Goal: Communication & Community: Answer question/provide support

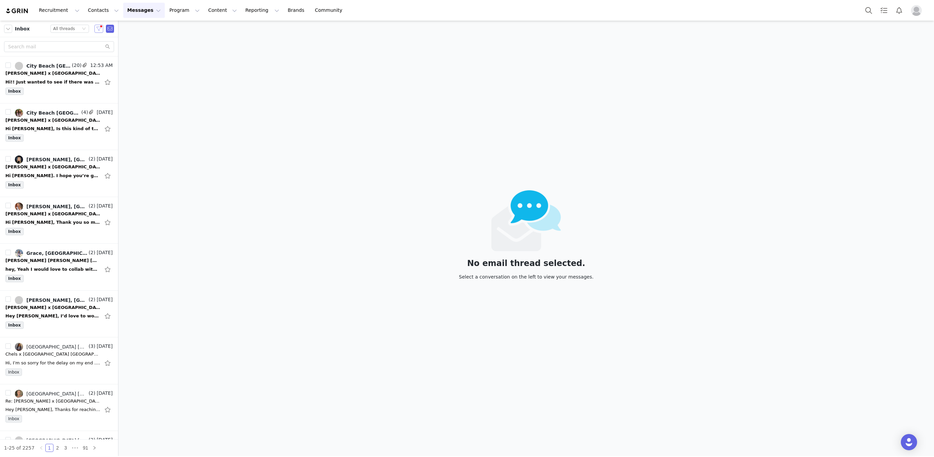
click at [98, 29] on button "button" at bounding box center [98, 29] width 9 height 8
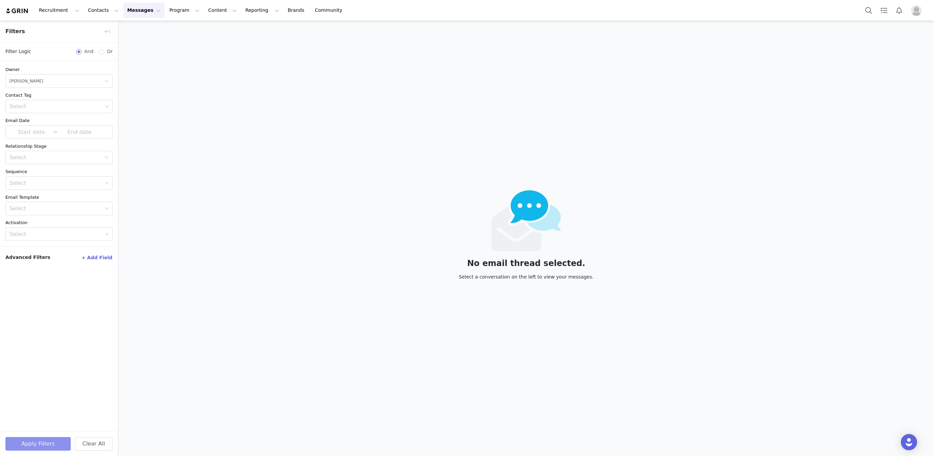
click at [19, 436] on div "Apply Filters Clear All" at bounding box center [59, 444] width 118 height 25
click at [19, 439] on button "Apply Filters" at bounding box center [37, 444] width 65 height 14
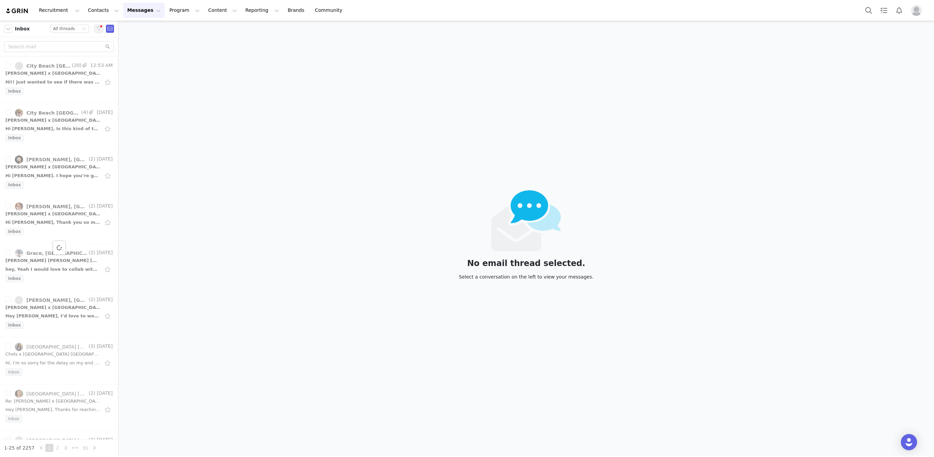
click at [24, 445] on article "Filters Filter Logic And Or Owner Select Hannah Salmon Contact Tag Select Email…" at bounding box center [59, 239] width 118 height 436
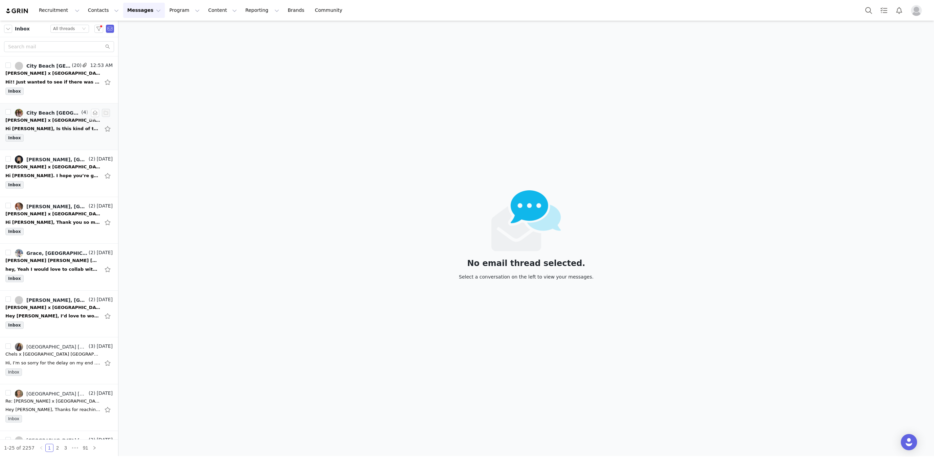
click at [52, 131] on div "Hi Hannah, Is this kind of thing okay, or would you rather just standing doing …" at bounding box center [52, 128] width 95 height 7
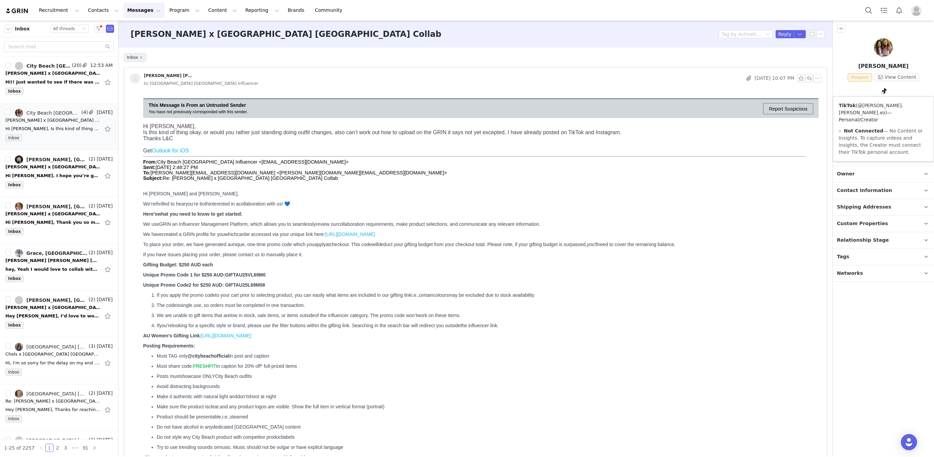
click at [881, 106] on link "@lyla.chloe.xo" at bounding box center [870, 109] width 65 height 13
click at [0, 0] on div "Recruitment Recruitment Creator Search Curated Lists Landing Pages Web Extensio…" at bounding box center [467, 228] width 934 height 457
click at [811, 79] on button "button" at bounding box center [809, 78] width 8 height 8
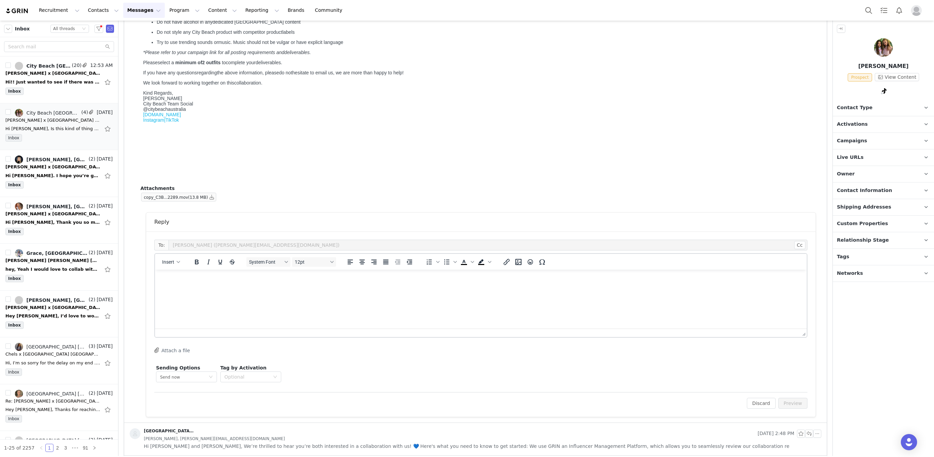
click at [273, 288] on html at bounding box center [481, 279] width 652 height 18
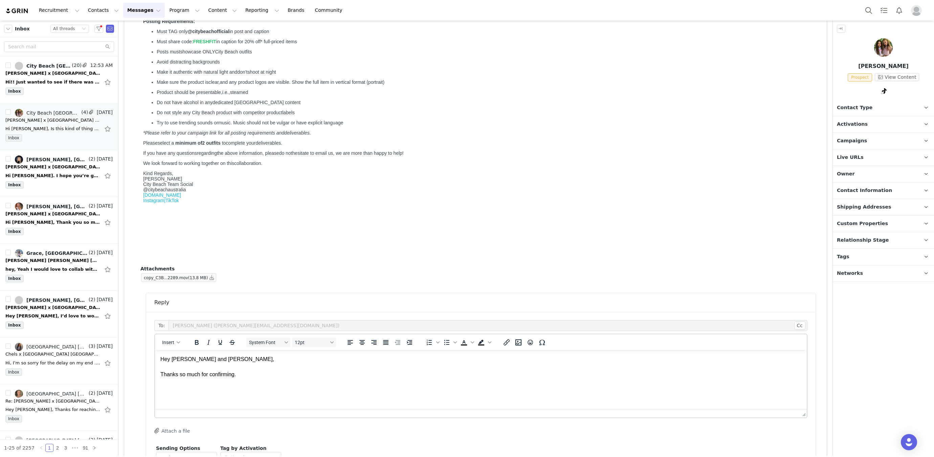
scroll to position [325, 0]
click at [527, 343] on icon "Emojis" at bounding box center [529, 342] width 5 height 5
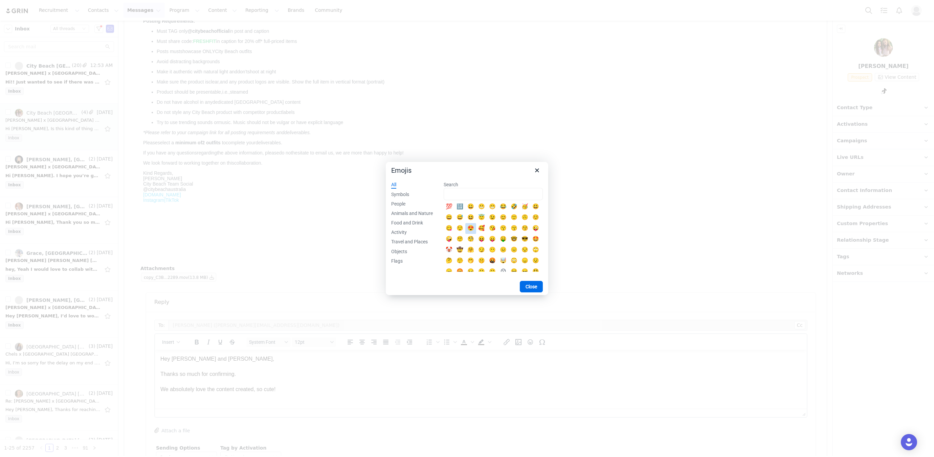
click at [469, 228] on div "😍" at bounding box center [470, 229] width 8 height 8
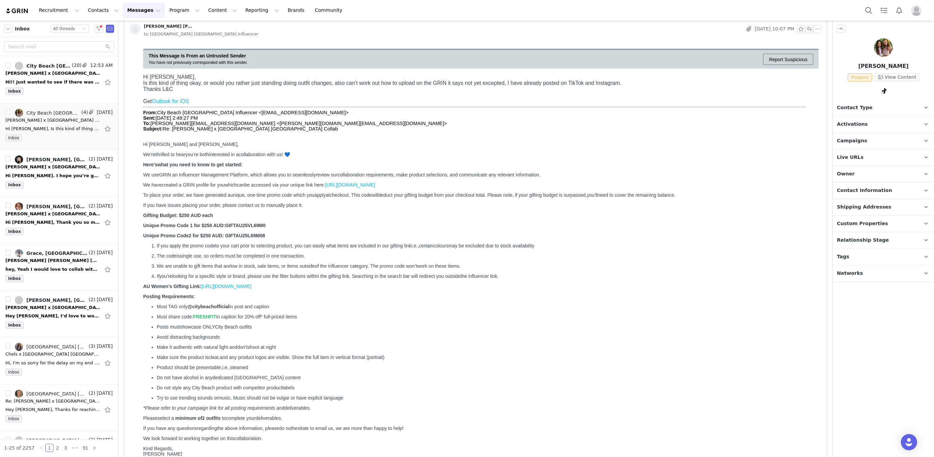
scroll to position [397, 0]
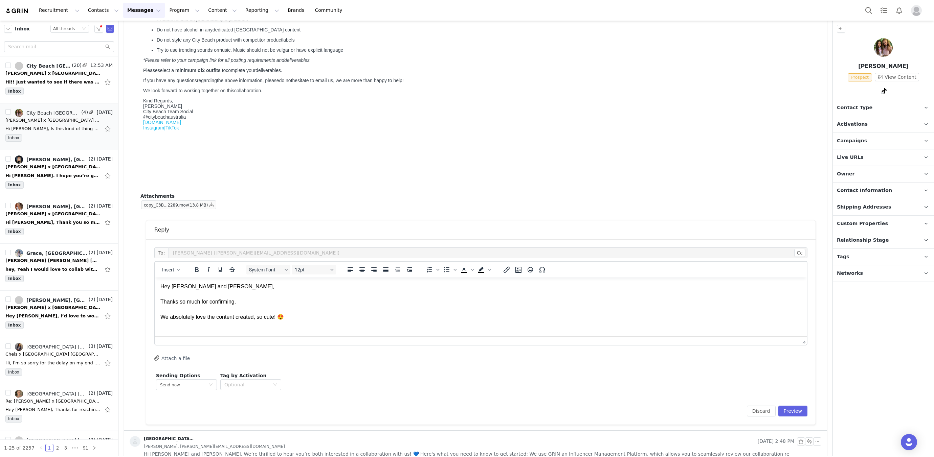
click at [300, 316] on p "Hey Lyla and Chloe, Thanks so much for confirming. We absolutely love the conte…" at bounding box center [480, 302] width 641 height 38
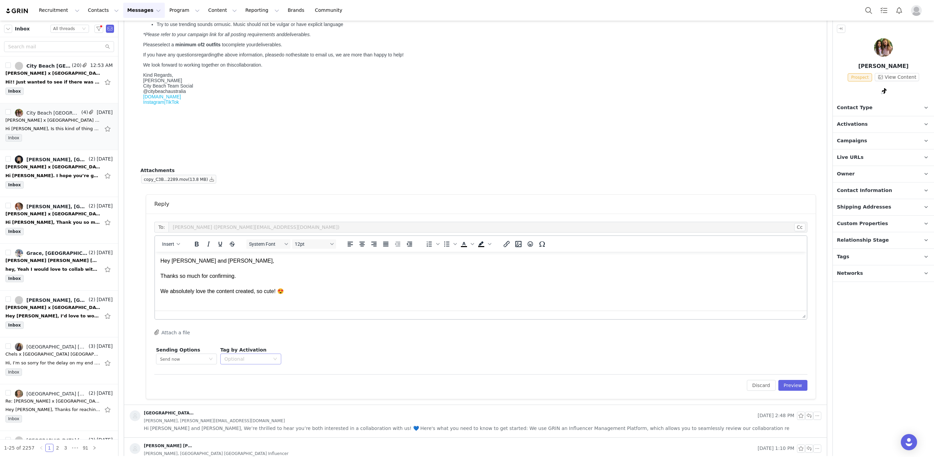
scroll to position [427, 0]
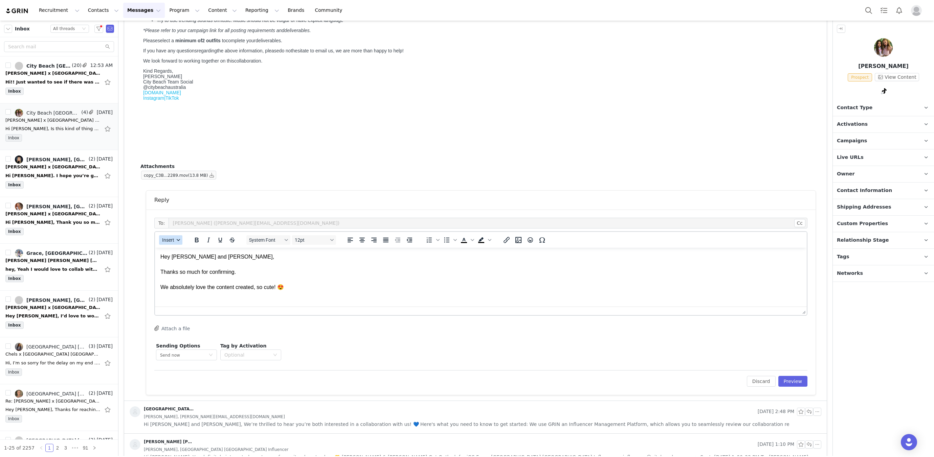
click at [169, 241] on span "Insert" at bounding box center [168, 239] width 12 height 5
click at [174, 251] on div "Insert Template" at bounding box center [194, 251] width 61 height 8
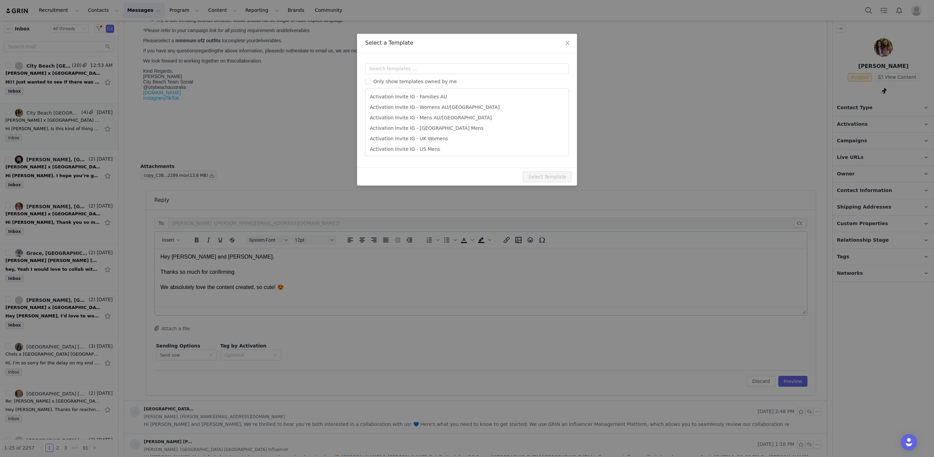
scroll to position [0, 0]
click at [383, 69] on input "text" at bounding box center [467, 68] width 204 height 11
type input "campai"
type input "[tiktok_username] x City Beach Australia Collab"
drag, startPoint x: 393, startPoint y: 98, endPoint x: 480, endPoint y: 179, distance: 118.3
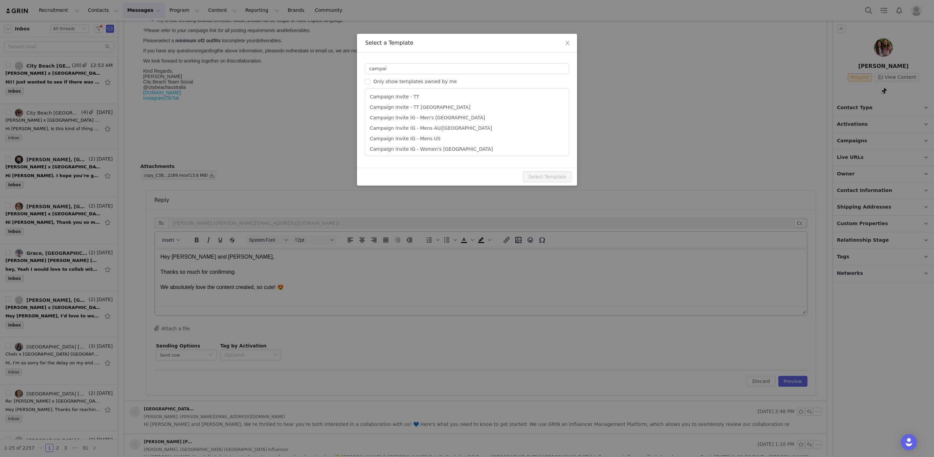
click at [393, 98] on li "Campaign Invite - TT" at bounding box center [467, 97] width 198 height 10
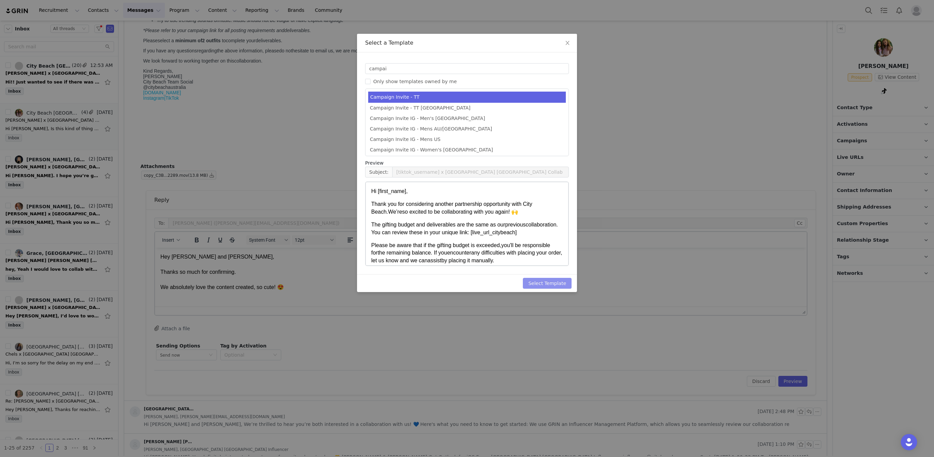
click at [555, 281] on button "Select Template" at bounding box center [547, 283] width 49 height 11
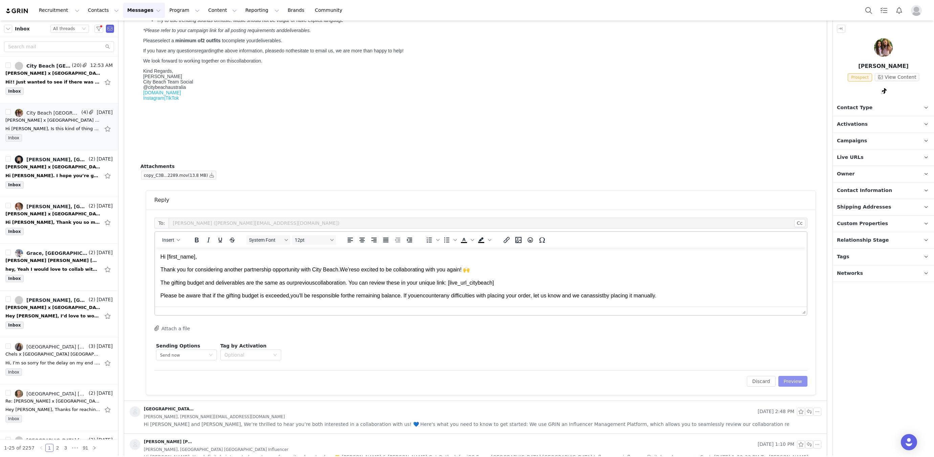
click at [798, 379] on button "Preview" at bounding box center [792, 381] width 29 height 11
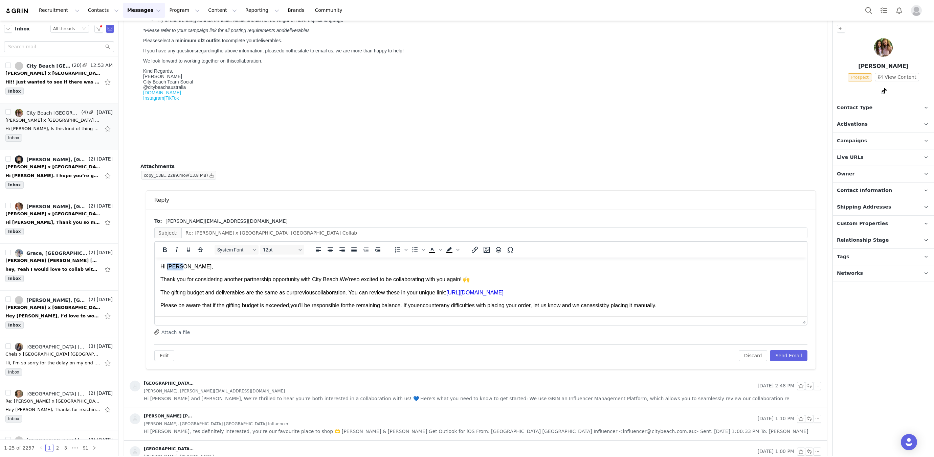
drag, startPoint x: 188, startPoint y: 267, endPoint x: 197, endPoint y: 266, distance: 8.8
click at [197, 267] on p "Hi Lyla," at bounding box center [480, 266] width 641 height 7
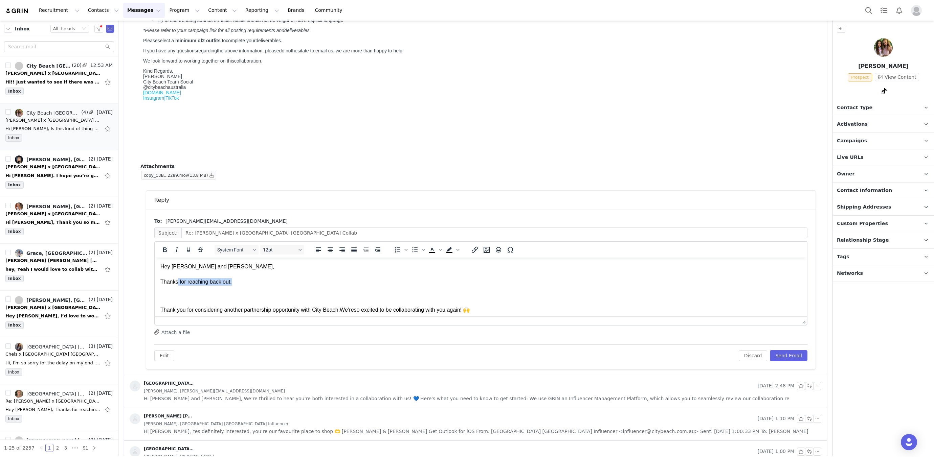
drag, startPoint x: 178, startPoint y: 280, endPoint x: 248, endPoint y: 286, distance: 70.6
click at [248, 286] on p "Hey Lyla and Chloe, Thanks for reaching back out." at bounding box center [480, 282] width 641 height 38
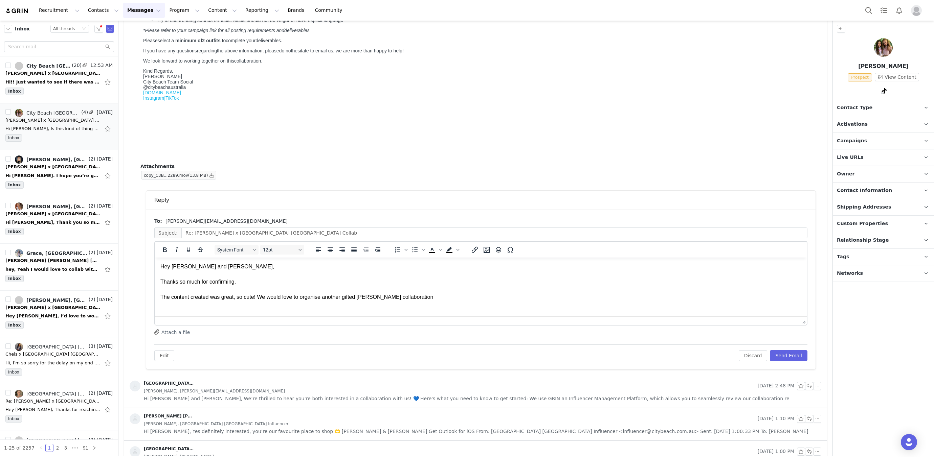
click at [495, 254] on div at bounding box center [492, 249] width 55 height 13
click at [494, 247] on icon "Emojis" at bounding box center [498, 250] width 8 height 8
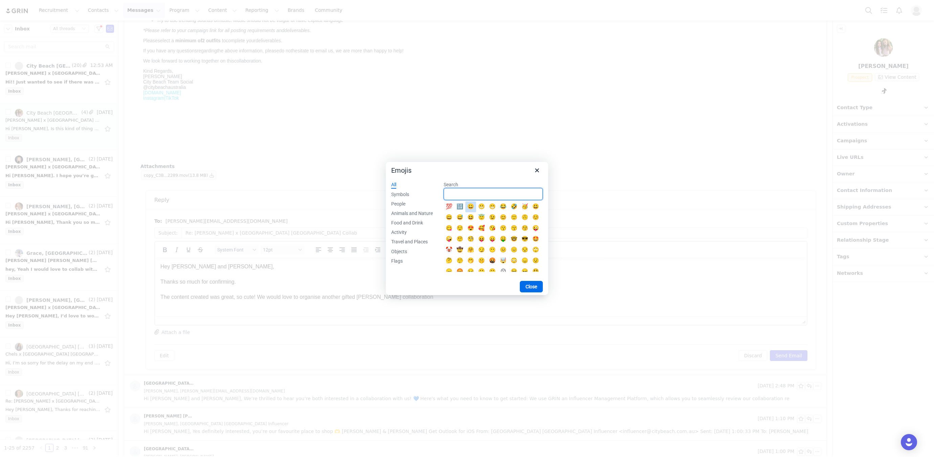
click at [469, 197] on input "Search" at bounding box center [492, 194] width 99 height 12
type input "heart"
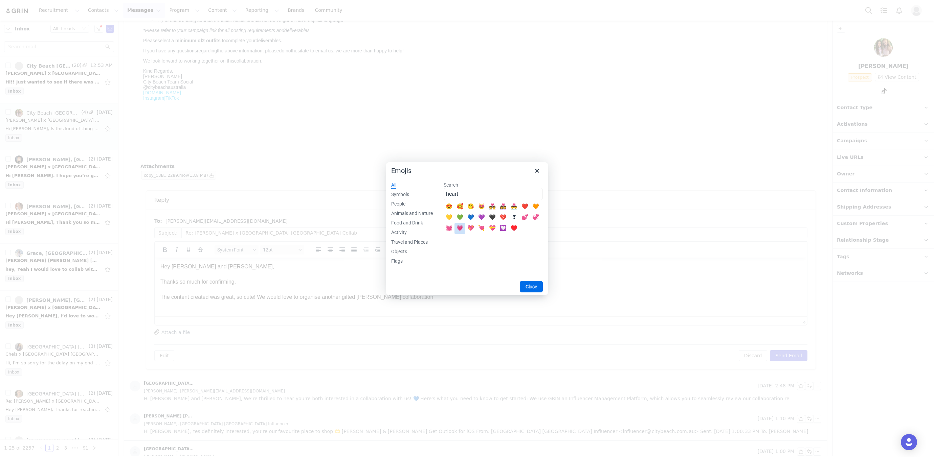
click at [460, 229] on div "💗" at bounding box center [460, 229] width 8 height 8
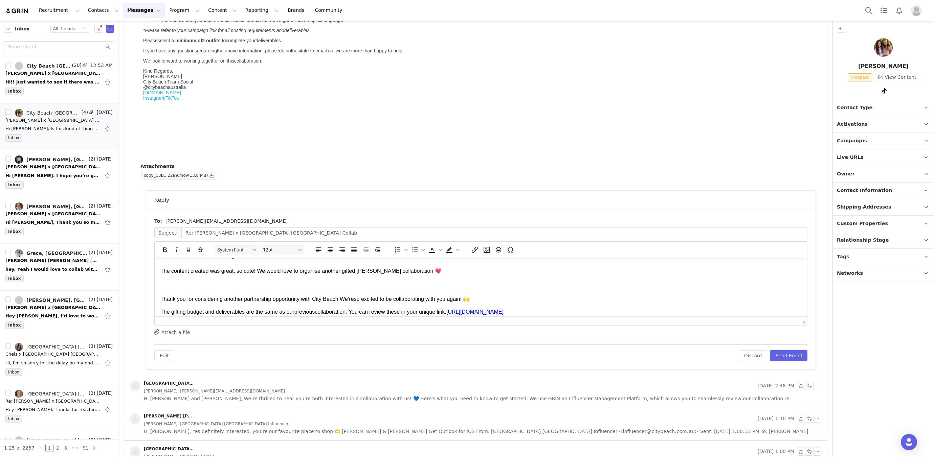
scroll to position [31, 0]
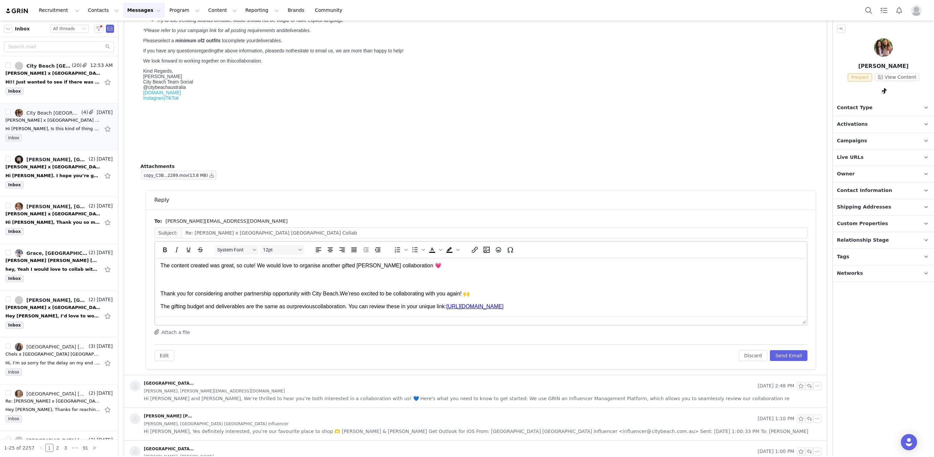
click at [327, 282] on p "Hey Lyla and Chloe, Thanks so much for confirming. The content created was grea…" at bounding box center [480, 258] width 641 height 53
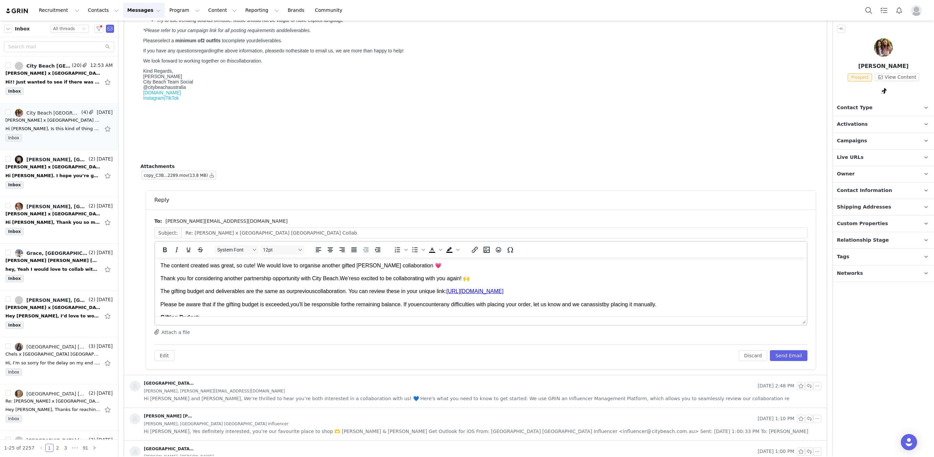
drag, startPoint x: 480, startPoint y: 282, endPoint x: 240, endPoint y: 284, distance: 239.5
click at [235, 284] on div "Thank you for considering another partnership opportunity with City Beach. We’r…" at bounding box center [480, 343] width 641 height 137
drag, startPoint x: 495, startPoint y: 279, endPoint x: 136, endPoint y: 278, distance: 358.9
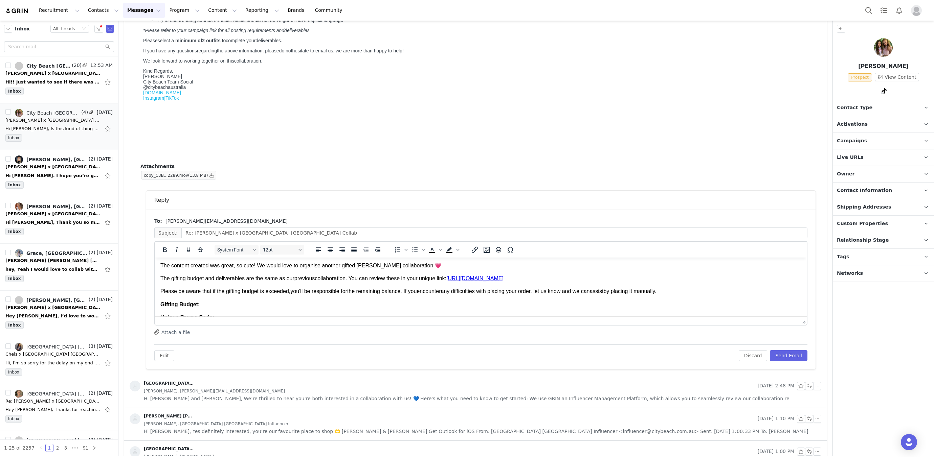
click at [235, 280] on span "The gifting budget and deliverables are the same as our" at bounding box center [227, 279] width 134 height 6
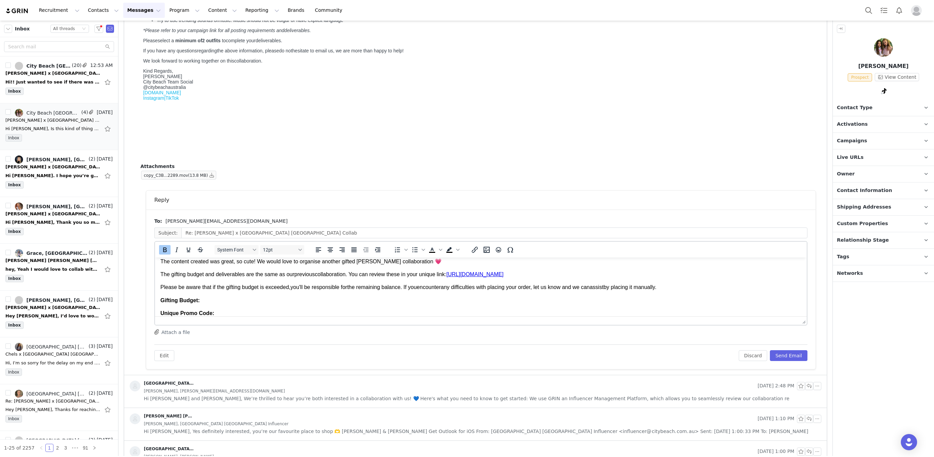
click at [235, 300] on p "Gifting Budget:" at bounding box center [480, 300] width 641 height 7
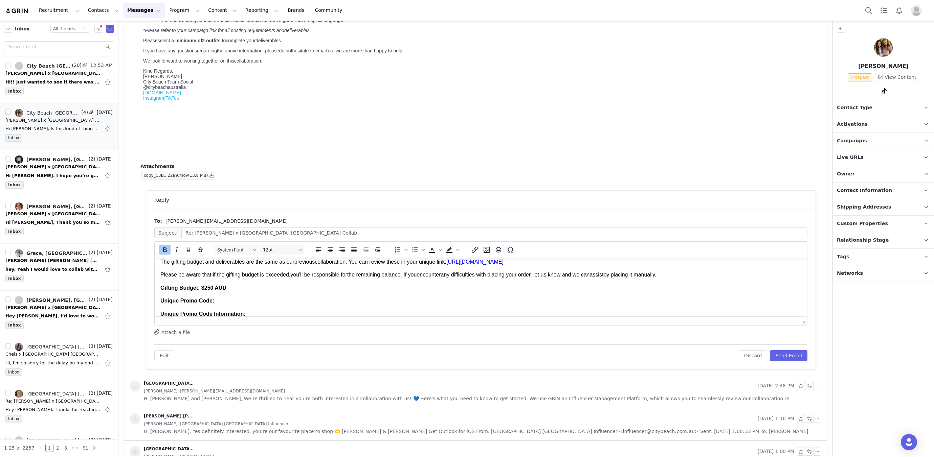
scroll to position [50, 0]
click at [212, 301] on span "Unique Promo Code:" at bounding box center [187, 299] width 54 height 6
click at [224, 298] on p "Unique Promo Code 1:" at bounding box center [480, 298] width 641 height 7
click at [216, 301] on span "Unique Promo Code 1:" at bounding box center [189, 299] width 58 height 6
click at [224, 309] on p "Unique Promo Code 1: GIFTAU256V1X9S Unique Promo Code 2:" at bounding box center [480, 302] width 641 height 15
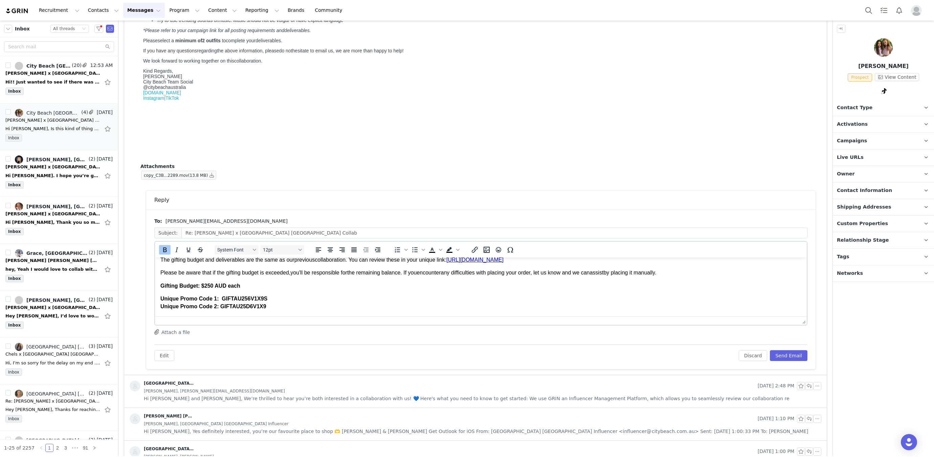
click at [221, 307] on span "GIFTAU256V1X9S Unique Promo Code 2: GIFTAU25D6V1X9" at bounding box center [213, 302] width 107 height 13
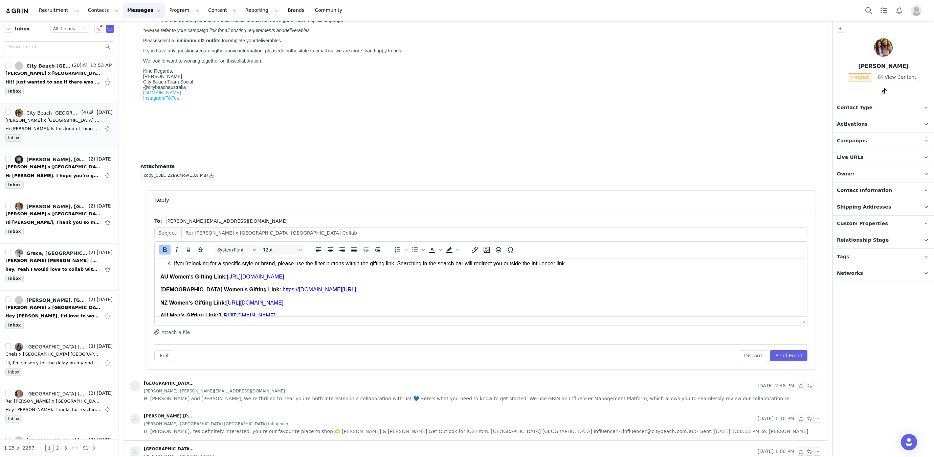
scroll to position [167, 0]
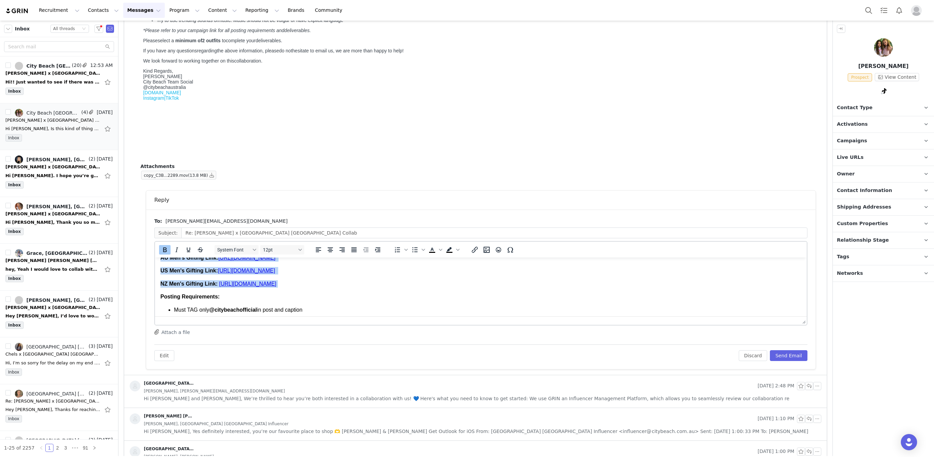
drag, startPoint x: 160, startPoint y: 282, endPoint x: 388, endPoint y: 287, distance: 228.0
click at [388, 287] on div "US Women's Gifting Link: https: //www.citybeach.com/us/womens-influencer-giftin…" at bounding box center [480, 380] width 641 height 305
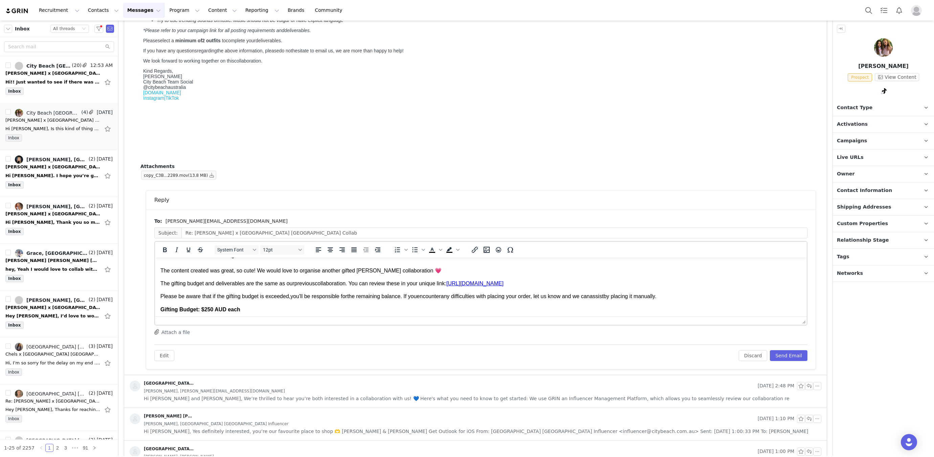
scroll to position [28, 0]
click at [412, 270] on p "Hey Lyla and Chloe, Thanks so much for confirming. The content created was grea…" at bounding box center [480, 254] width 641 height 38
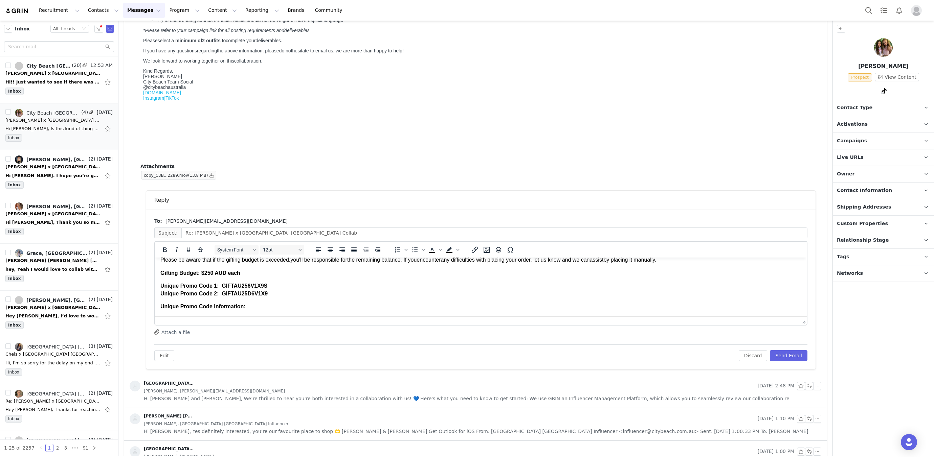
scroll to position [68, 0]
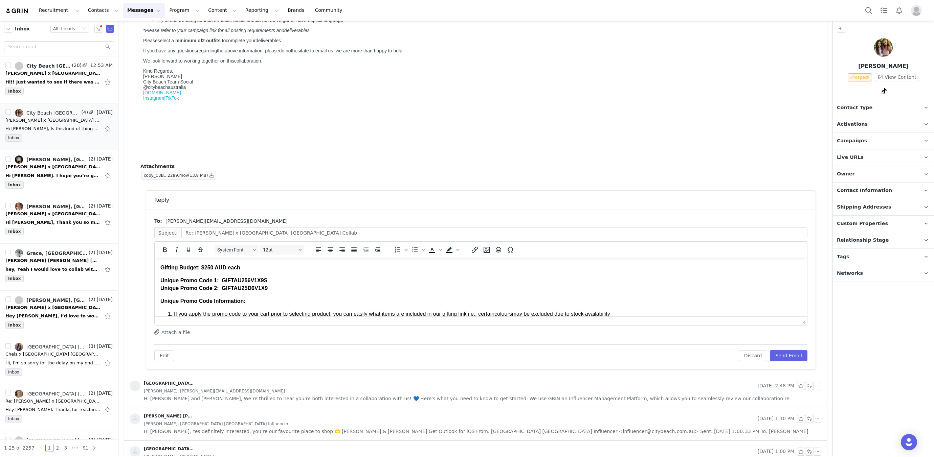
click at [295, 288] on p "Unique Promo Code 1: GIFTAU256V1X9S Unique Promo Code 2: GIFTAU25D6V1X9" at bounding box center [480, 284] width 641 height 15
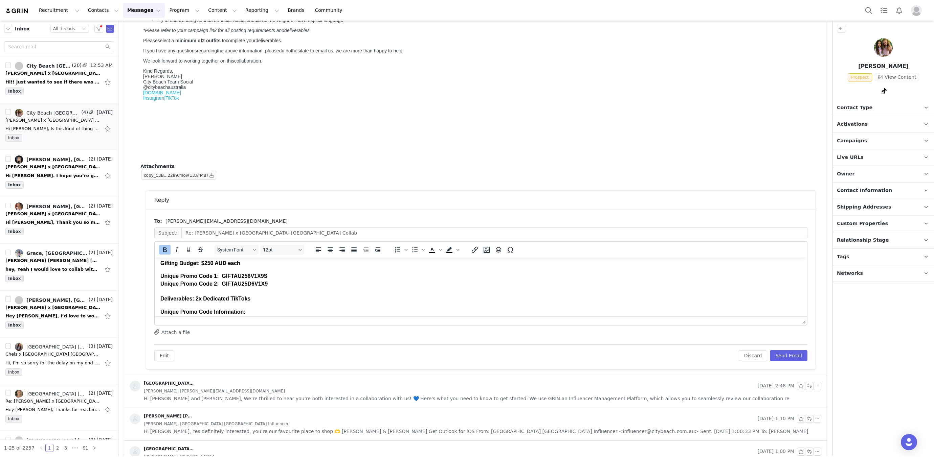
scroll to position [73, 0]
click at [215, 276] on span "Unique Promo Code 1:" at bounding box center [189, 276] width 58 height 6
click at [220, 285] on span "GIFTAU256V1X9S Unique Promo Code 2: GIFTAU25D6V1X9 Deliverables: 2x Dedicated T…" at bounding box center [231, 287] width 142 height 28
click at [218, 286] on span "GIFTAU256V1X9S Unique Promo Code 2: GIFTAU25D6V1X9 Deliverables: 2x Dedicated T…" at bounding box center [231, 287] width 142 height 28
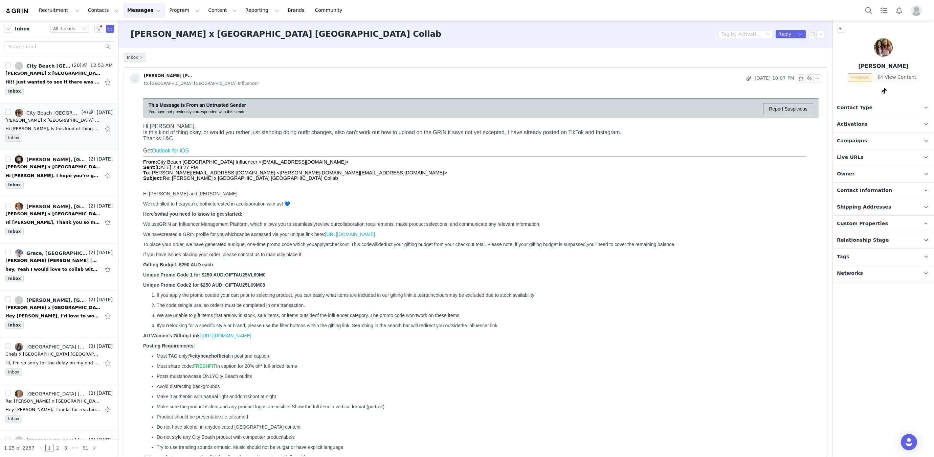
scroll to position [448, 0]
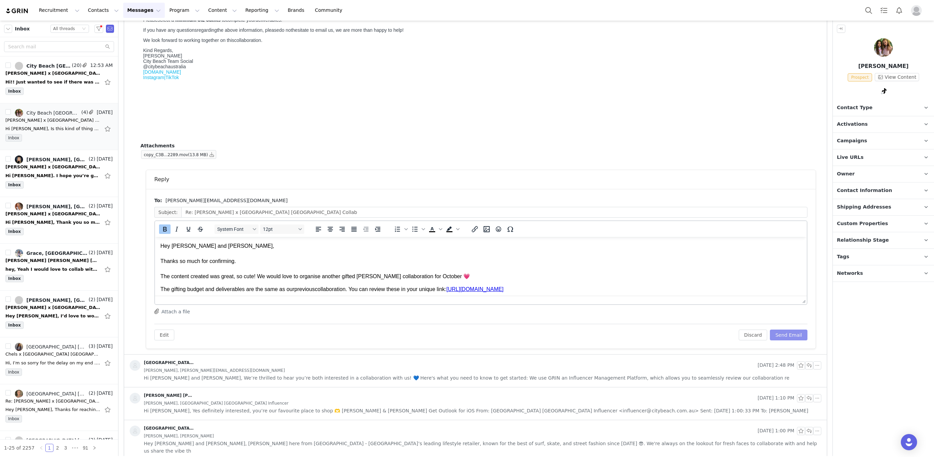
click at [790, 330] on button "Send Email" at bounding box center [789, 335] width 38 height 11
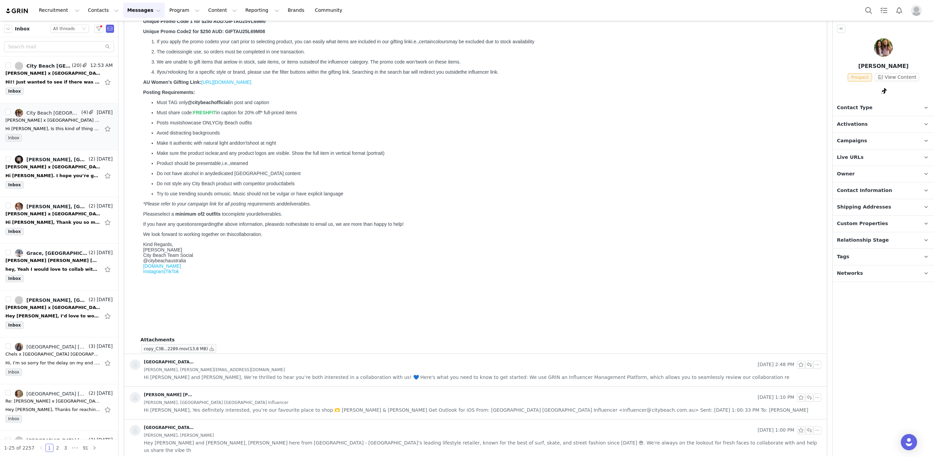
scroll to position [0, 0]
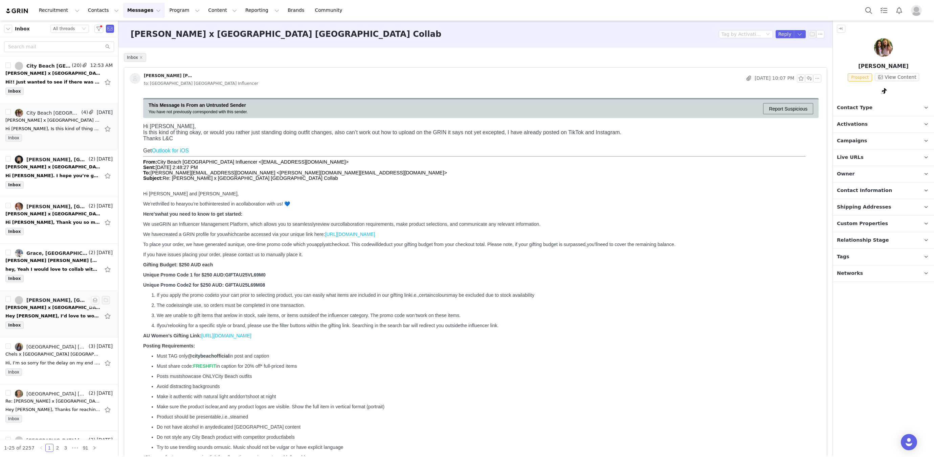
click at [36, 311] on div "Hey [PERSON_NAME], I’d love to work together again! Many thanks, [PERSON_NAME]🤍…" at bounding box center [58, 316] width 107 height 11
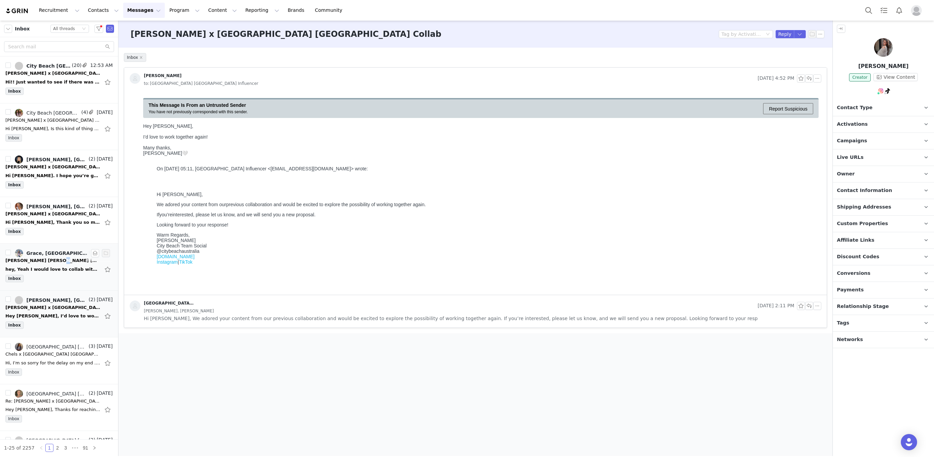
click at [47, 259] on div "[PERSON_NAME] [PERSON_NAME] [GEOGRAPHIC_DATA] [GEOGRAPHIC_DATA] Collab" at bounding box center [52, 260] width 95 height 7
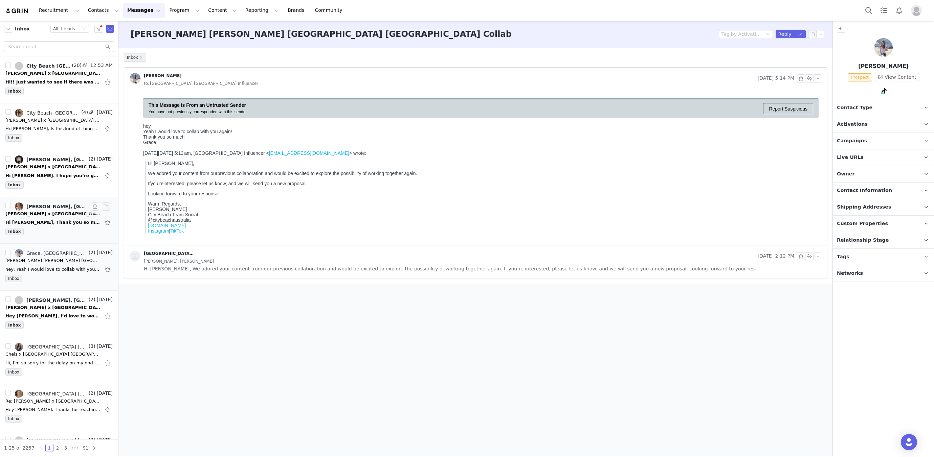
click at [63, 211] on div "[PERSON_NAME] x [GEOGRAPHIC_DATA] [GEOGRAPHIC_DATA] Collab" at bounding box center [52, 214] width 95 height 7
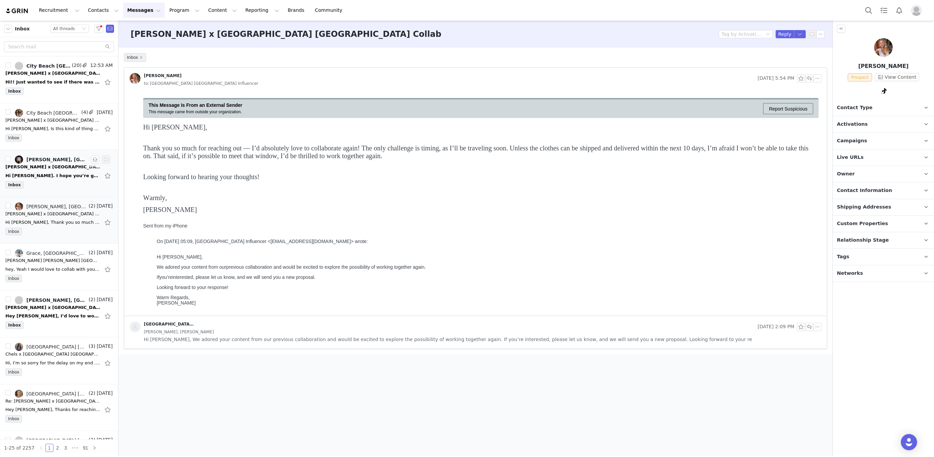
click at [57, 173] on div "Hi [PERSON_NAME]. I hope you’re good, it’s great to hear from you again! I woul…" at bounding box center [52, 176] width 95 height 7
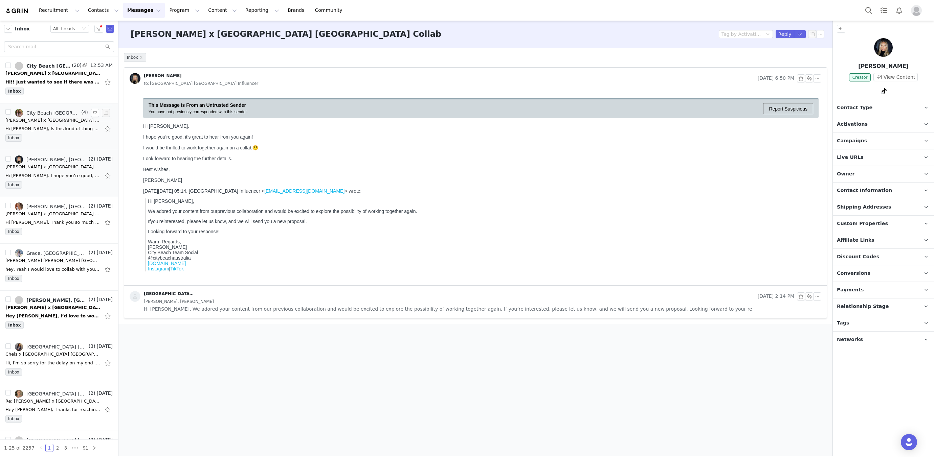
click at [63, 130] on div "Hi Hannah, Is this kind of thing okay, or would you rather just standing doing …" at bounding box center [52, 128] width 95 height 7
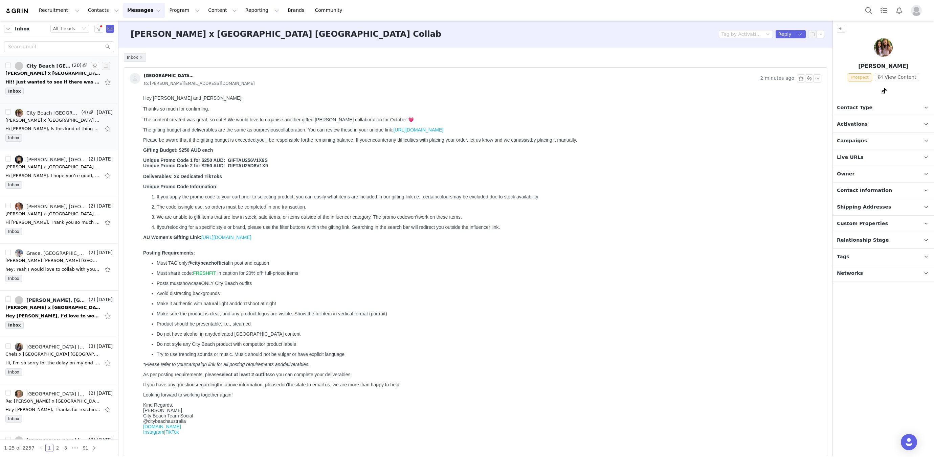
click at [68, 74] on div "Jillian Grenn x City Beach Australia" at bounding box center [52, 73] width 95 height 7
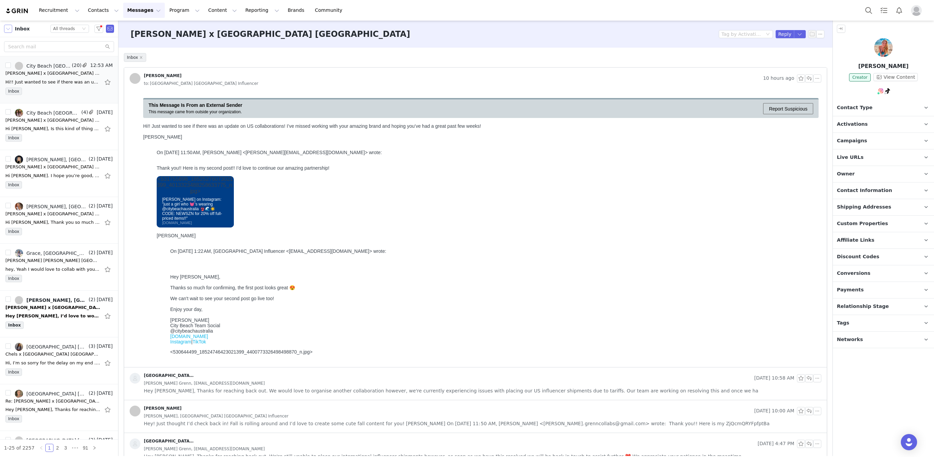
click at [7, 30] on button "button" at bounding box center [8, 29] width 8 height 8
click at [19, 94] on li "Sent" at bounding box center [33, 95] width 58 height 11
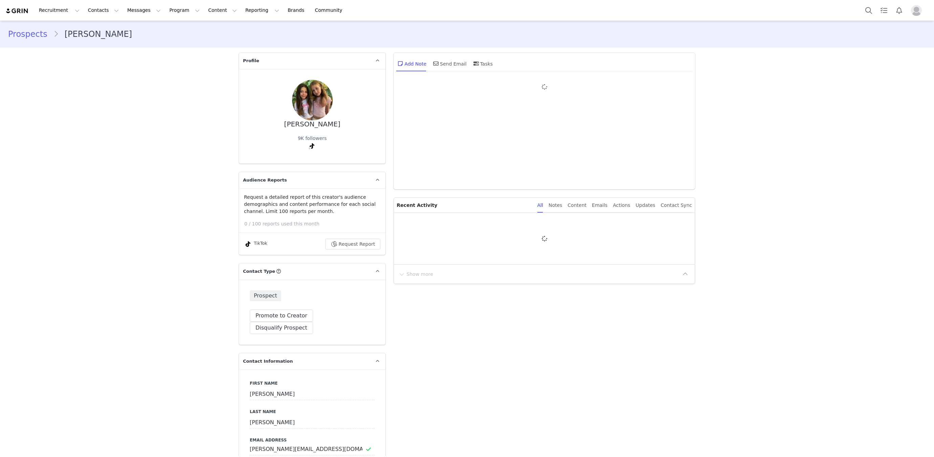
type input "+1 (United States)"
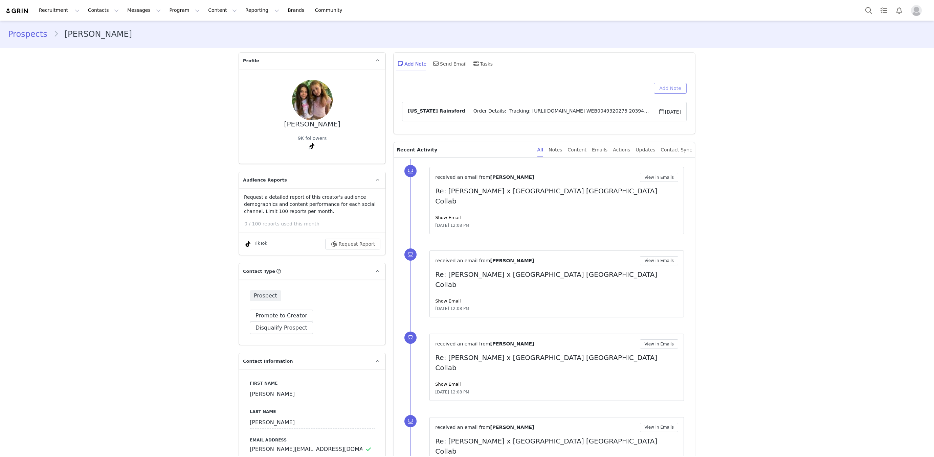
click at [669, 86] on button "Add Note" at bounding box center [670, 88] width 33 height 11
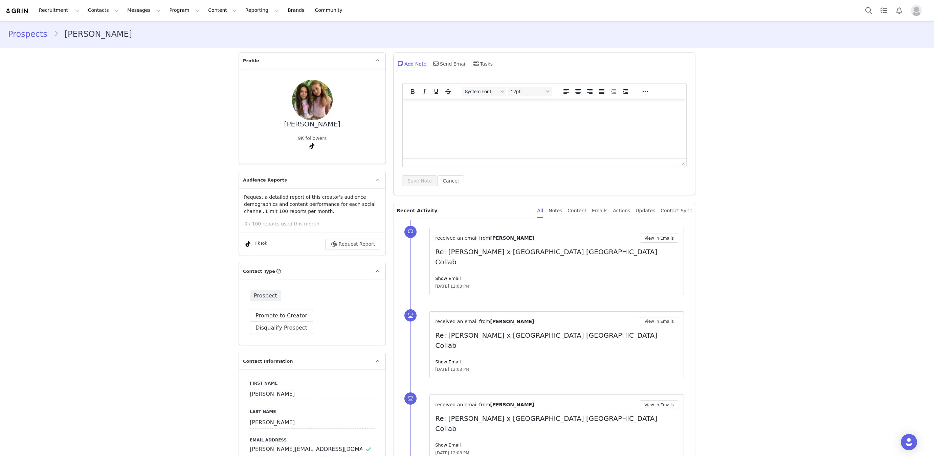
click at [470, 118] on html at bounding box center [544, 108] width 283 height 18
click at [441, 108] on p "Rich Text Area. Press ALT-0 for help." at bounding box center [544, 108] width 272 height 7
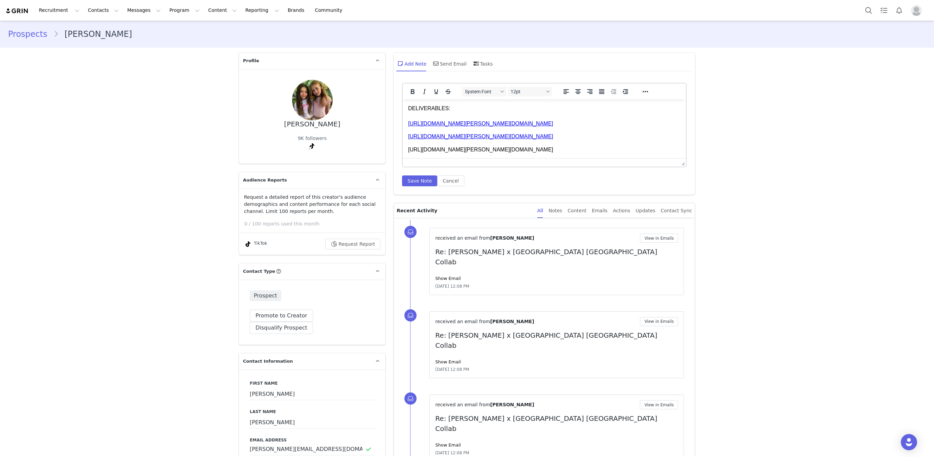
click at [406, 123] on html "DELIVERABLES: https://www.tiktok.com/@lyla.chloe.xo/video/7555631768670440722 h…" at bounding box center [544, 129] width 283 height 60
click at [408, 135] on html "DELIVERABLES: 1 - https://www.tiktok.com/@lyla.chloe.xo/video/75556317686704407…" at bounding box center [544, 129] width 283 height 60
click at [408, 149] on p "https://www.tiktok.com/@lyla.chloe.xo/video/7555347504984853768" at bounding box center [544, 149] width 272 height 7
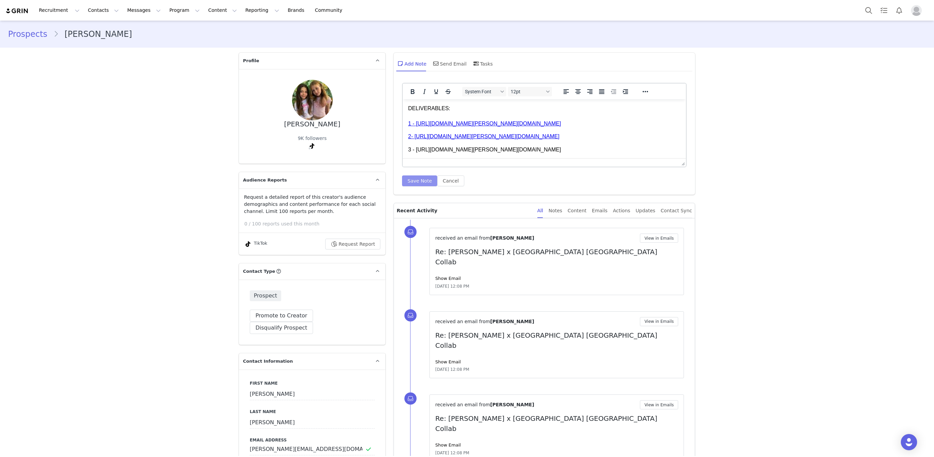
click at [416, 181] on button "Save Note" at bounding box center [419, 181] width 35 height 11
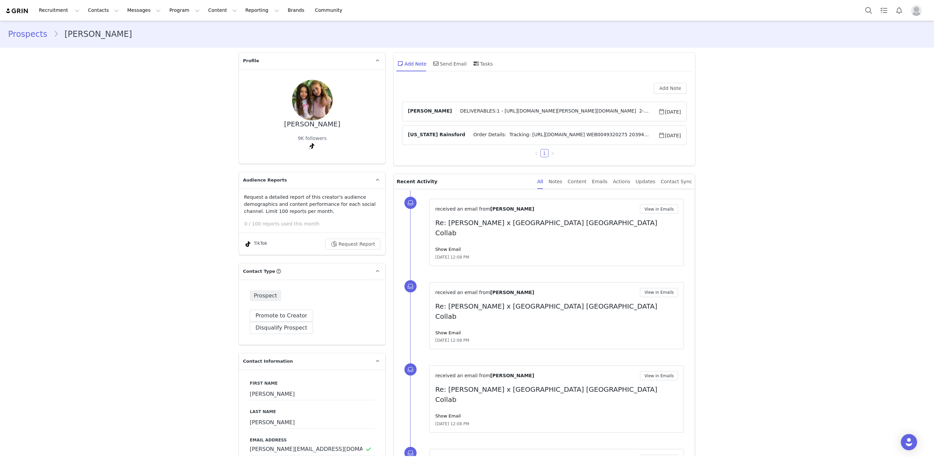
click at [452, 112] on span "DELIVERABLES:1 - https://www.tiktok.com/@lyla.chloe.xo/video/755563176867044072…" at bounding box center [555, 112] width 206 height 8
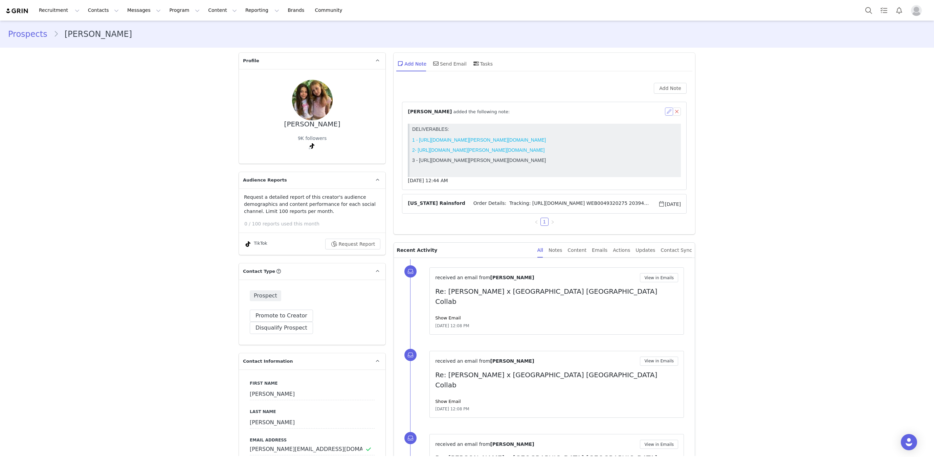
click at [669, 113] on button "button" at bounding box center [669, 112] width 8 height 8
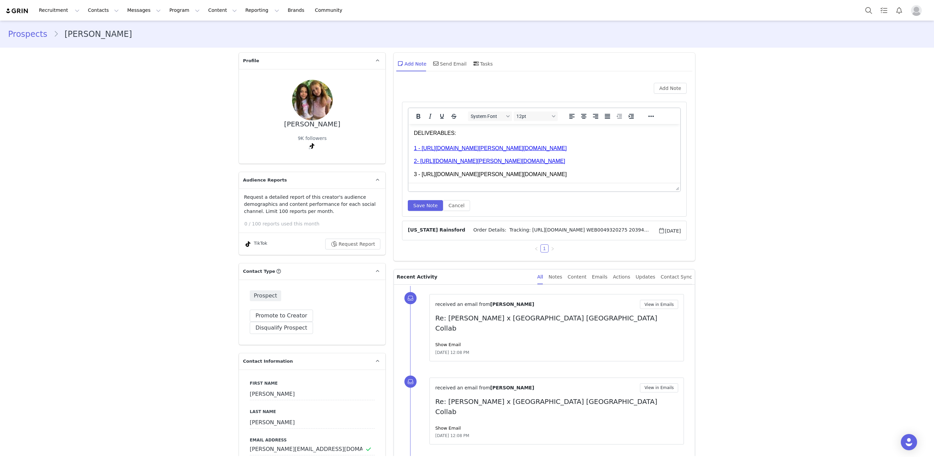
click at [600, 174] on p "3 - https://www.tiktok.com/@lyla.chloe.xo/video/7555347504984853768" at bounding box center [544, 174] width 261 height 7
click at [429, 199] on div "System Font 12pt To open the popup, press Shift+Enter To open the popup, press …" at bounding box center [544, 160] width 273 height 104
click at [418, 163] on link "2- https://www.tiktok.com/@lyla.chloe.xo/video/7555349632084167943" at bounding box center [489, 161] width 151 height 6
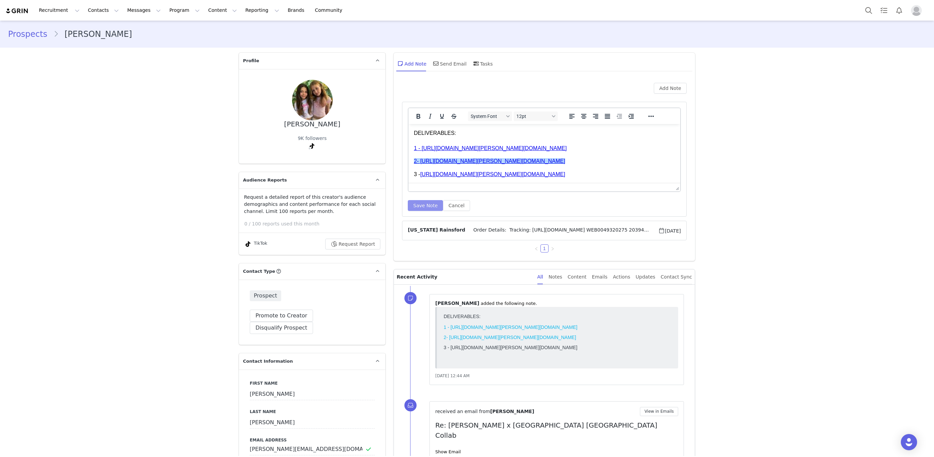
click at [426, 205] on button "Save Note" at bounding box center [425, 205] width 35 height 11
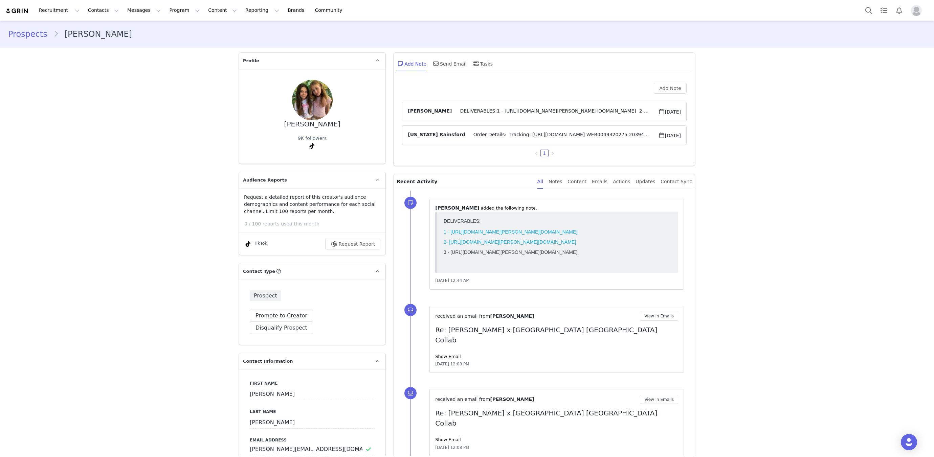
click at [460, 113] on span "DELIVERABLES:1 - https://www.tiktok.com/@lyla.chloe.xo/video/755563176867044072…" at bounding box center [555, 112] width 206 height 8
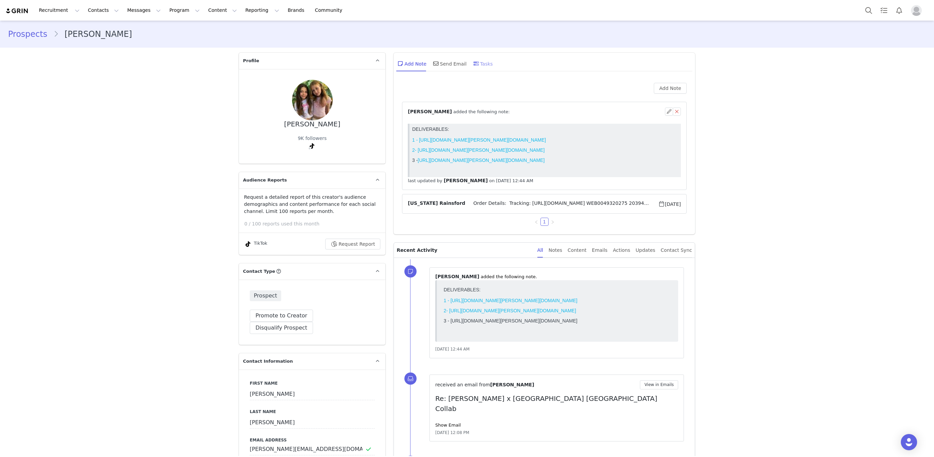
click at [483, 65] on div "Tasks" at bounding box center [482, 63] width 21 height 16
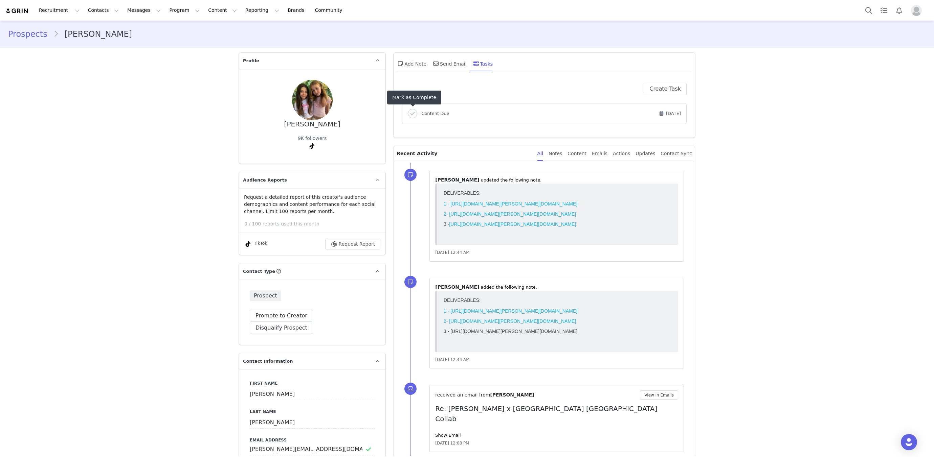
click at [414, 113] on button "button" at bounding box center [412, 113] width 9 height 9
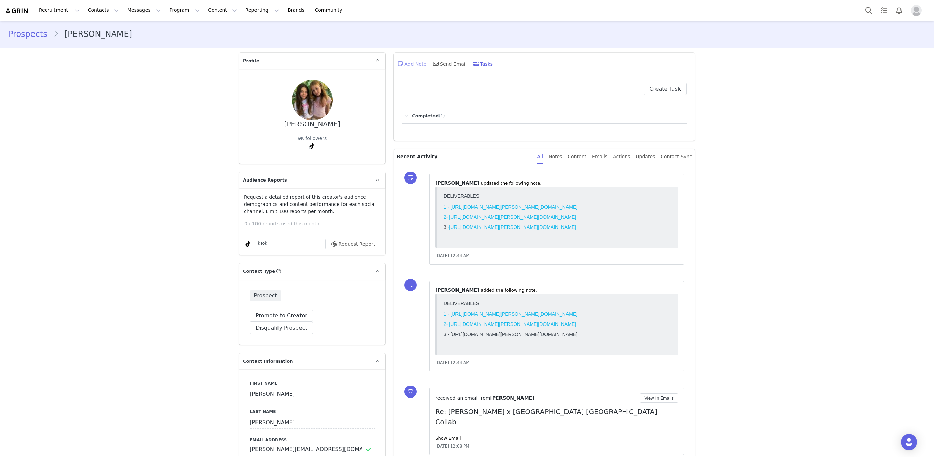
click at [401, 65] on icon at bounding box center [400, 63] width 5 height 5
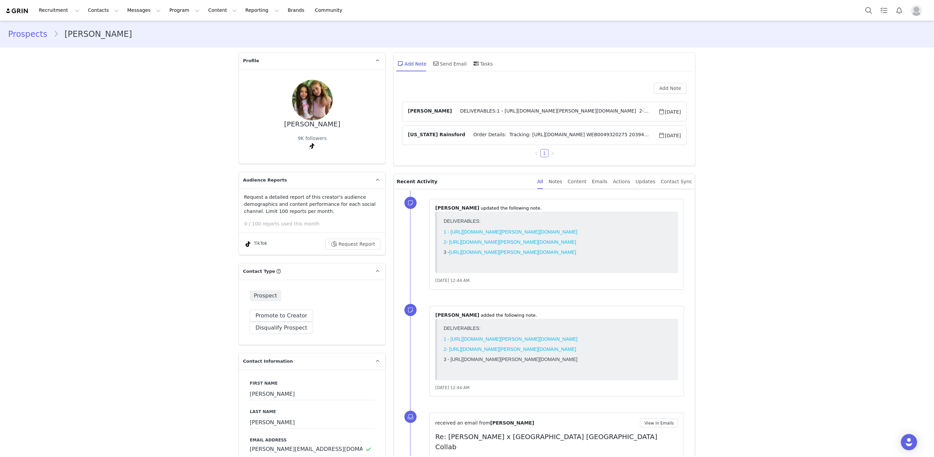
click at [487, 109] on span "DELIVERABLES:1 - https://www.tiktok.com/@lyla.chloe.xo/video/755563176867044072…" at bounding box center [555, 112] width 206 height 8
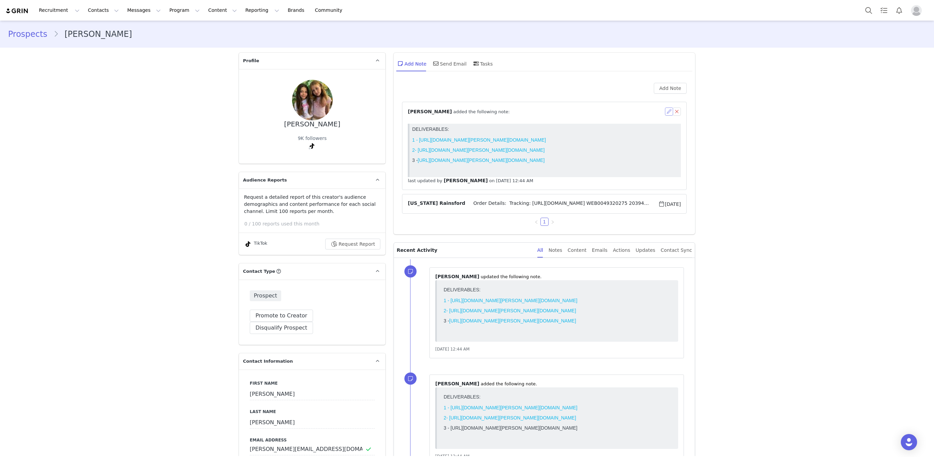
click at [669, 111] on button "button" at bounding box center [669, 112] width 8 height 8
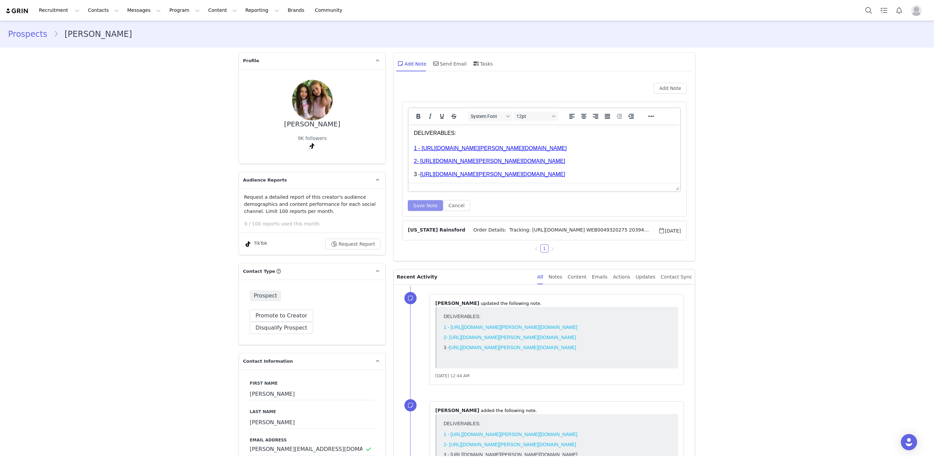
drag, startPoint x: 425, startPoint y: 204, endPoint x: 435, endPoint y: 187, distance: 20.3
click at [425, 204] on button "Save Note" at bounding box center [425, 205] width 35 height 11
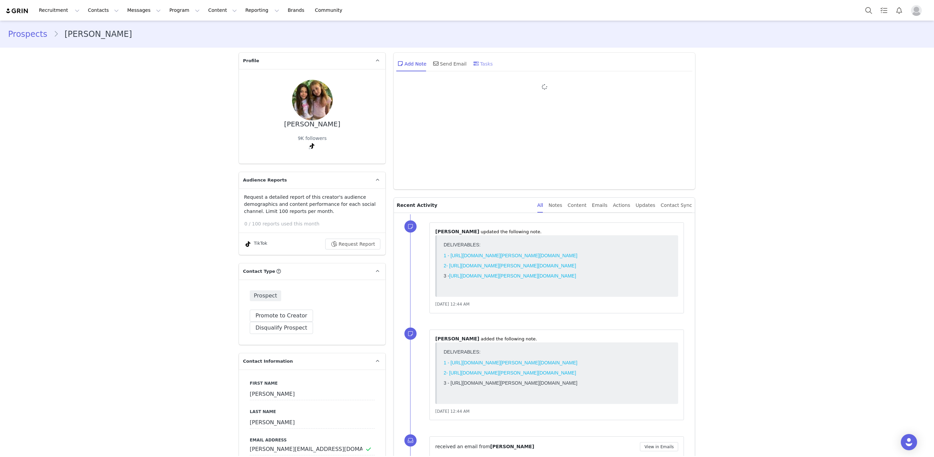
click at [479, 66] on div "Tasks" at bounding box center [482, 63] width 21 height 16
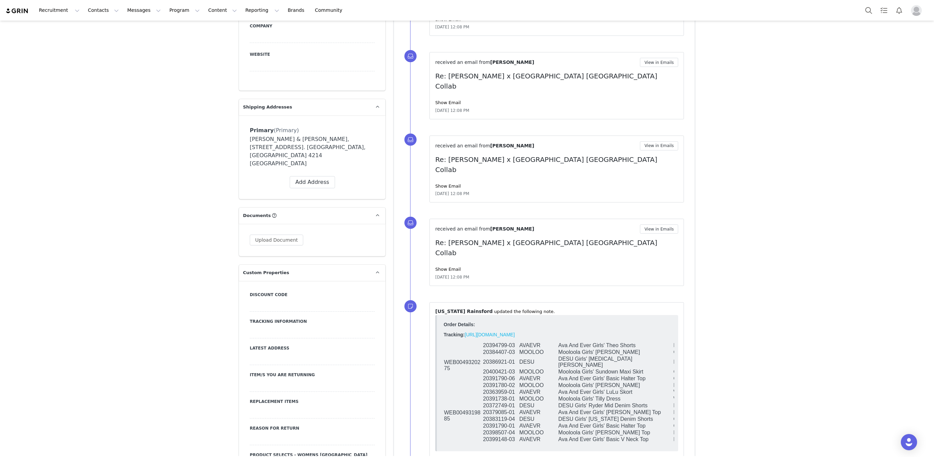
scroll to position [1105, 0]
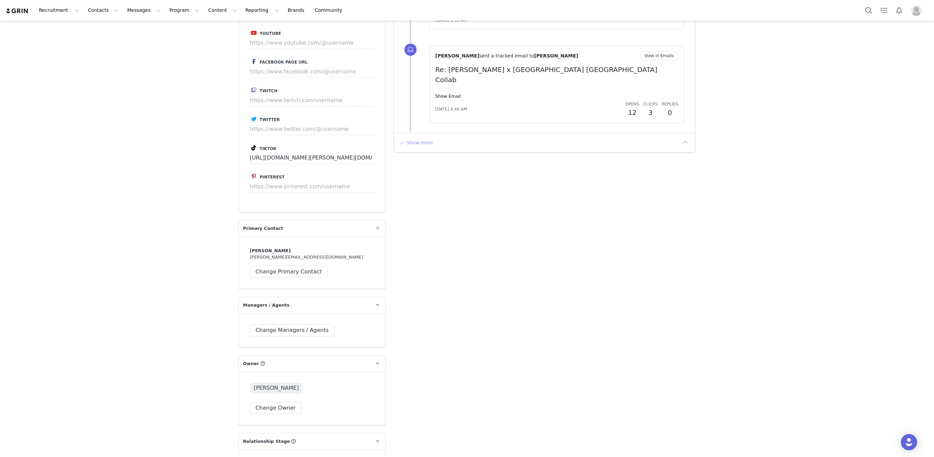
click at [416, 137] on button "Show more" at bounding box center [416, 142] width 36 height 11
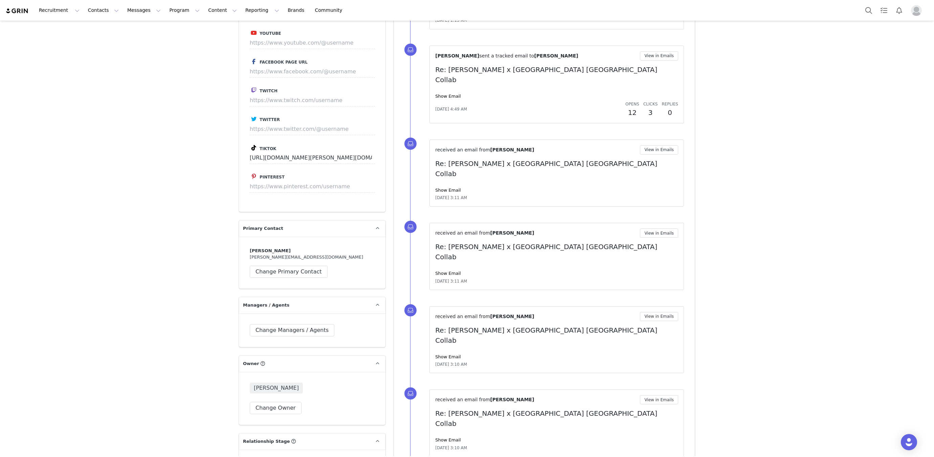
scroll to position [1460, 0]
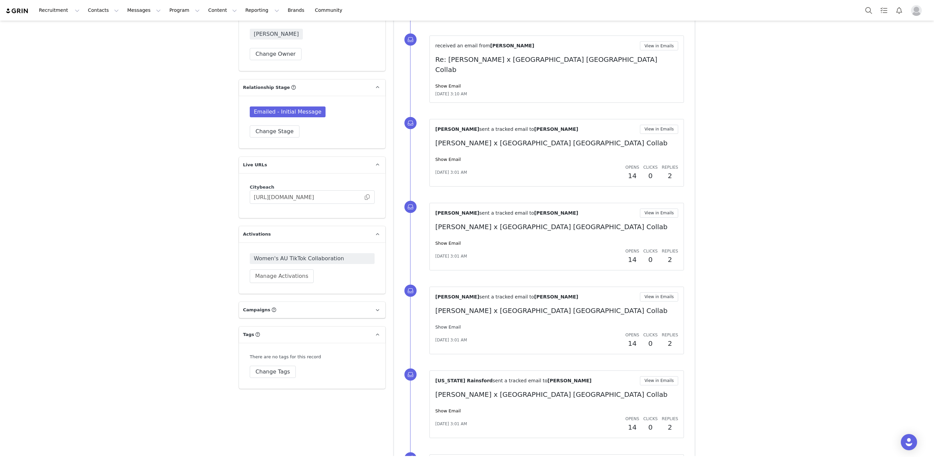
click at [445, 324] on div "Show Email" at bounding box center [556, 327] width 243 height 7
click at [443, 325] on link "Show Email" at bounding box center [447, 327] width 25 height 5
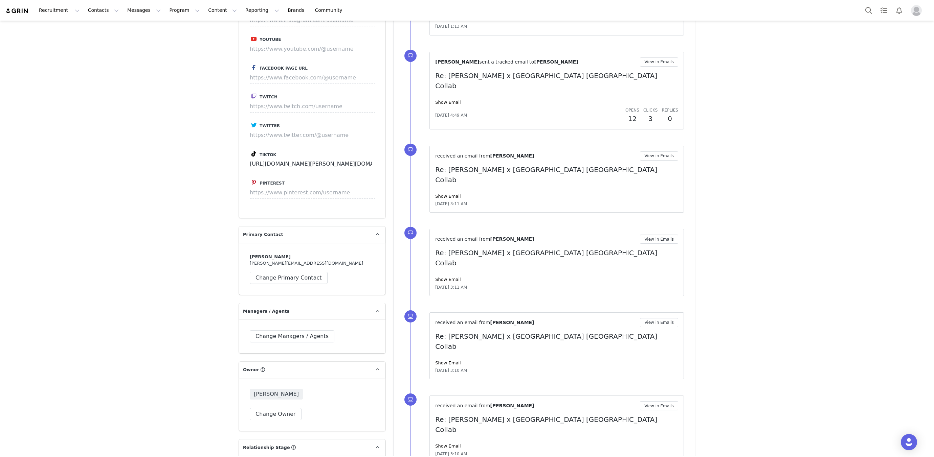
scroll to position [1098, 0]
drag, startPoint x: 455, startPoint y: 212, endPoint x: 452, endPoint y: 206, distance: 7.7
click at [455, 286] on span "Sep 23, 2025, 3:11 AM" at bounding box center [451, 289] width 32 height 6
click at [452, 278] on link "Show Email" at bounding box center [447, 280] width 25 height 5
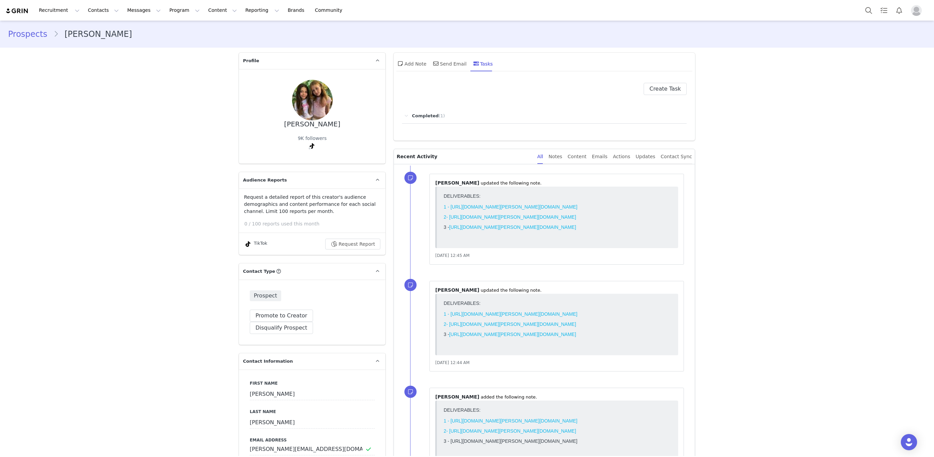
scroll to position [156, 0]
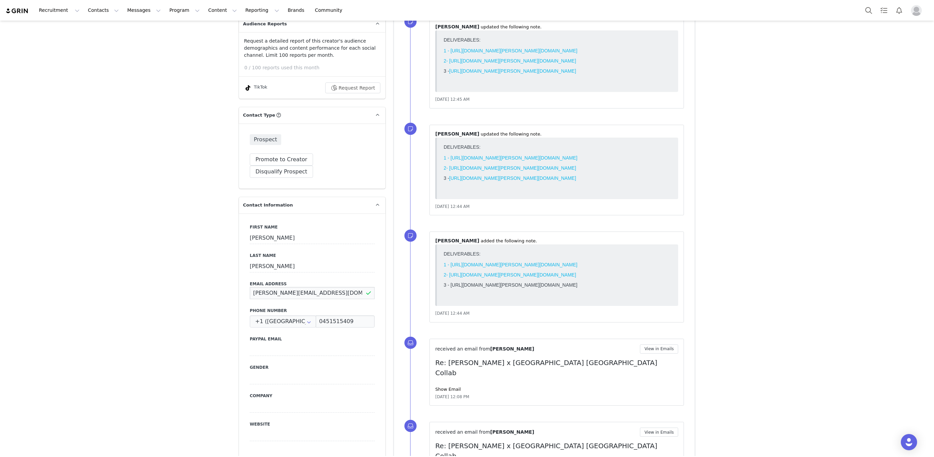
click at [294, 287] on input "Lyla.chloe.xo@gmail.com" at bounding box center [312, 293] width 125 height 12
click at [293, 287] on input "Lyla.chloe.xo@gmail.com" at bounding box center [312, 293] width 125 height 12
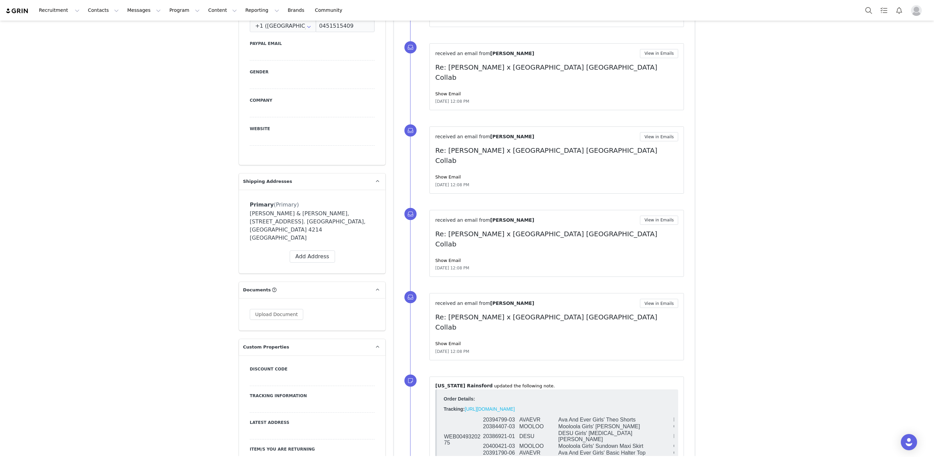
scroll to position [530, 0]
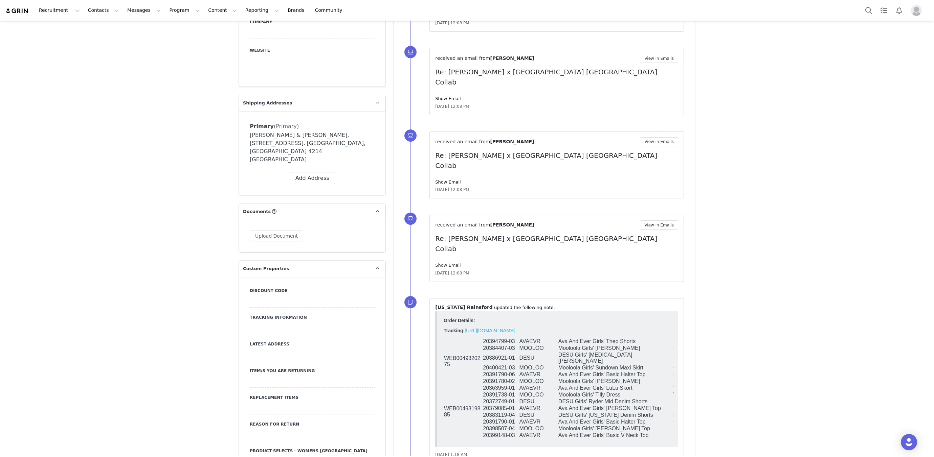
click at [453, 263] on link "Show Email" at bounding box center [447, 265] width 25 height 5
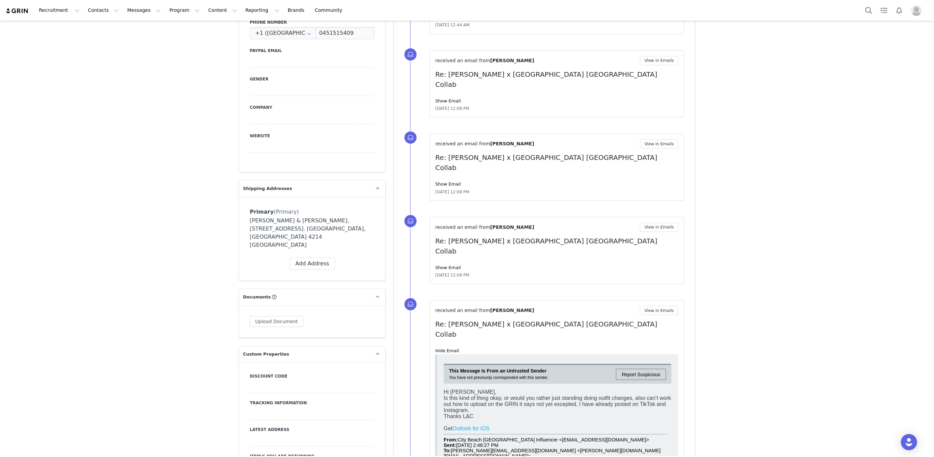
scroll to position [0, 0]
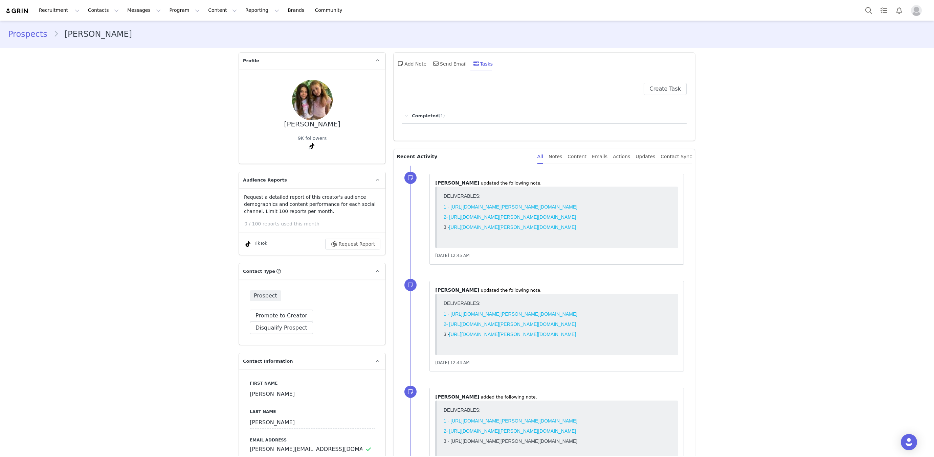
click at [309, 126] on div "Lyla Chloe" at bounding box center [312, 124] width 56 height 8
copy div "Lyla Chloe"
click at [134, 7] on button "Messages Messages" at bounding box center [144, 10] width 42 height 15
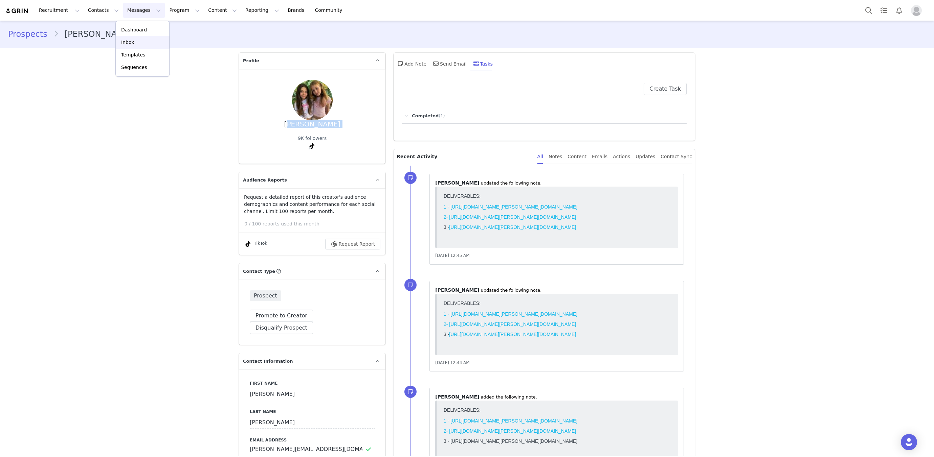
click at [137, 43] on div "Inbox" at bounding box center [142, 42] width 45 height 7
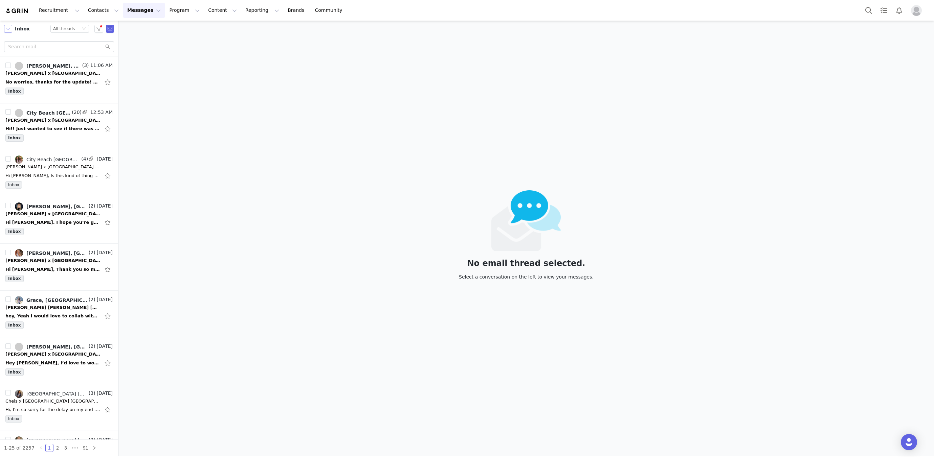
click at [9, 28] on button "button" at bounding box center [8, 29] width 8 height 8
click at [18, 91] on li "Sent" at bounding box center [33, 95] width 58 height 11
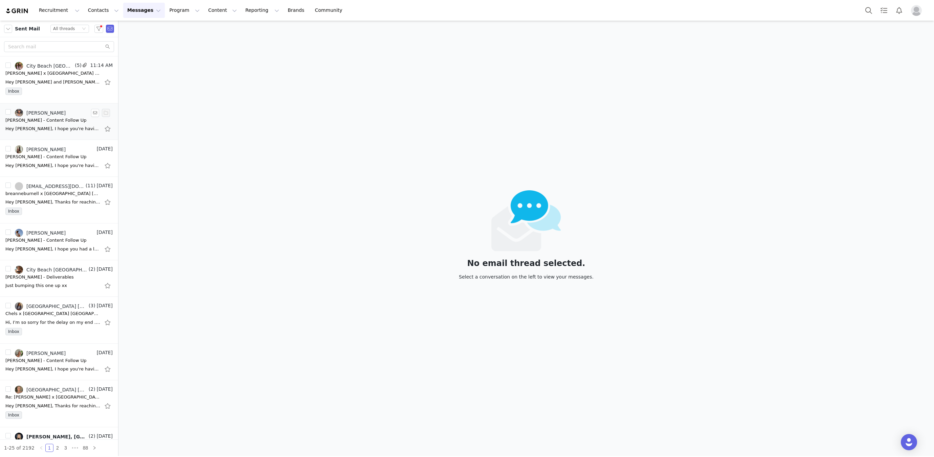
click at [61, 117] on div "Ruby Jae - Content Follow Up" at bounding box center [45, 120] width 81 height 7
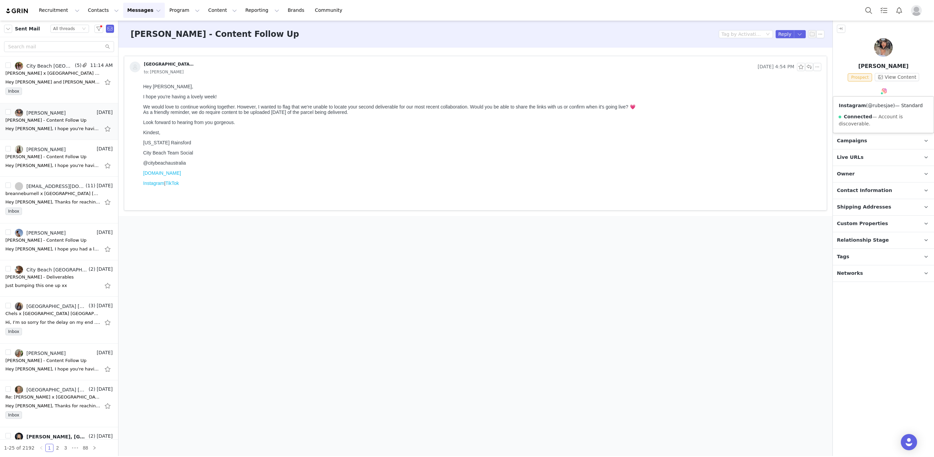
click at [875, 104] on link "@rubesjae" at bounding box center [880, 105] width 25 height 5
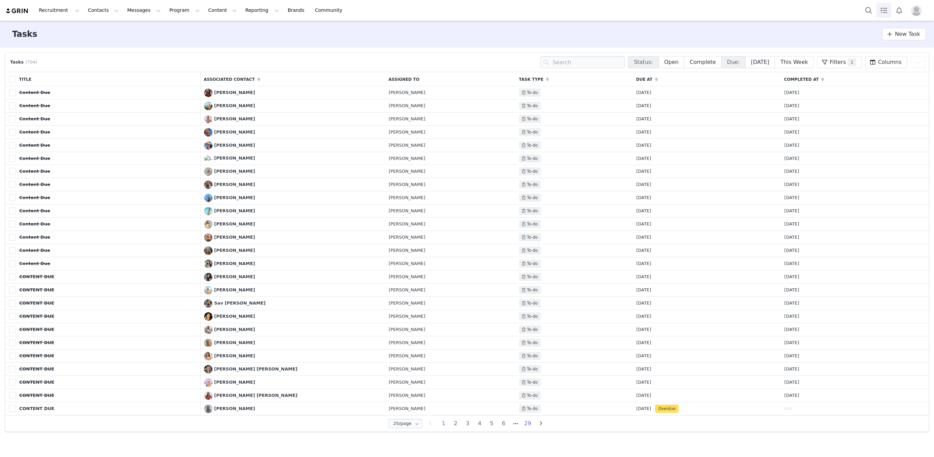
click at [523, 419] on li "29" at bounding box center [528, 423] width 12 height 9
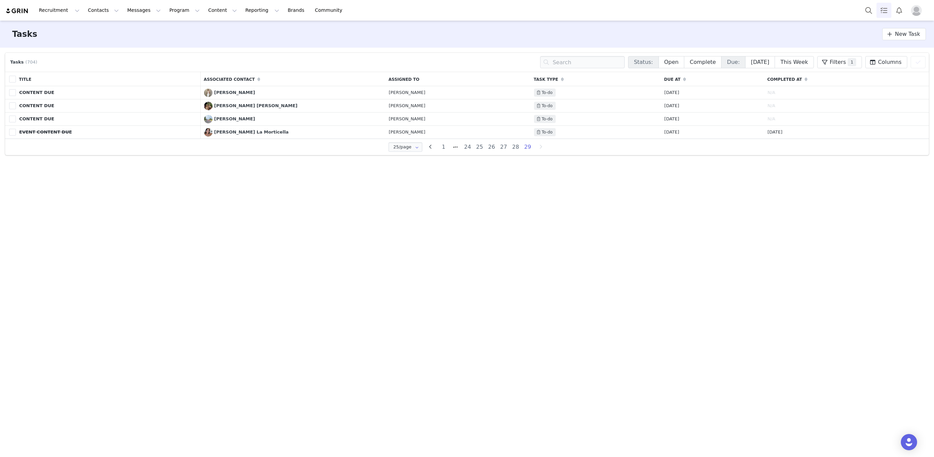
click at [528, 146] on li "29" at bounding box center [528, 146] width 12 height 9
click at [513, 148] on li "28" at bounding box center [515, 146] width 12 height 9
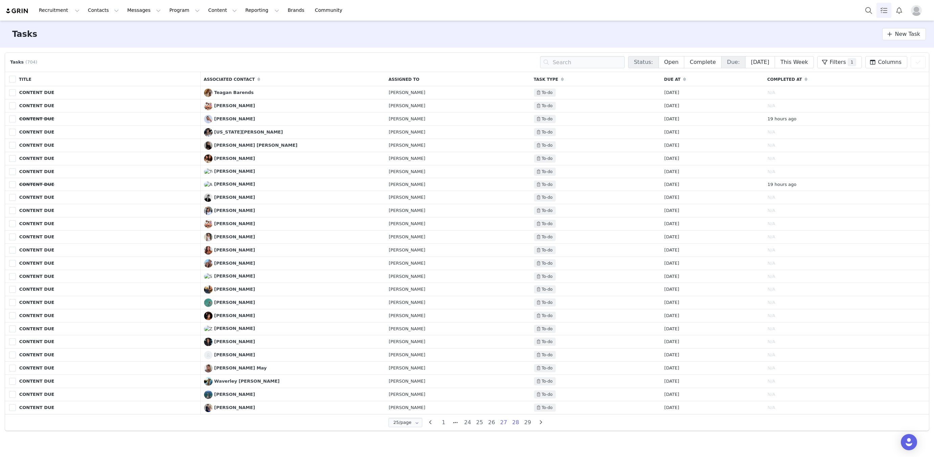
click at [499, 420] on li "27" at bounding box center [504, 422] width 12 height 9
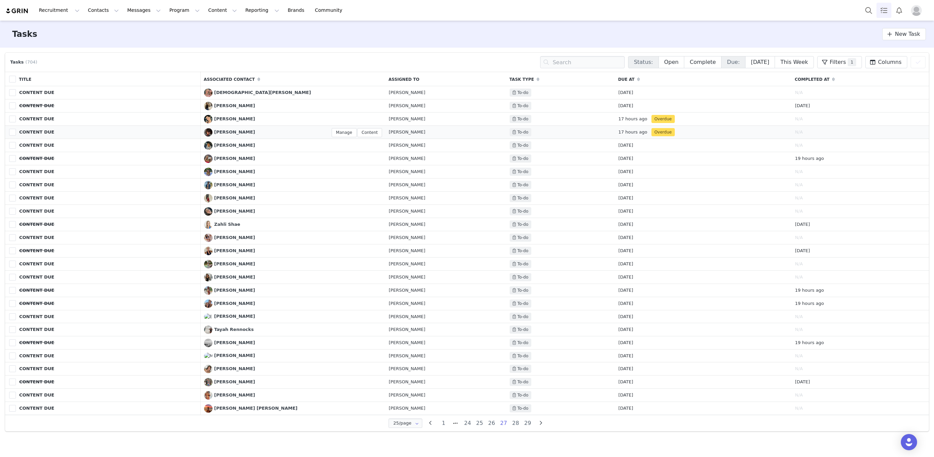
click at [231, 132] on span "[PERSON_NAME]" at bounding box center [234, 132] width 41 height 5
click at [233, 144] on span "[PERSON_NAME]" at bounding box center [234, 145] width 41 height 5
click at [233, 118] on span "[PERSON_NAME]" at bounding box center [234, 118] width 41 height 5
click at [493, 419] on li "26" at bounding box center [491, 423] width 12 height 9
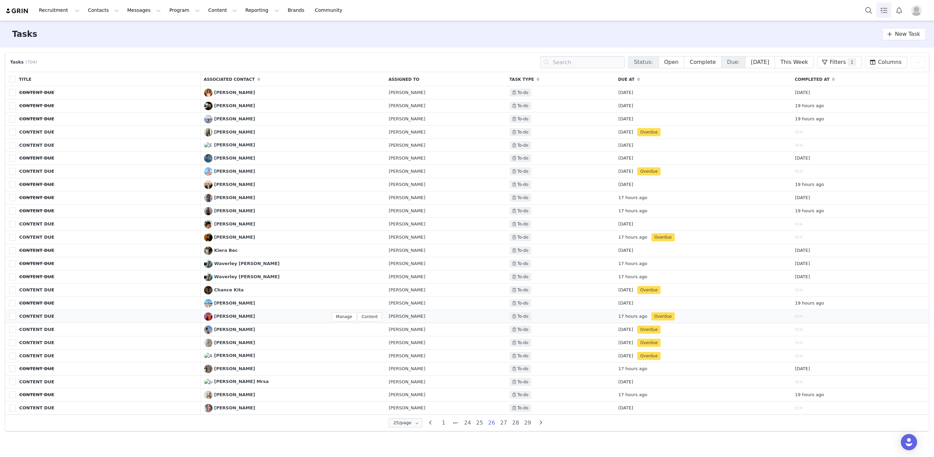
click at [235, 313] on link "[PERSON_NAME]" at bounding box center [229, 317] width 51 height 8
click at [230, 288] on span "Chance Kita" at bounding box center [228, 290] width 29 height 5
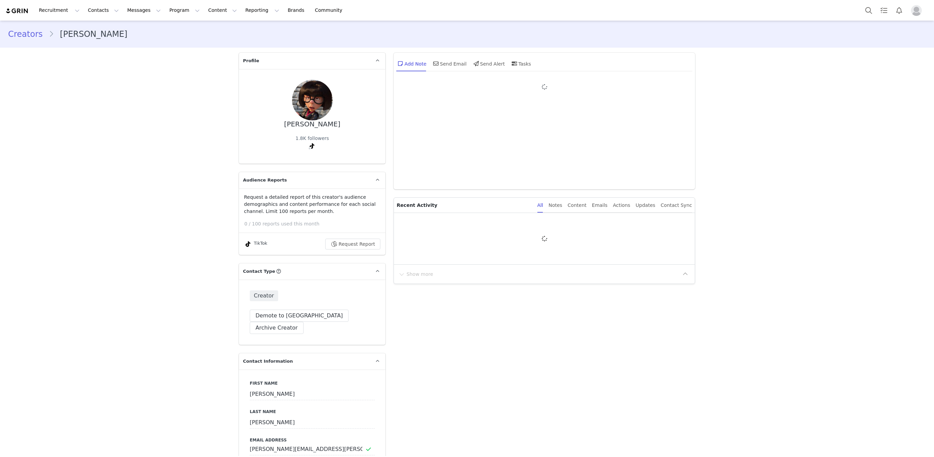
type input "+1 ([GEOGRAPHIC_DATA])"
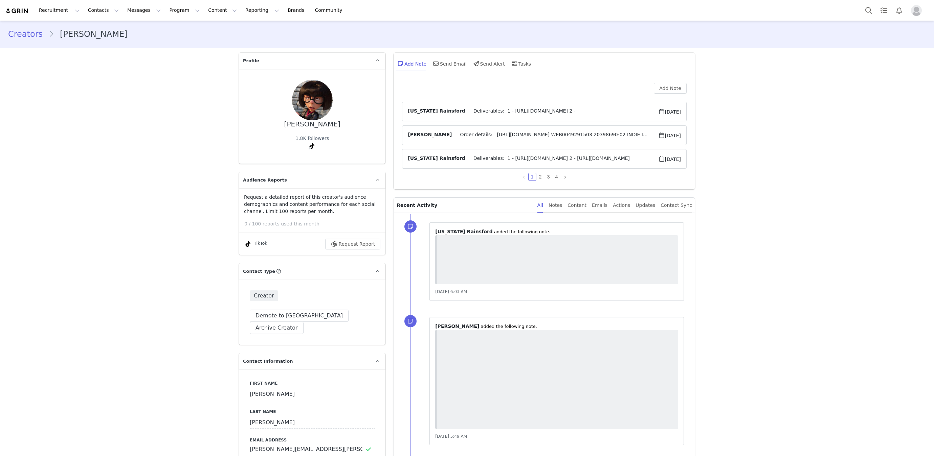
click at [513, 112] on span "Deliverables: 1 - https://www.tiktok.com/@aliciadontiktok/video/755427548238505…" at bounding box center [561, 112] width 193 height 8
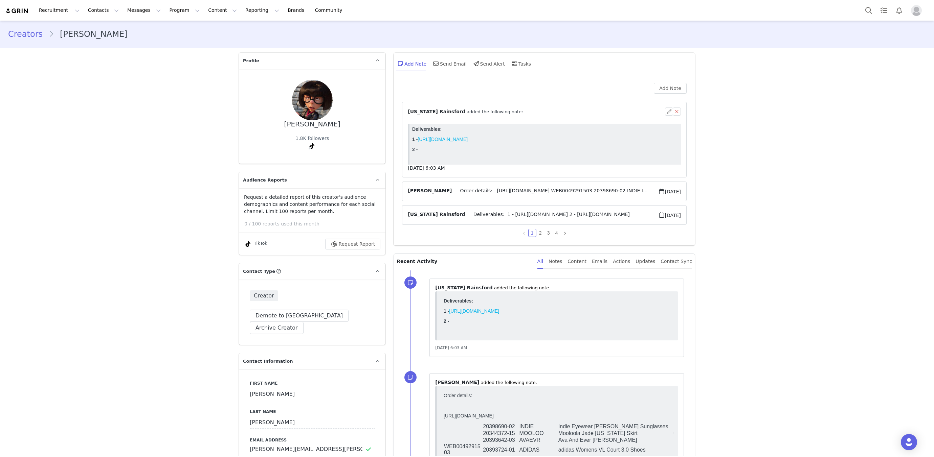
click at [467, 140] on link "https://www.tiktok.com/@aliciadontiktok/video/7554275482385059080" at bounding box center [442, 139] width 50 height 5
click at [305, 161] on link "@aliciadontiktok" at bounding box center [299, 160] width 40 height 5
click at [668, 111] on button "button" at bounding box center [669, 112] width 8 height 8
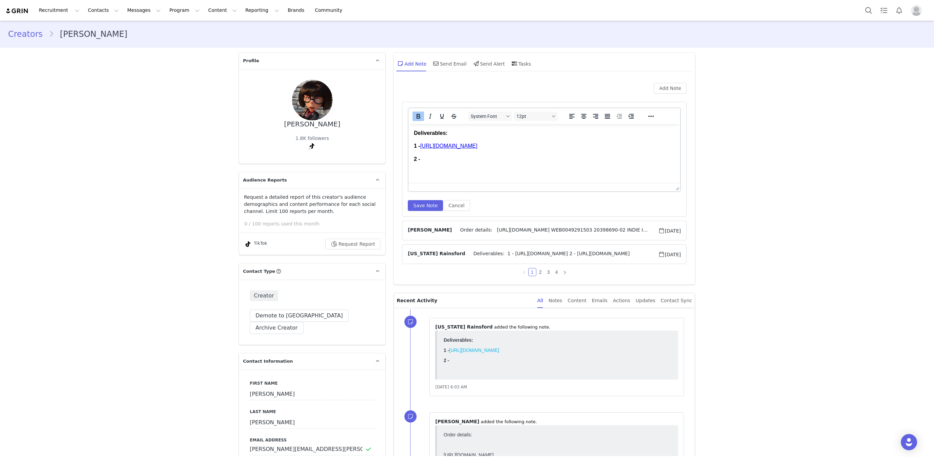
drag, startPoint x: 470, startPoint y: 172, endPoint x: 469, endPoint y: 167, distance: 4.5
click at [470, 168] on html "Deliverables: 1 - https://www.tiktok.com/@aliciadontiktok/video/755427548238505…" at bounding box center [544, 146] width 272 height 44
paste body "Rich Text Area. Press ALT-0 for help."
click at [431, 202] on button "Save Note" at bounding box center [425, 205] width 35 height 11
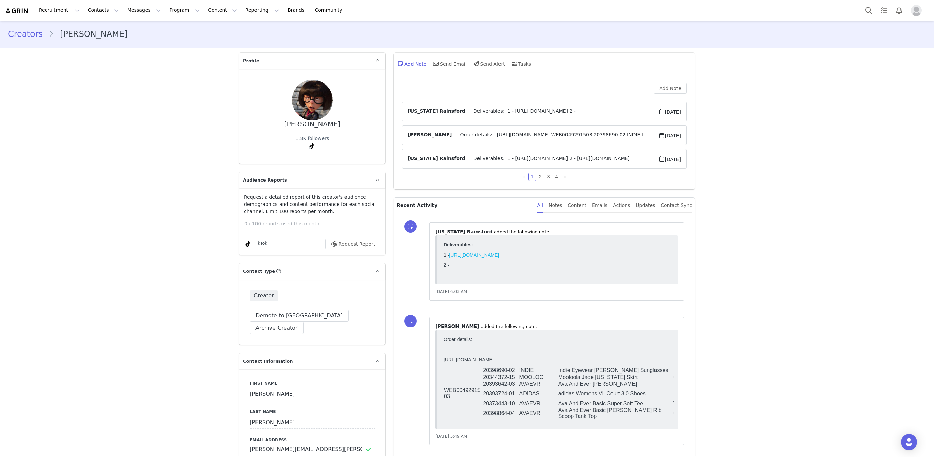
click at [519, 63] on div "Tasks" at bounding box center [520, 63] width 21 height 16
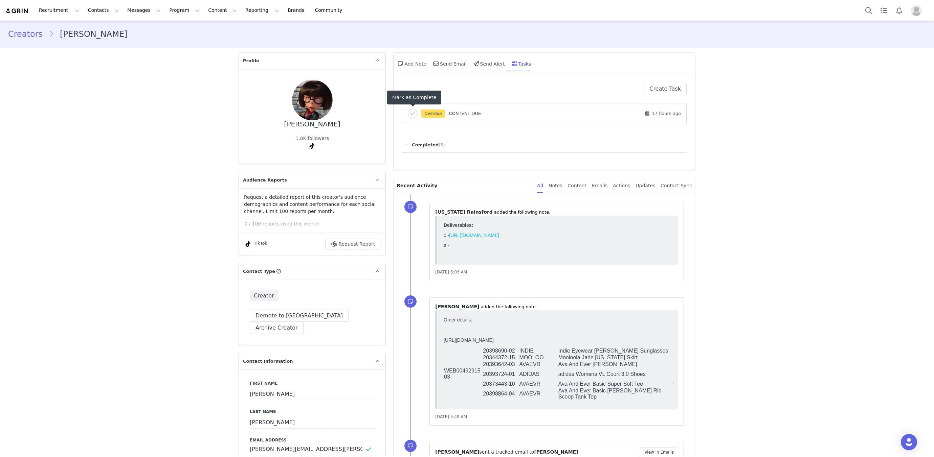
click at [412, 113] on icon "button" at bounding box center [412, 114] width 4 height 5
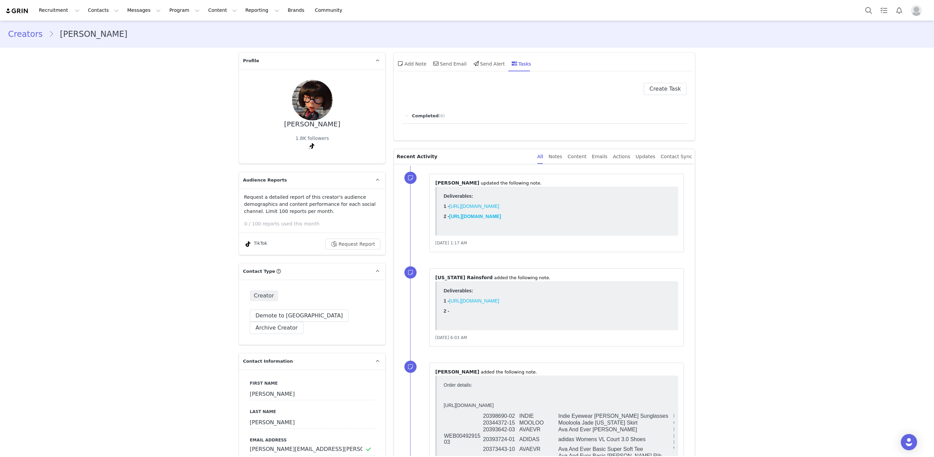
click at [319, 127] on div "[PERSON_NAME]" at bounding box center [312, 124] width 56 height 8
copy div "[PERSON_NAME]"
click at [438, 65] on span at bounding box center [436, 64] width 8 height 8
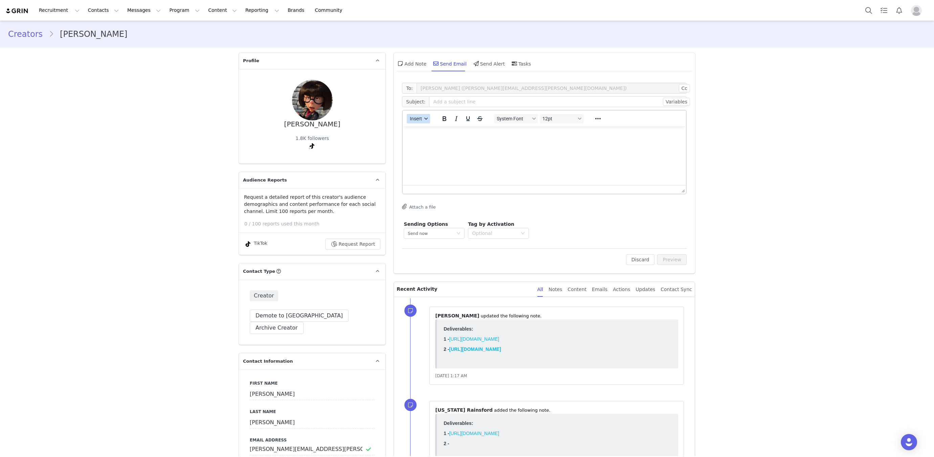
drag, startPoint x: 413, startPoint y: 117, endPoint x: 416, endPoint y: 120, distance: 4.6
click at [413, 117] on span "Insert" at bounding box center [416, 118] width 12 height 5
click at [419, 127] on div "Insert Template" at bounding box center [442, 130] width 61 height 8
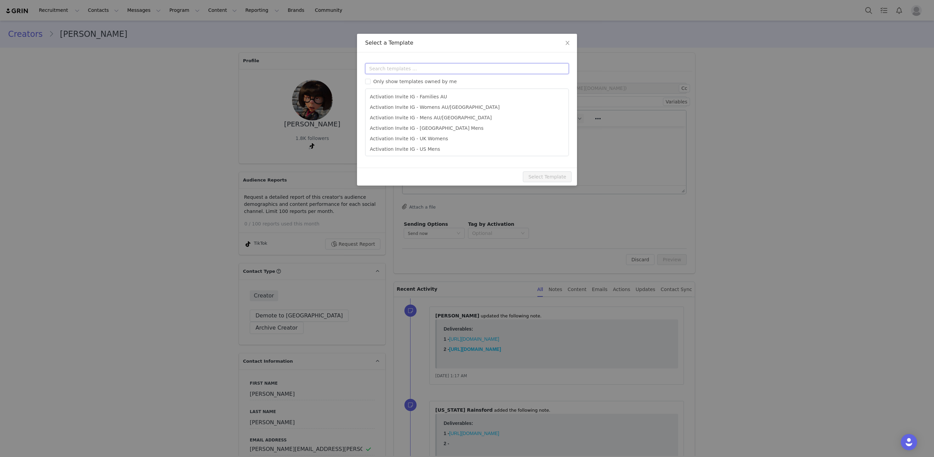
click at [427, 67] on input "text" at bounding box center [467, 68] width 204 height 11
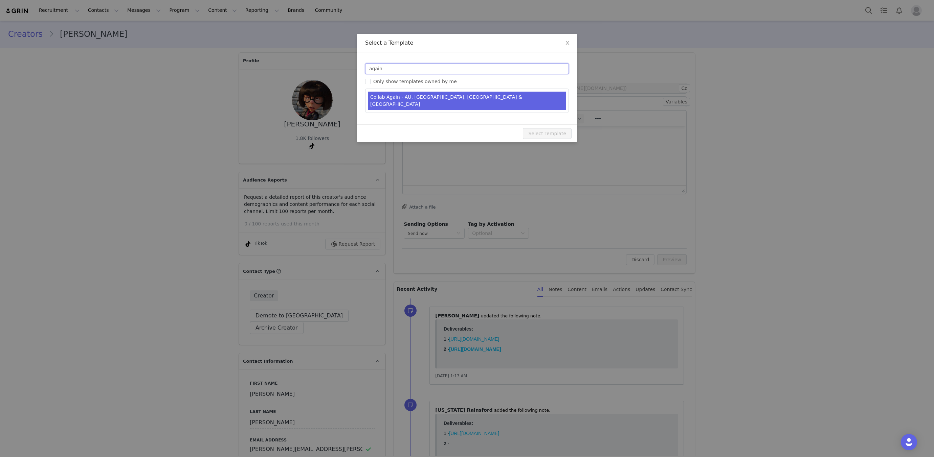
type input "again"
type input "[first_name] [last_name] x City Beach Australia Collab"
drag, startPoint x: 431, startPoint y: 96, endPoint x: 466, endPoint y: 127, distance: 46.3
click at [431, 96] on li "Collab Again - AU, NZ, US & UK" at bounding box center [467, 101] width 198 height 18
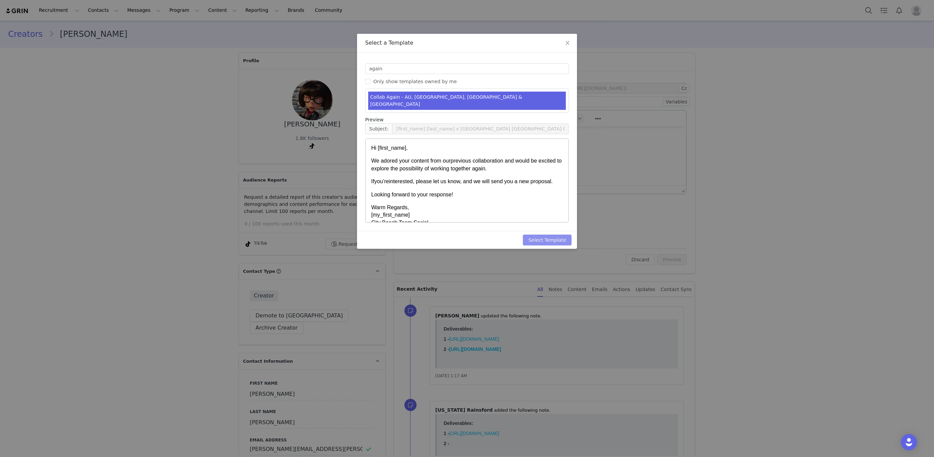
drag, startPoint x: 543, startPoint y: 235, endPoint x: 584, endPoint y: 242, distance: 41.6
click at [544, 235] on button "Select Template" at bounding box center [547, 240] width 49 height 11
type input "[first_name] [last_name] x City Beach Australia Collab"
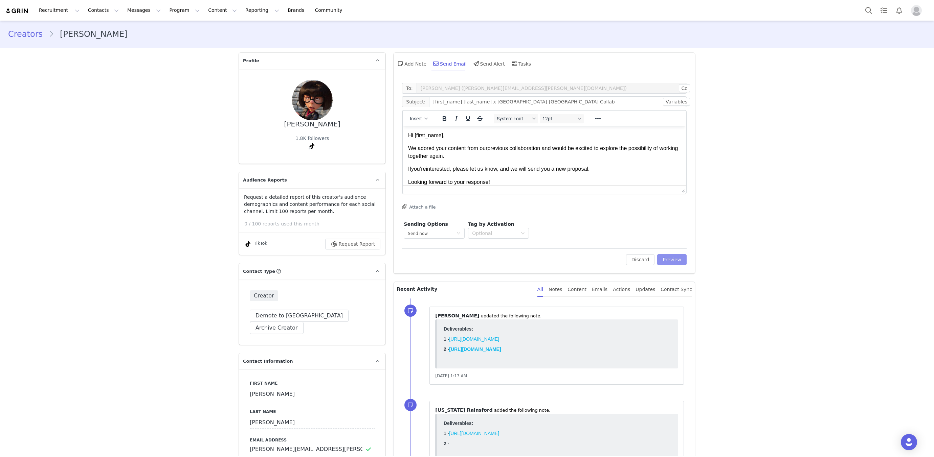
drag, startPoint x: 673, startPoint y: 262, endPoint x: 530, endPoint y: 186, distance: 162.2
click at [621, 241] on div "To: Alicia Dercole (alicia.m.dercole@gmail.com) Cc Cc: Subject: [first_name] [l…" at bounding box center [544, 174] width 284 height 182
drag, startPoint x: 667, startPoint y: 257, endPoint x: 561, endPoint y: 208, distance: 116.2
click at [667, 257] on button "Preview" at bounding box center [671, 259] width 29 height 11
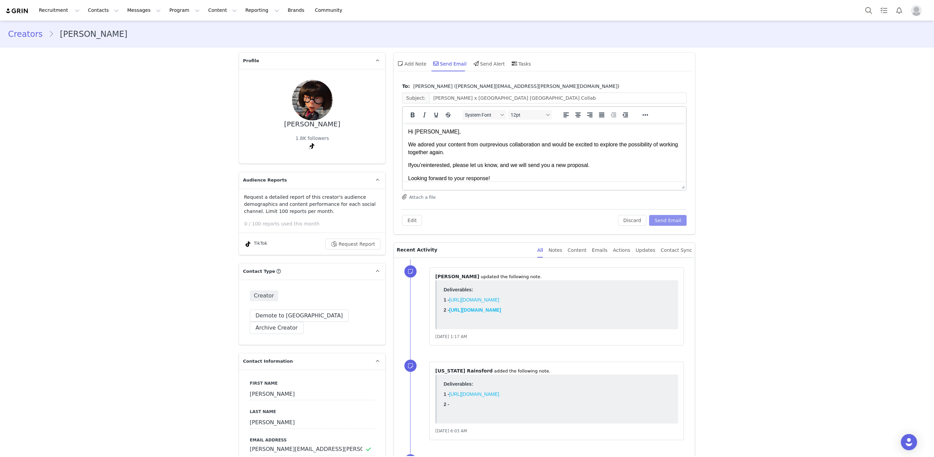
scroll to position [56, 0]
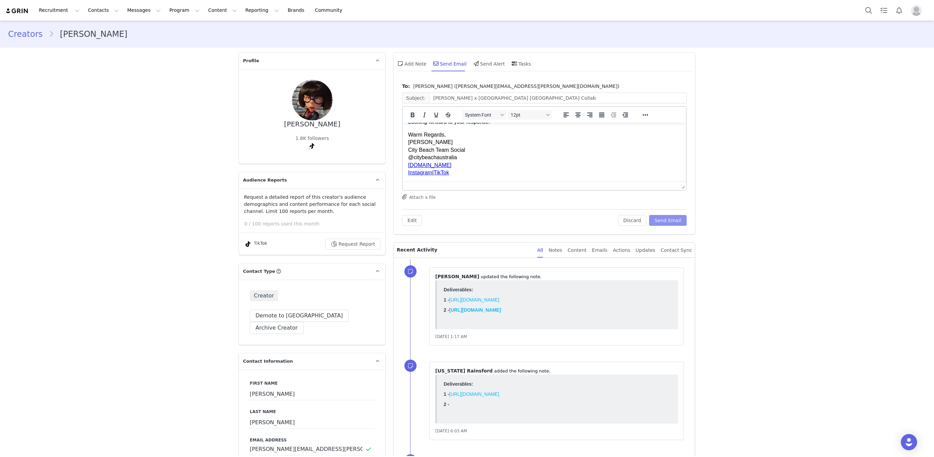
drag, startPoint x: 662, startPoint y: 220, endPoint x: 654, endPoint y: 219, distance: 7.9
click at [662, 220] on button "Send Email" at bounding box center [668, 220] width 38 height 11
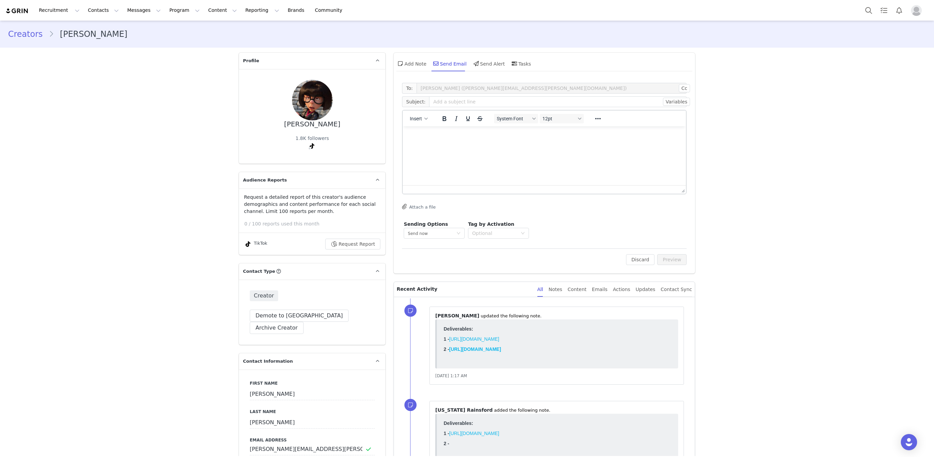
scroll to position [0, 0]
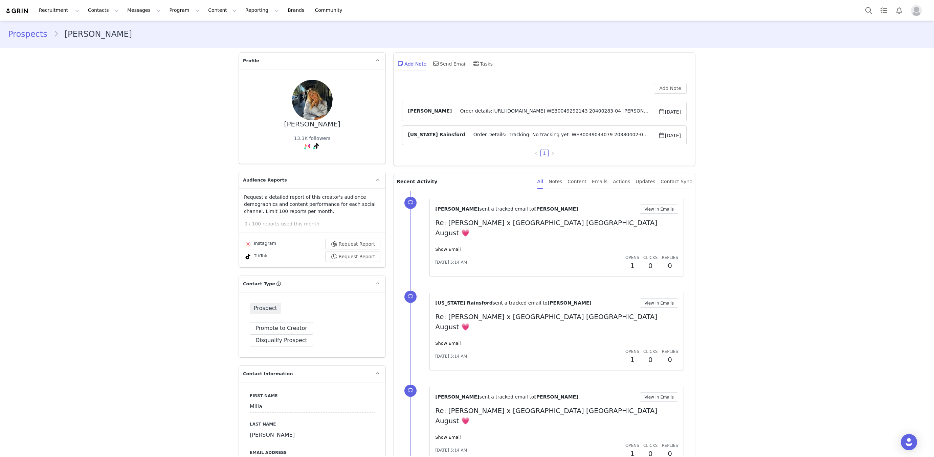
click at [480, 110] on span "Order details:[URL][DOMAIN_NAME] WEB0049292143 20400283-04 [PERSON_NAME] [PERSO…" at bounding box center [555, 112] width 206 height 8
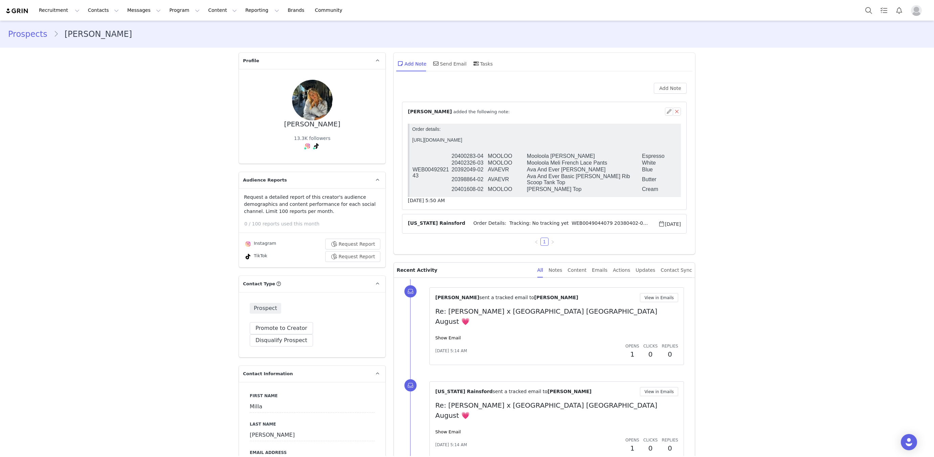
drag, startPoint x: 445, startPoint y: 327, endPoint x: 444, endPoint y: 322, distance: 5.1
click at [445, 336] on link "Show Email" at bounding box center [447, 338] width 25 height 5
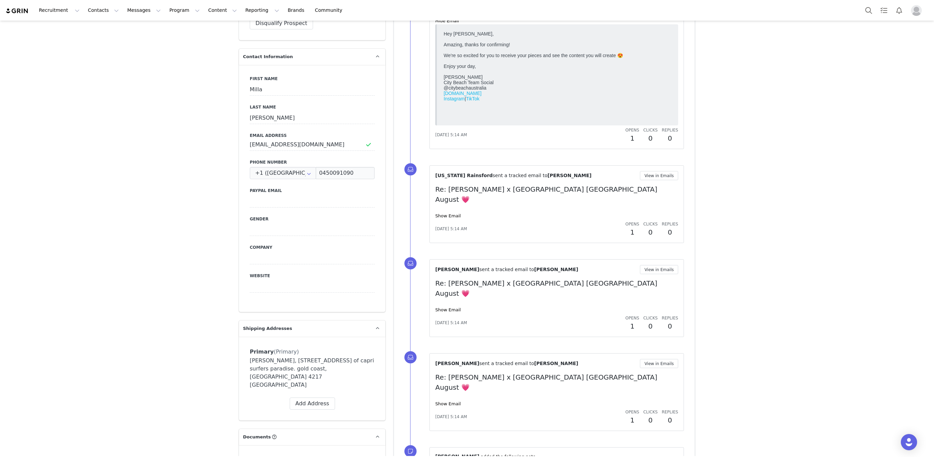
scroll to position [749, 0]
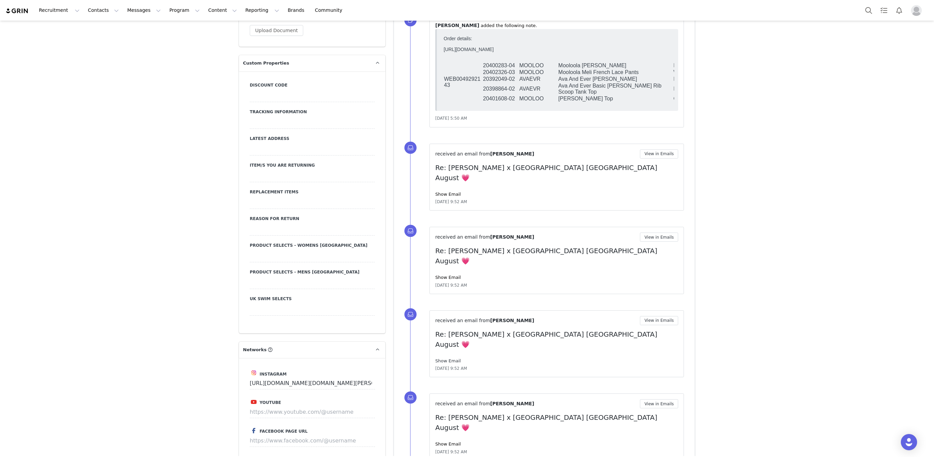
click at [441, 359] on link "Show Email" at bounding box center [447, 361] width 25 height 5
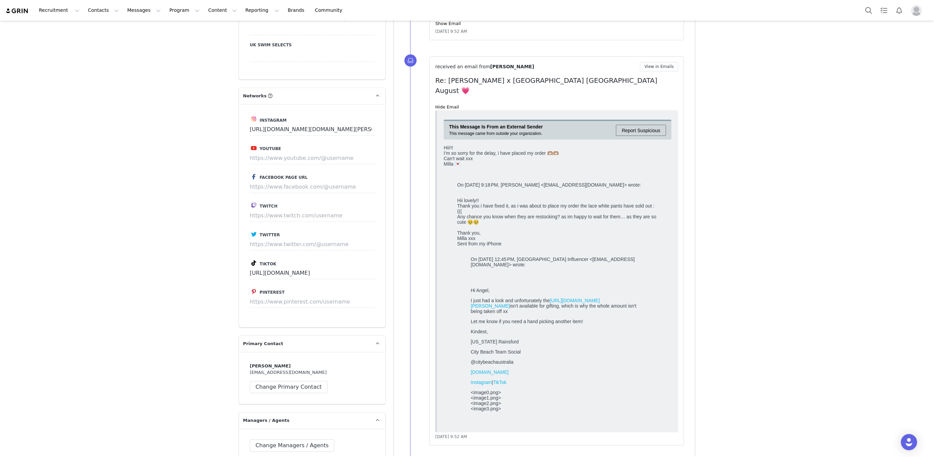
scroll to position [1137, 0]
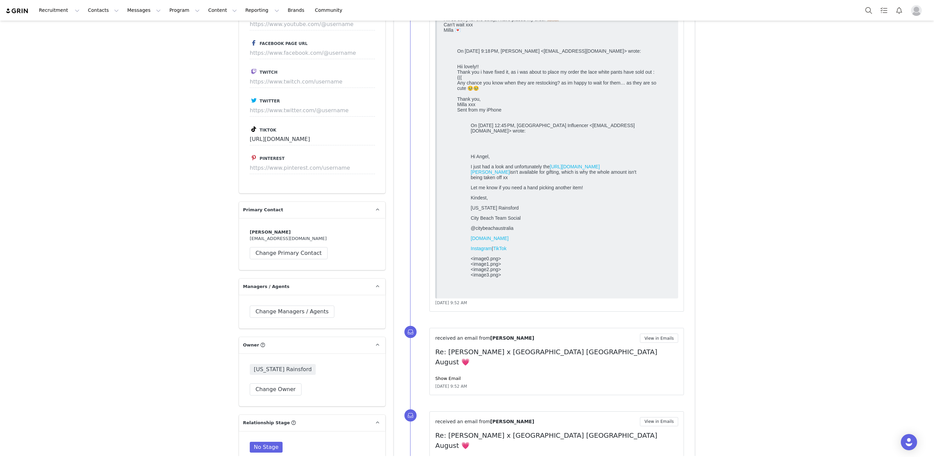
click at [444, 411] on div "Show Email" at bounding box center [556, 462] width 243 height 7
click at [445, 411] on link "Show Email" at bounding box center [447, 462] width 25 height 5
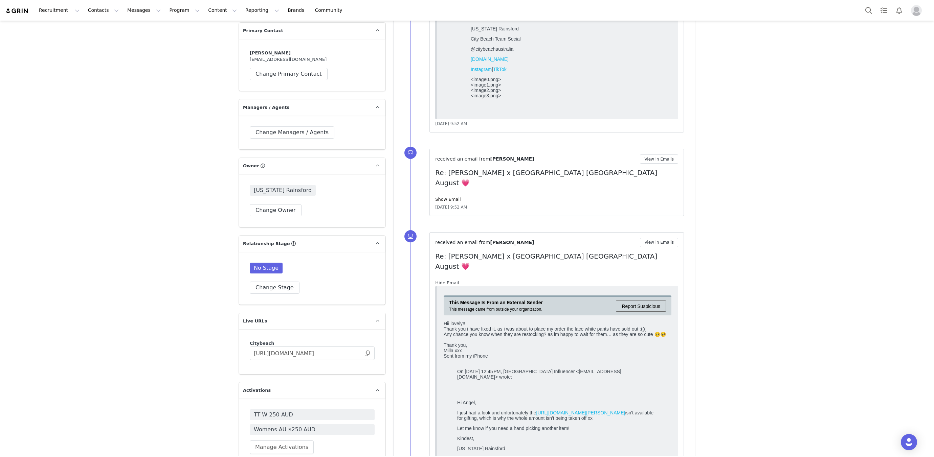
scroll to position [1396, 0]
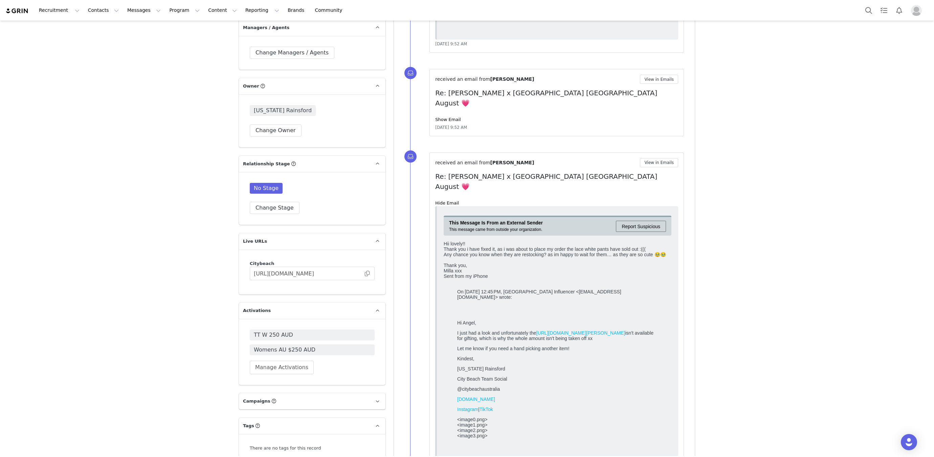
drag, startPoint x: 400, startPoint y: 409, endPoint x: 410, endPoint y: 400, distance: 13.9
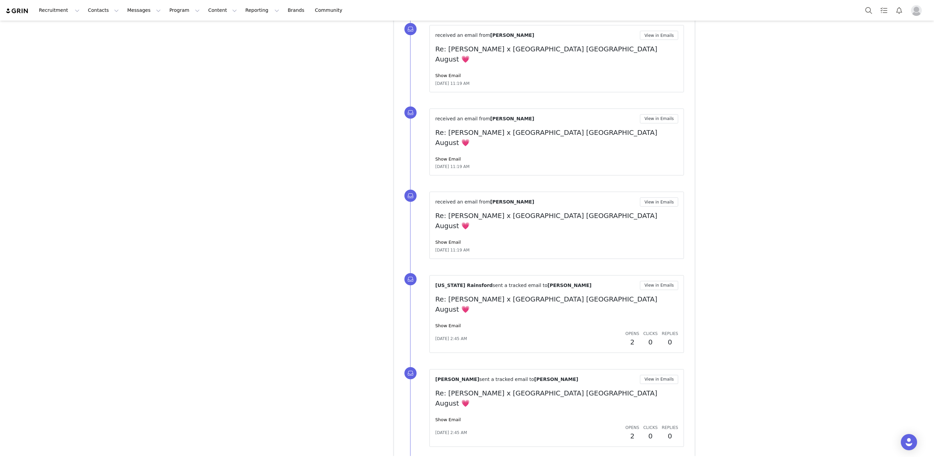
scroll to position [2125, 0]
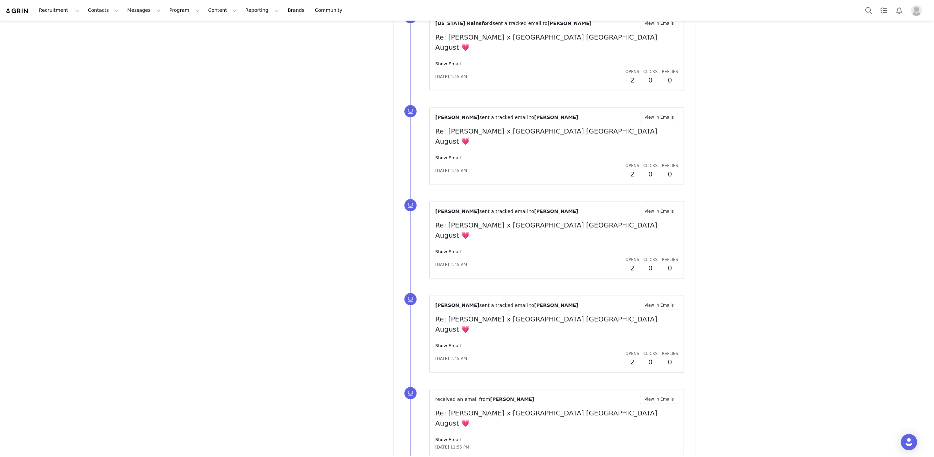
drag, startPoint x: 444, startPoint y: 327, endPoint x: 442, endPoint y: 330, distance: 4.1
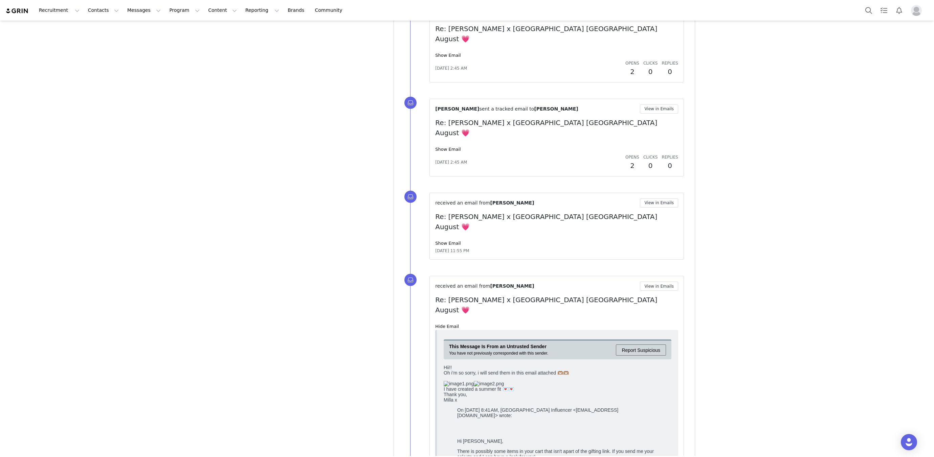
scroll to position [2325, 0]
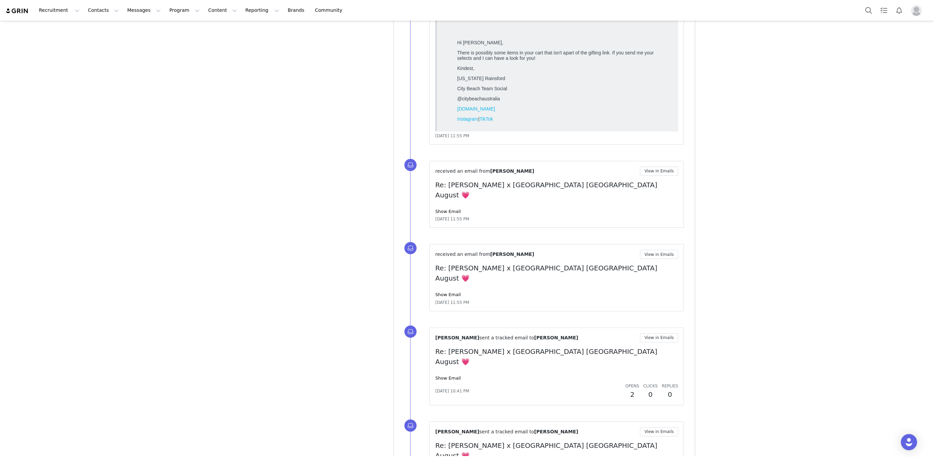
scroll to position [3108, 0]
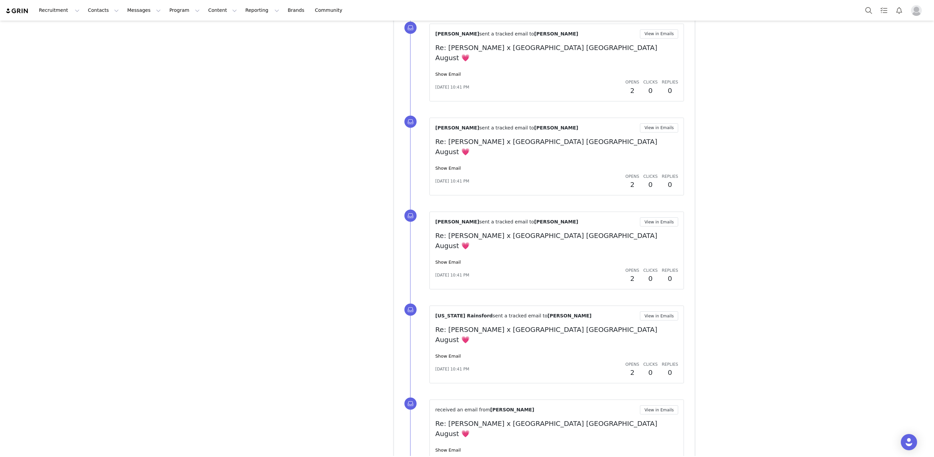
scroll to position [3518, 0]
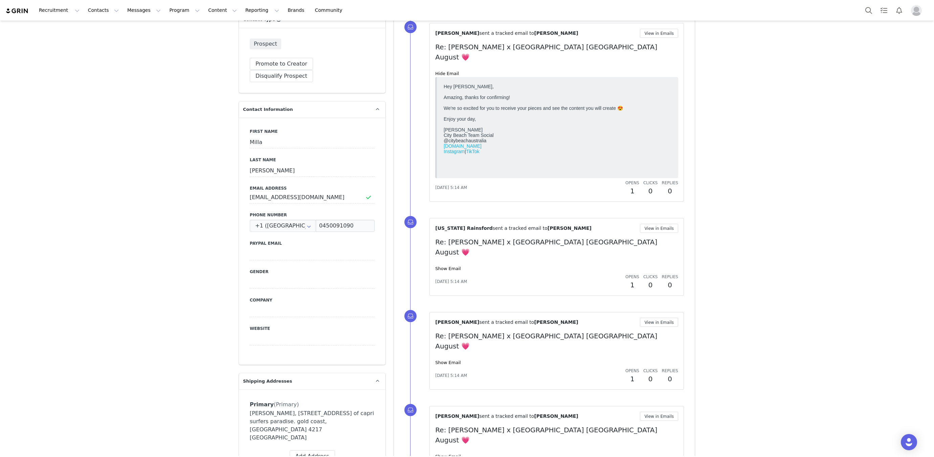
scroll to position [0, 0]
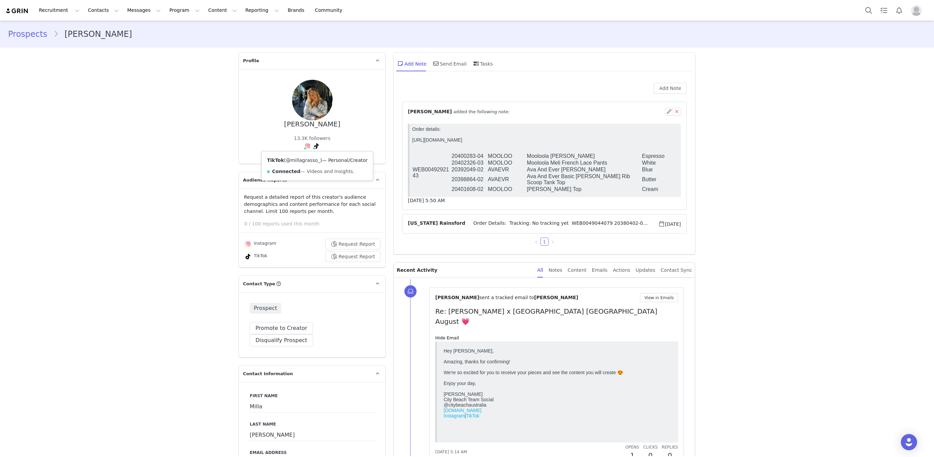
click at [309, 159] on link "@millagrasso_" at bounding box center [303, 160] width 34 height 5
click at [302, 157] on div "Instagram ( @milla.grasso ) — Standard Connected — Account is discoverable." at bounding box center [319, 166] width 127 height 29
click at [300, 160] on link "@milla.grasso" at bounding box center [319, 160] width 57 height 5
click at [682, 85] on button "Add Note" at bounding box center [670, 88] width 33 height 11
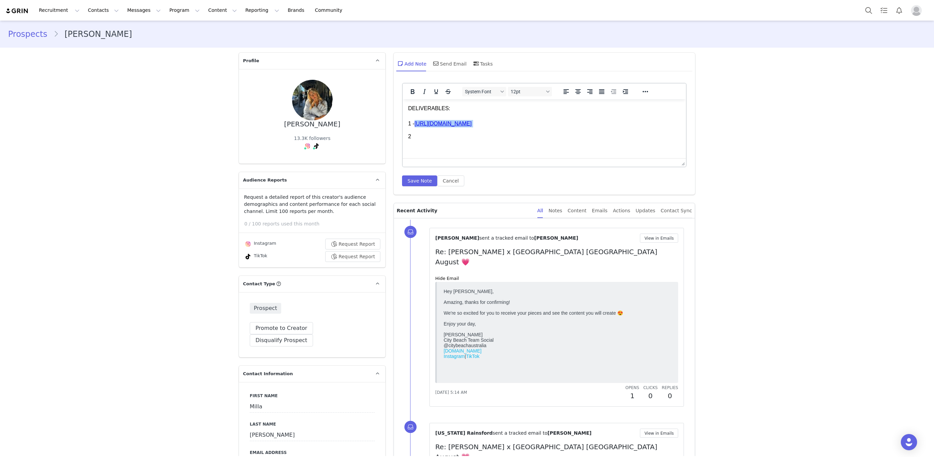
drag, startPoint x: 415, startPoint y: 125, endPoint x: 656, endPoint y: 145, distance: 241.7
click at [656, 141] on body "DELIVERABLES: 1 - https://www.tiktok.com/@millagrasso/video/7553977699170077970…" at bounding box center [544, 123] width 272 height 36
click at [438, 121] on p "DELIVERABLES: 1 -" at bounding box center [544, 116] width 272 height 23
drag, startPoint x: 644, startPoint y: 138, endPoint x: 395, endPoint y: 132, distance: 248.7
click at [403, 132] on html "DELIVERABLES: 1 - https://www.tiktok.com/@millagrasso/video/7553977699170077970…" at bounding box center [544, 129] width 283 height 60
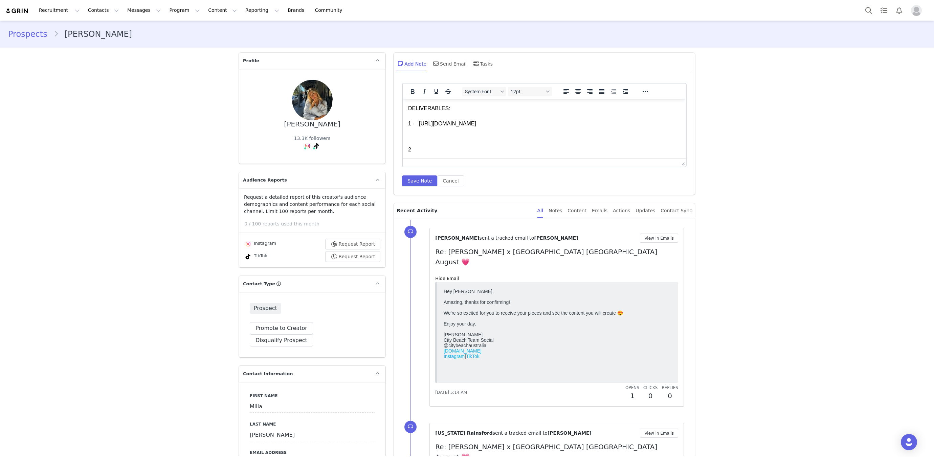
drag, startPoint x: 433, startPoint y: 124, endPoint x: 598, endPoint y: 122, distance: 165.1
click at [598, 122] on p "DELIVERABLES: 1 - https://www.tiktok.com/@millagrasso/video/7553977699170077970" at bounding box center [544, 116] width 272 height 23
copy p "https://www.tiktok.com/@millagrasso/video/7553977699170077970"
drag, startPoint x: 425, startPoint y: 126, endPoint x: 419, endPoint y: 124, distance: 6.7
click at [425, 126] on p "DELIVERABLES: 1 - https://www.tiktok.com/@millagrasso/video/7553977699170077970" at bounding box center [544, 116] width 272 height 23
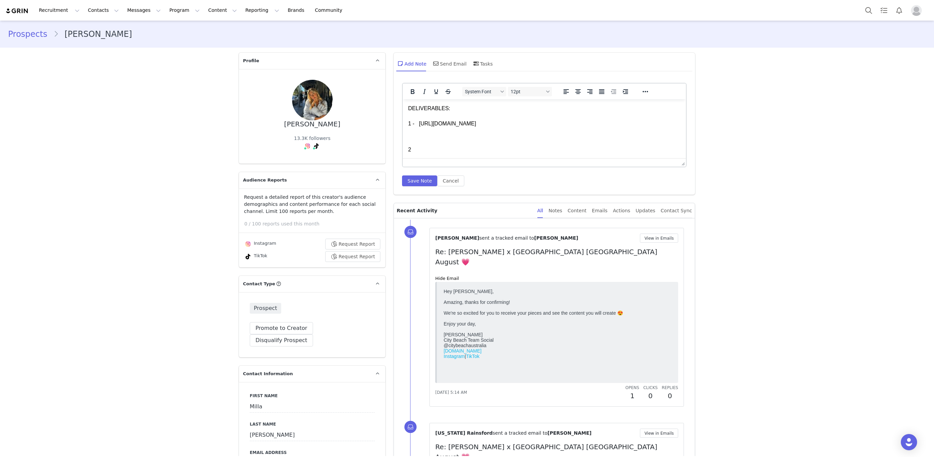
drag, startPoint x: 419, startPoint y: 124, endPoint x: 599, endPoint y: 125, distance: 180.0
click at [599, 125] on p "DELIVERABLES: 1 - https://www.tiktok.com/@millagrasso/video/7553977699170077970" at bounding box center [544, 116] width 272 height 23
drag, startPoint x: 593, startPoint y: 125, endPoint x: 419, endPoint y: 123, distance: 174.2
click at [419, 123] on p "DELIVERABLES: 1 - \https://www.tiktok.com/@millagrasso/video/7553977699170077970" at bounding box center [544, 116] width 272 height 23
click at [408, 147] on html "DELIVERABLES: 1 - https://www.tiktok.com/@millagrasso/video/7553977699170077970…" at bounding box center [544, 129] width 283 height 60
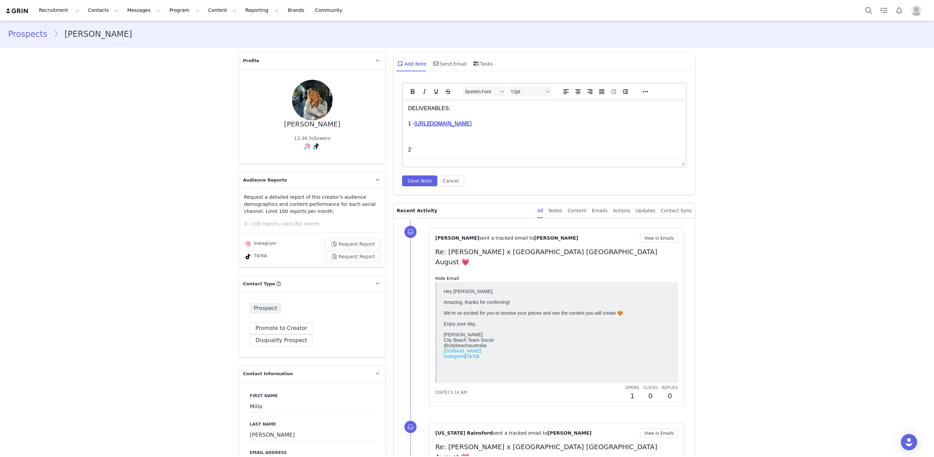
click at [440, 134] on p "Rich Text Area. Press ALT-0 for help." at bounding box center [544, 136] width 272 height 7
click at [408, 179] on button "Save Note" at bounding box center [419, 181] width 35 height 11
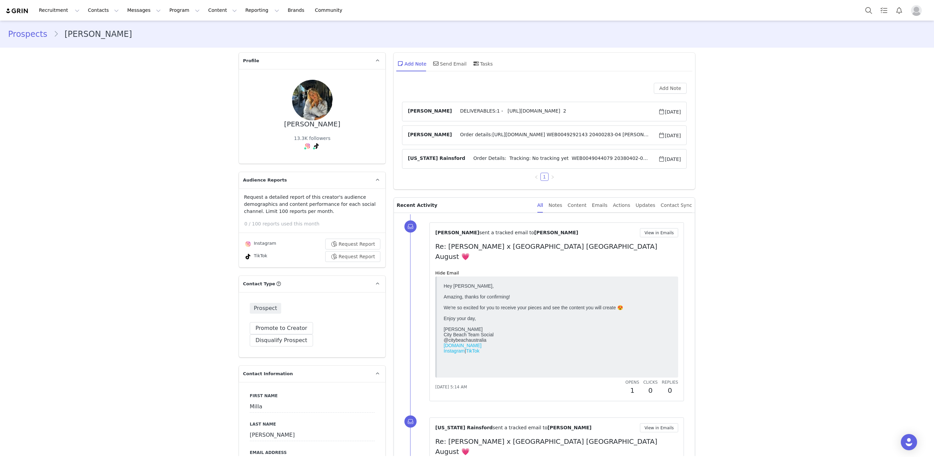
click at [484, 130] on article "Hannah Salmon Order details:https://app.shippit.com/tracking/PPRkzPuUrNQf5 WEB0…" at bounding box center [544, 135] width 284 height 20
click at [483, 134] on span "Order details:https://app.shippit.com/tracking/PPRkzPuUrNQf5 WEB0049292143 2040…" at bounding box center [555, 135] width 206 height 8
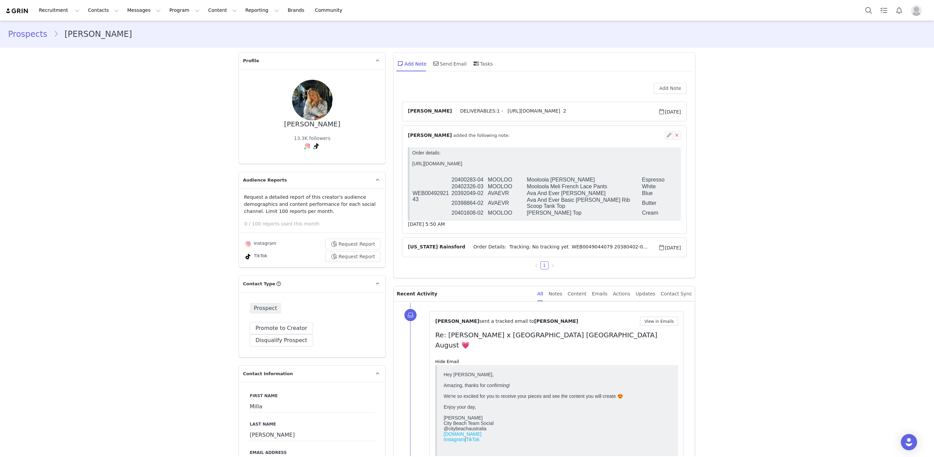
click at [483, 163] on p "Order details: https://app.shippit.com/tracking/PPRkzPuUrNQf5" at bounding box center [545, 161] width 266 height 22
copy p "https://app.shippit.com/tracking/PPRkzPuUrNQf5"
click at [454, 64] on div "Send Email" at bounding box center [449, 63] width 35 height 16
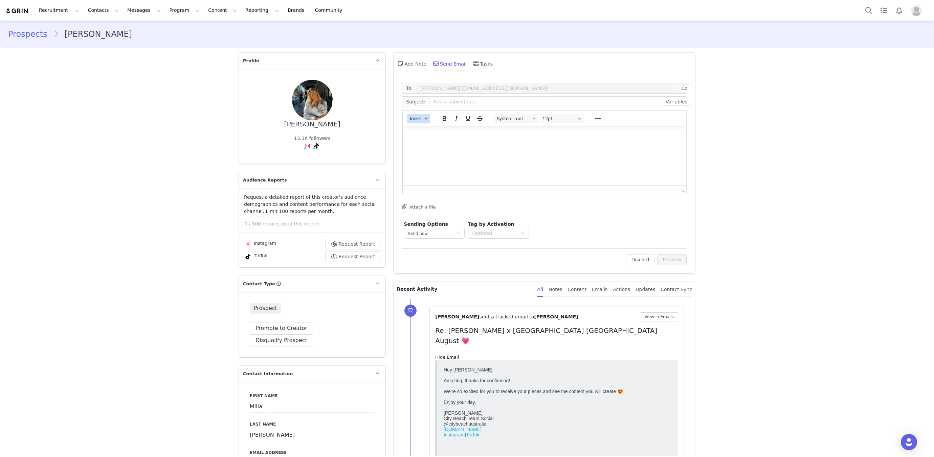
click at [424, 122] on button "Insert" at bounding box center [418, 118] width 23 height 9
click at [428, 130] on div "Insert Template" at bounding box center [442, 130] width 61 height 8
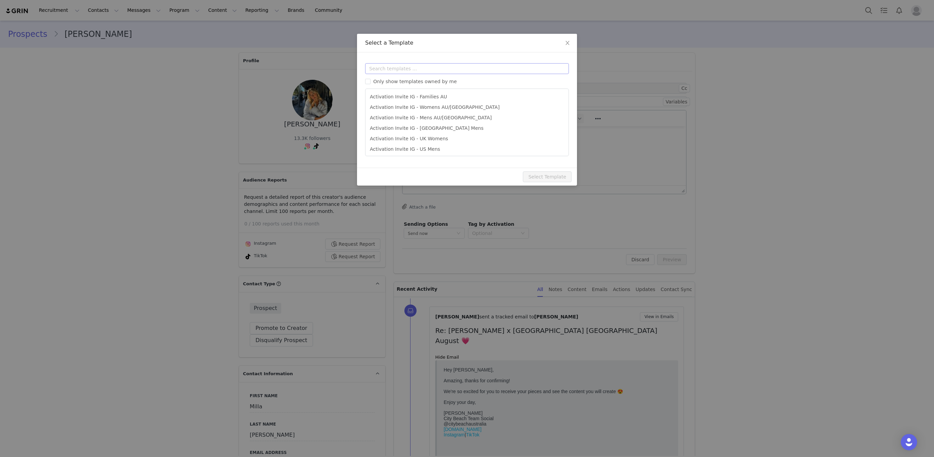
drag, startPoint x: 428, startPoint y: 57, endPoint x: 426, endPoint y: 64, distance: 7.8
click at [428, 58] on div "Templates Only show templates owned by me Activation Invite IG - Families AU Ac…" at bounding box center [467, 109] width 220 height 115
click at [425, 65] on input "text" at bounding box center [467, 68] width 204 height 11
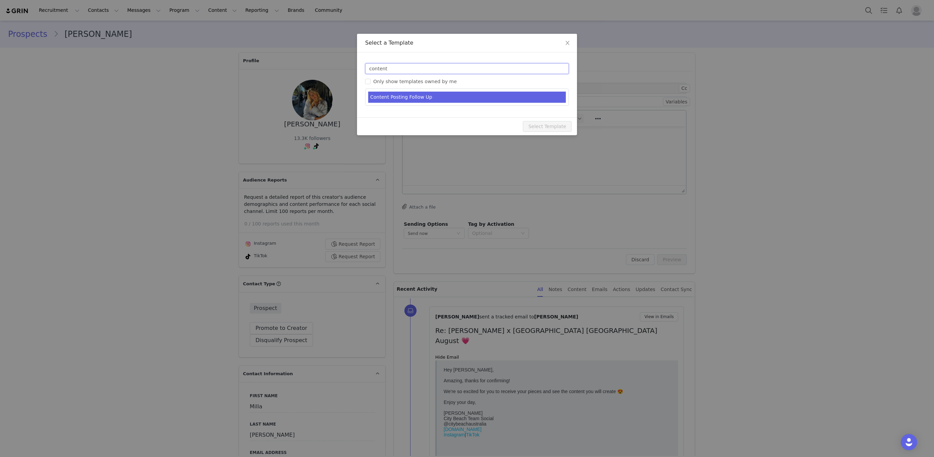
type input "content"
type input "[instagram_username] - Content Posting Follow Up"
click at [446, 100] on li "Content Posting Follow Up" at bounding box center [467, 97] width 198 height 11
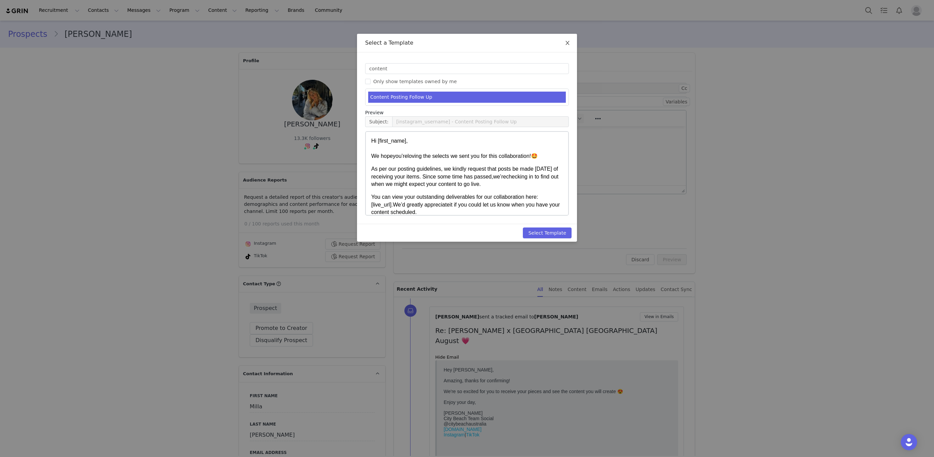
drag, startPoint x: 565, startPoint y: 42, endPoint x: 541, endPoint y: 94, distance: 58.1
click at [565, 42] on icon "icon: close" at bounding box center [567, 42] width 5 height 5
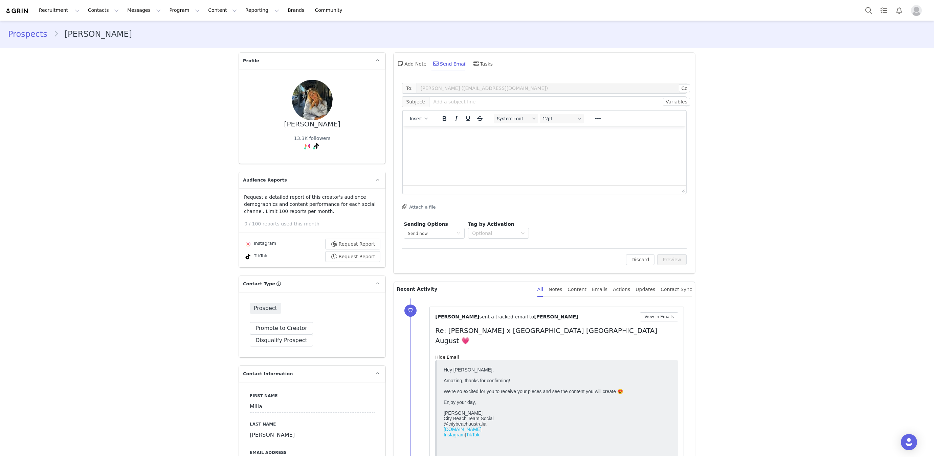
click at [509, 141] on html at bounding box center [544, 136] width 283 height 18
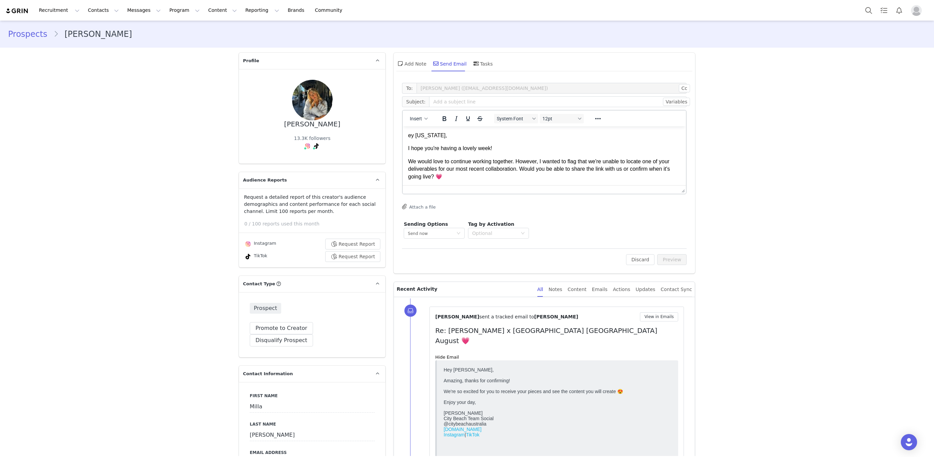
click at [313, 128] on div "Milla Grasso" at bounding box center [312, 124] width 56 height 8
copy div "Milla Grasso"
click at [437, 102] on input "text" at bounding box center [557, 101] width 257 height 11
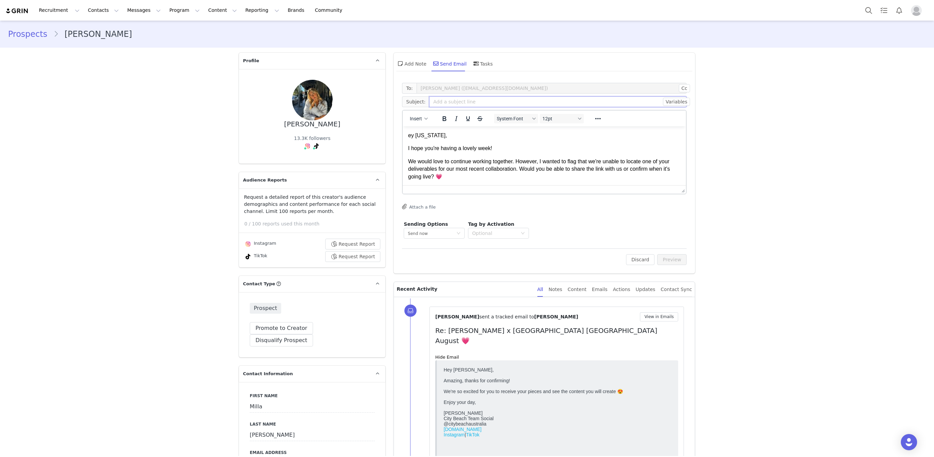
paste input "Milla Grasso"
drag, startPoint x: 458, startPoint y: 105, endPoint x: 383, endPoint y: 94, distance: 75.8
click at [479, 100] on input "Milla Grasso" at bounding box center [557, 101] width 257 height 11
drag, startPoint x: 458, startPoint y: 100, endPoint x: 358, endPoint y: 94, distance: 100.4
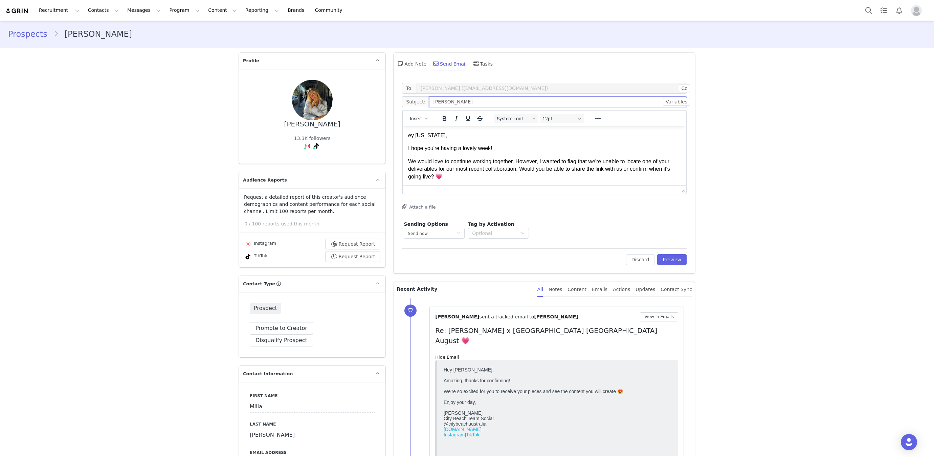
drag, startPoint x: 430, startPoint y: 98, endPoint x: 343, endPoint y: 88, distance: 87.6
paste input "Milla Grasso"
type input "Milla Grasso - Content Reminder"
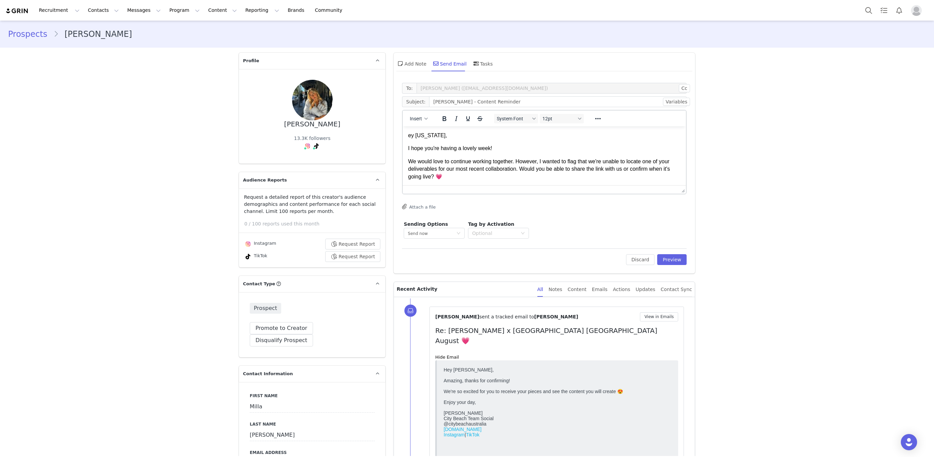
click at [470, 145] on p "I hope you're having a lovely week!" at bounding box center [544, 148] width 272 height 7
drag, startPoint x: 345, startPoint y: 118, endPoint x: 249, endPoint y: 110, distance: 96.5
click at [403, 127] on html "ey Georgia, I hope you're having a lovely week! We would love to continue worki…" at bounding box center [544, 178] width 283 height 103
click at [509, 149] on p "I hope you're having a lovely week!" at bounding box center [544, 148] width 272 height 7
click at [497, 167] on p "We would love to continue working together. However, I wanted to flag that we'r…" at bounding box center [544, 177] width 272 height 38
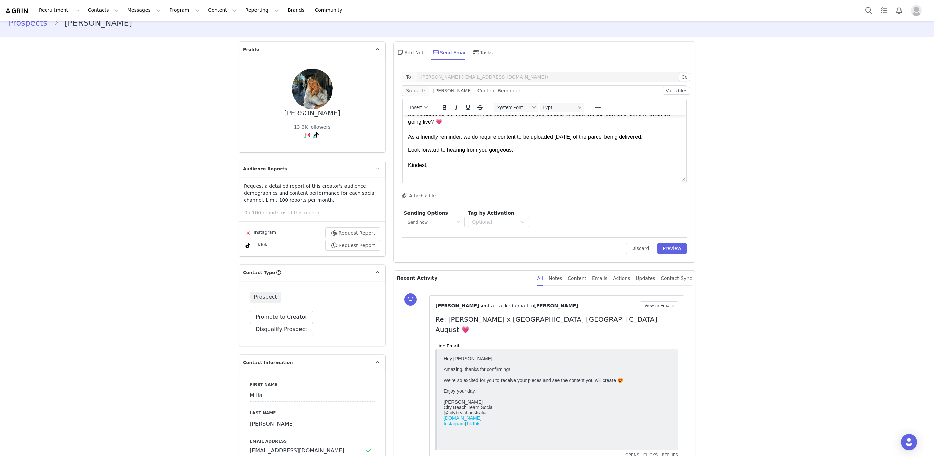
scroll to position [16, 0]
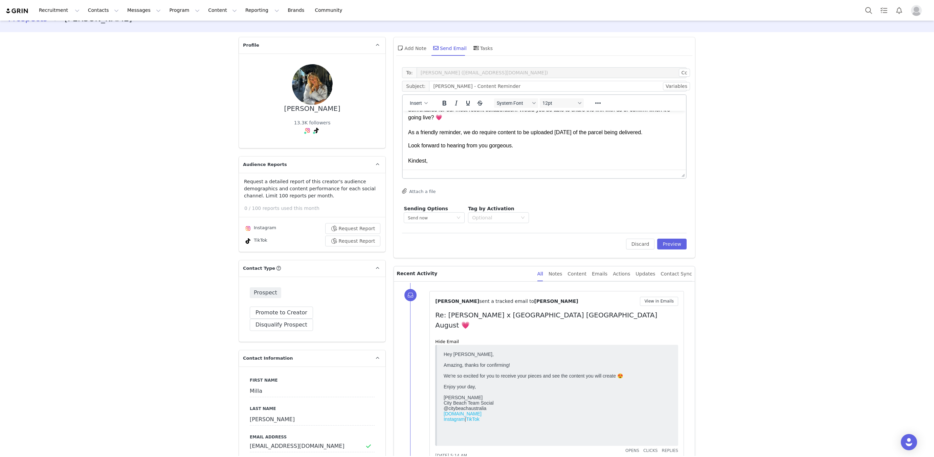
click at [477, 159] on p "Look forward to hearing from you gorgeous. Kindest," at bounding box center [544, 153] width 272 height 23
click at [405, 135] on html "Hey Milla, I hope you're having a lovely week! We would love to continue workin…" at bounding box center [544, 99] width 283 height 154
click at [408, 136] on p "Hannah City Beach Team Social @citybeachaustralia www.citybeach.com Instagram |…" at bounding box center [544, 152] width 272 height 38
click at [676, 246] on button "Preview" at bounding box center [671, 244] width 29 height 11
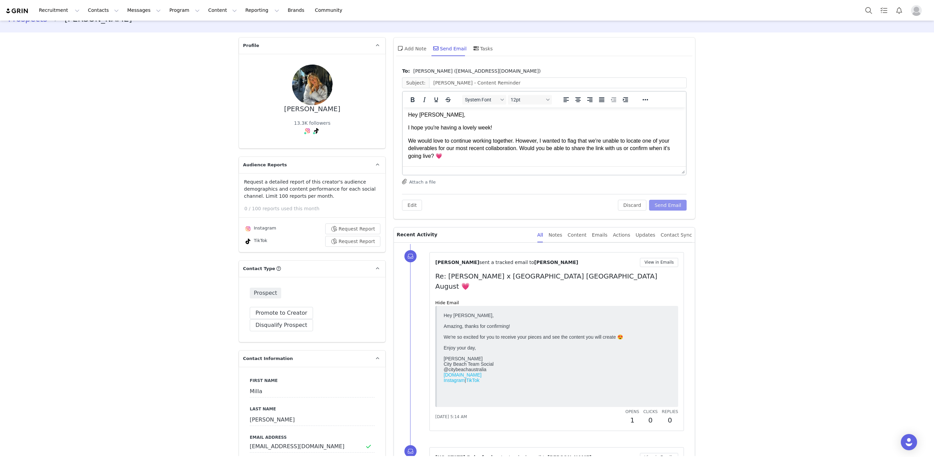
scroll to position [0, 0]
click at [666, 203] on button "Send Email" at bounding box center [668, 205] width 38 height 11
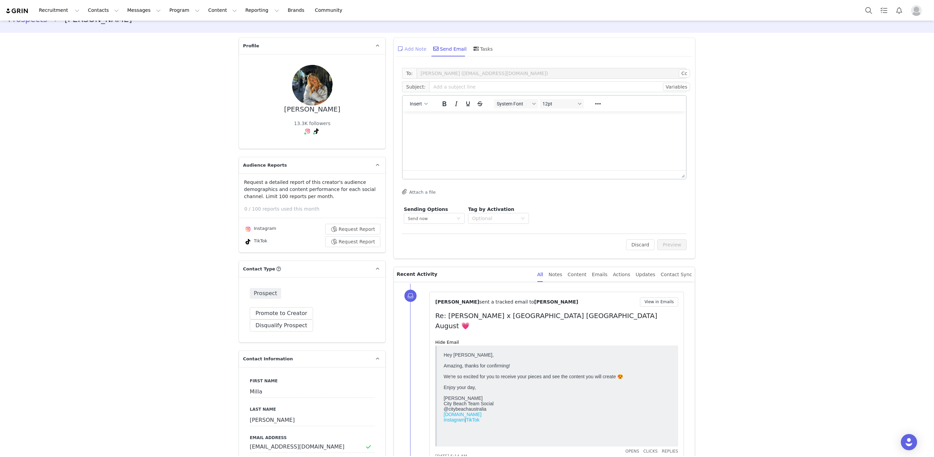
scroll to position [15, 0]
click at [401, 49] on icon at bounding box center [400, 48] width 5 height 5
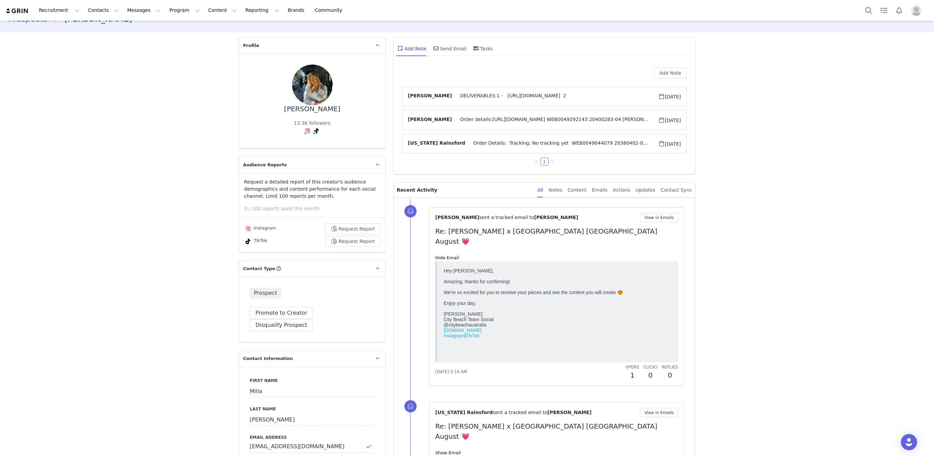
click at [483, 96] on span "DELIVERABLES:1 - https://www.tiktok.com/@millagrasso/video/7553977699170077970 2" at bounding box center [555, 96] width 206 height 8
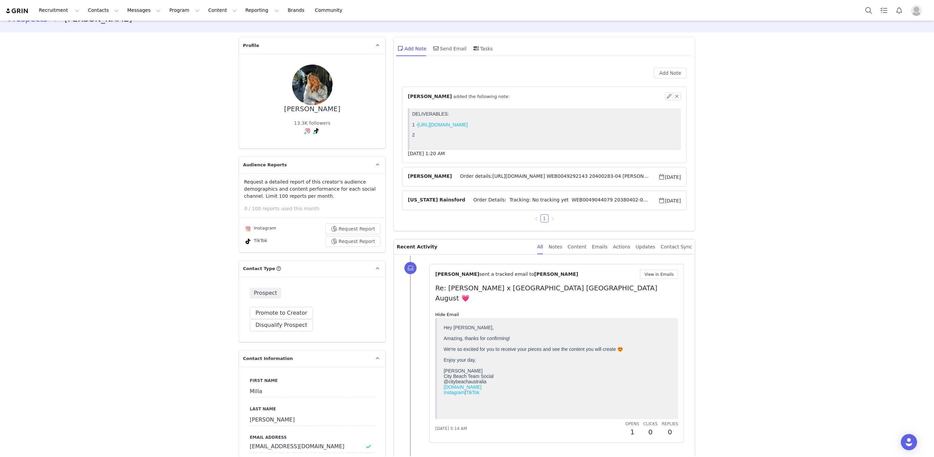
scroll to position [0, 0]
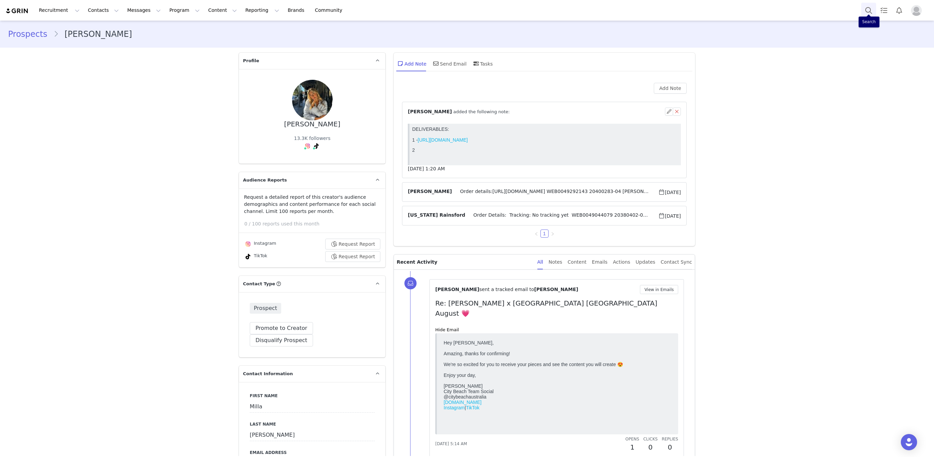
click at [840, 14] on button "Search" at bounding box center [868, 10] width 15 height 15
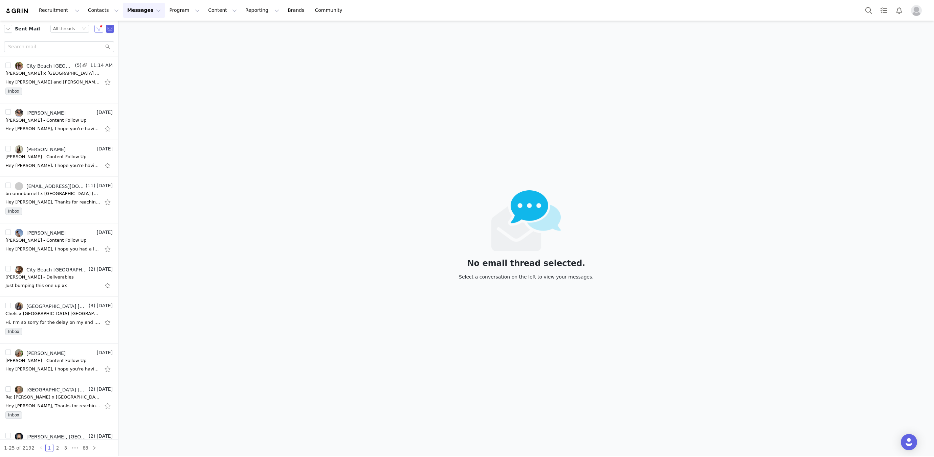
click at [97, 27] on button "button" at bounding box center [98, 29] width 9 height 8
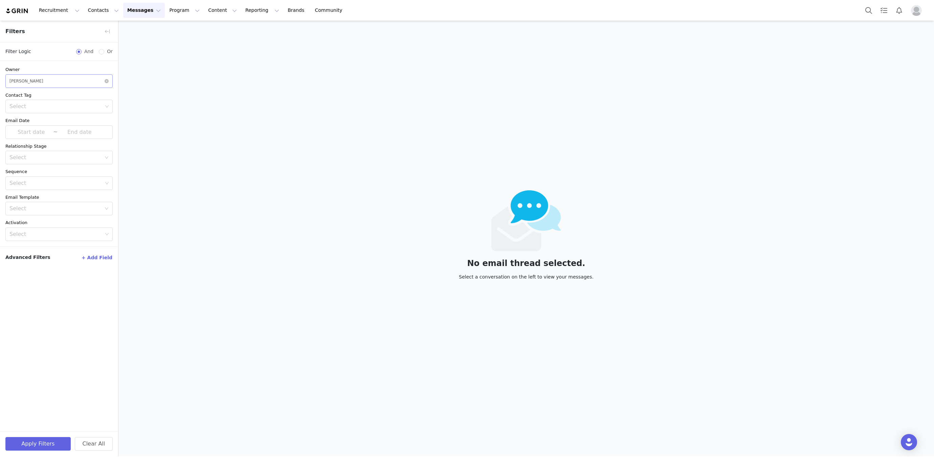
click at [51, 80] on div "Select [PERSON_NAME]" at bounding box center [56, 81] width 95 height 13
click at [44, 142] on p "[US_STATE] Rainsford" at bounding box center [69, 142] width 74 height 7
click at [30, 445] on button "Apply Filters" at bounding box center [37, 444] width 65 height 14
click at [39, 443] on button "Apply Filters" at bounding box center [37, 444] width 65 height 14
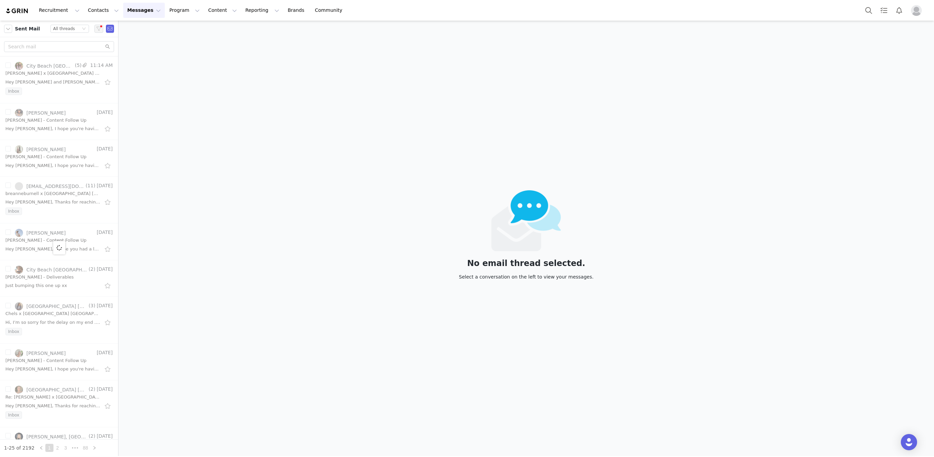
click at [33, 444] on div "1-25 of 2192 1 2 3 ••• 88" at bounding box center [59, 448] width 118 height 17
click at [33, 443] on div "1-25 of 2192 1 2 3 ••• 88" at bounding box center [59, 448] width 118 height 17
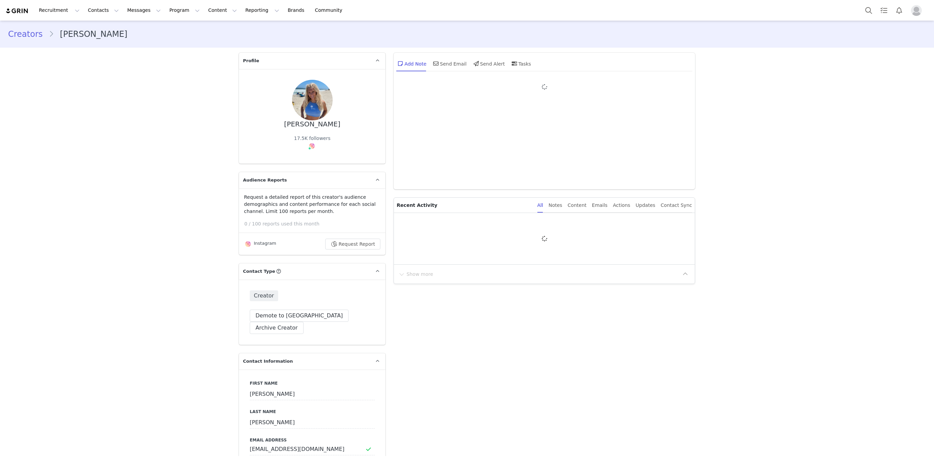
type input "+1 ([GEOGRAPHIC_DATA])"
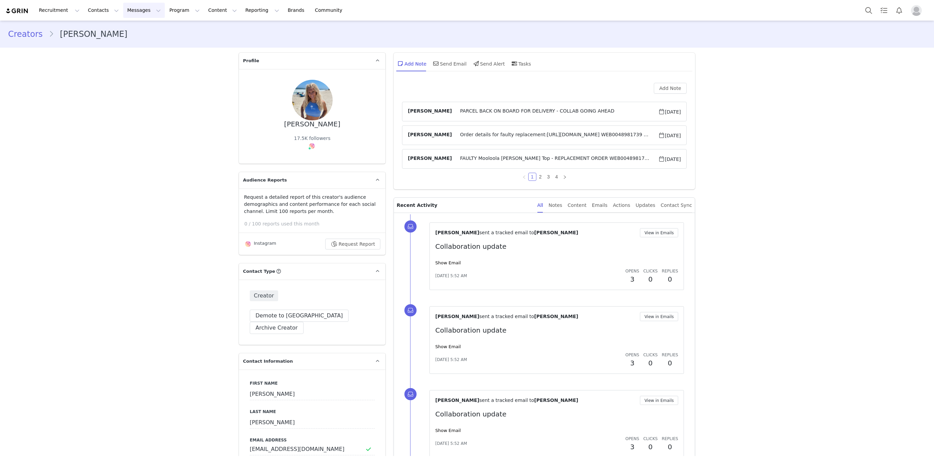
click at [137, 8] on button "Messages Messages" at bounding box center [144, 10] width 42 height 15
click at [149, 39] on div "Inbox" at bounding box center [142, 42] width 45 height 7
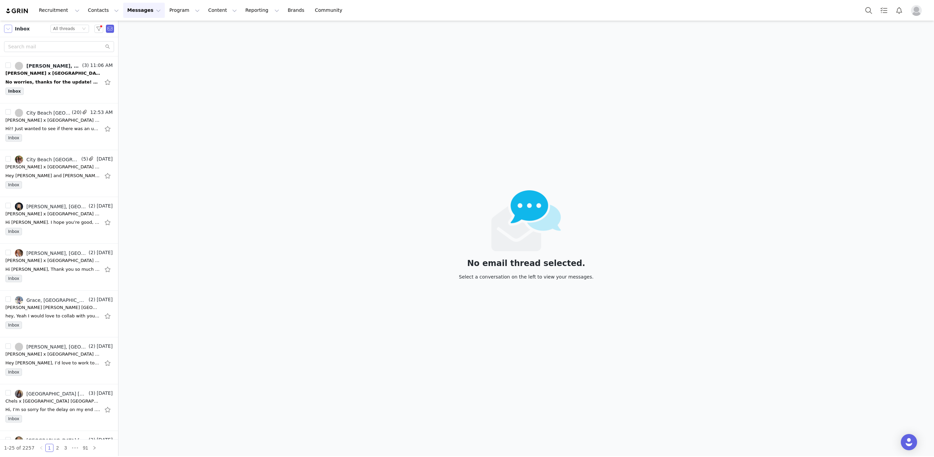
click at [8, 29] on button "button" at bounding box center [8, 29] width 8 height 8
click at [20, 91] on li "Sent" at bounding box center [33, 89] width 58 height 11
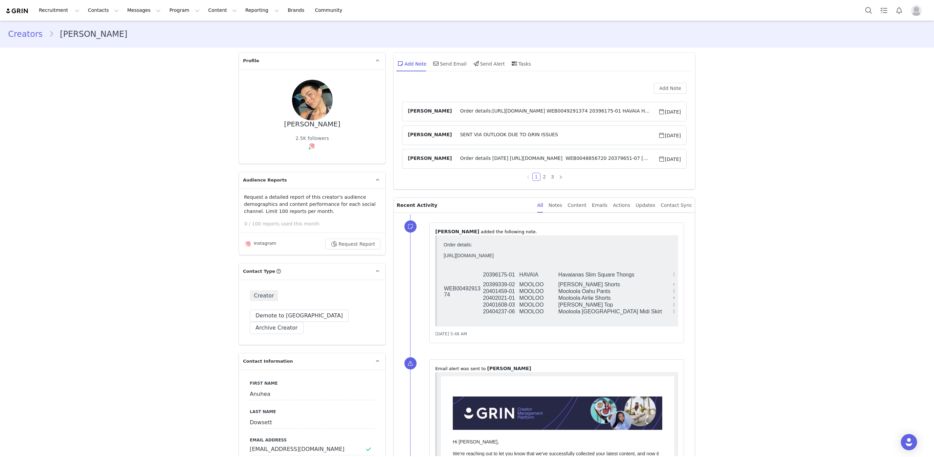
click at [480, 113] on span "Order details:[URL][DOMAIN_NAME] WEB0049291374 20396175-01 HAVAIA Havaianas Sli…" at bounding box center [555, 112] width 206 height 8
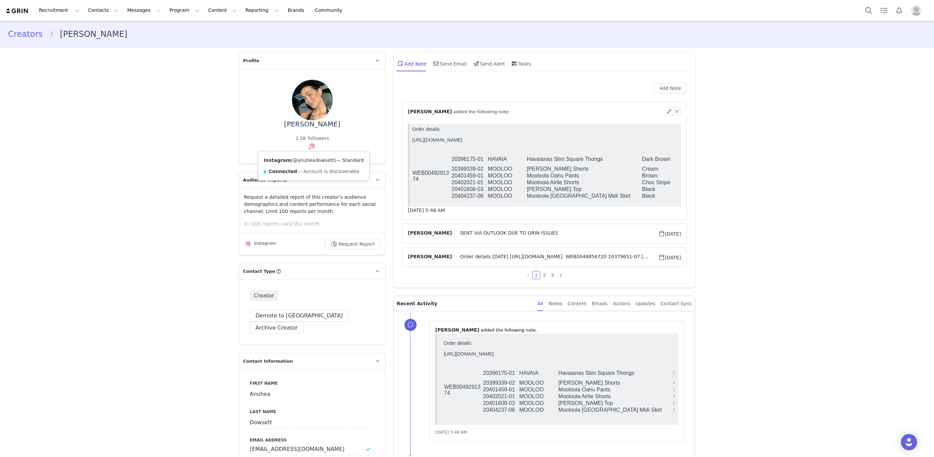
click at [310, 160] on link "@anuheadowsett" at bounding box center [313, 160] width 41 height 5
click at [544, 276] on link "2" at bounding box center [544, 275] width 7 height 7
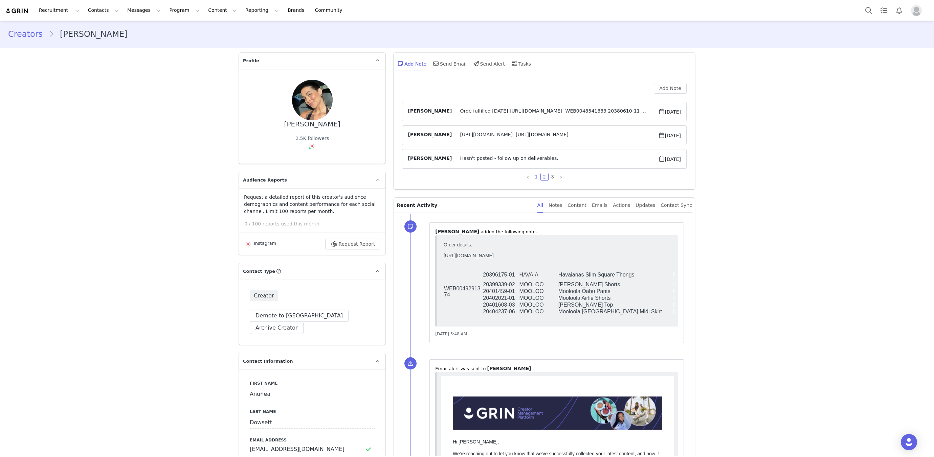
click at [535, 176] on link "1" at bounding box center [535, 176] width 7 height 7
click at [471, 114] on span "Order details:[URL][DOMAIN_NAME] WEB0049291374 20396175-01 HAVAIA Havaianas Sli…" at bounding box center [555, 112] width 206 height 8
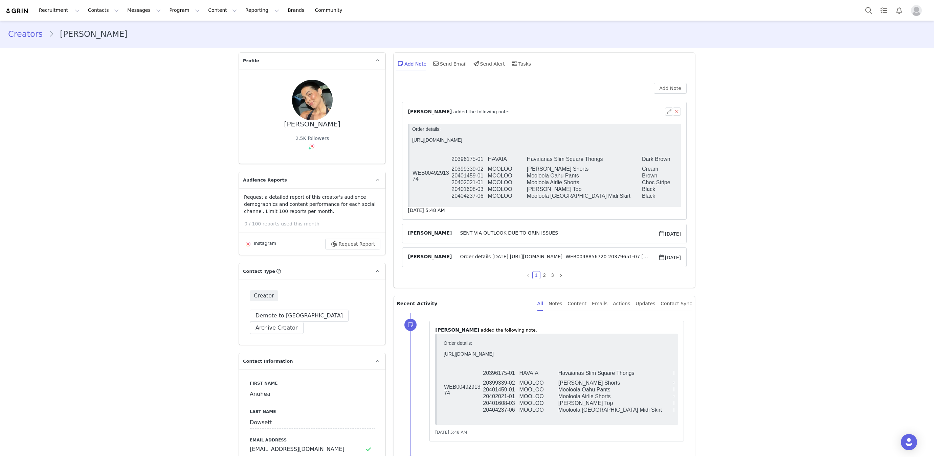
click at [453, 139] on p "Order details: [URL][DOMAIN_NAME]" at bounding box center [545, 138] width 266 height 22
copy p "[URL][DOMAIN_NAME]"
click at [307, 159] on link "@anuheadowsett" at bounding box center [313, 160] width 41 height 5
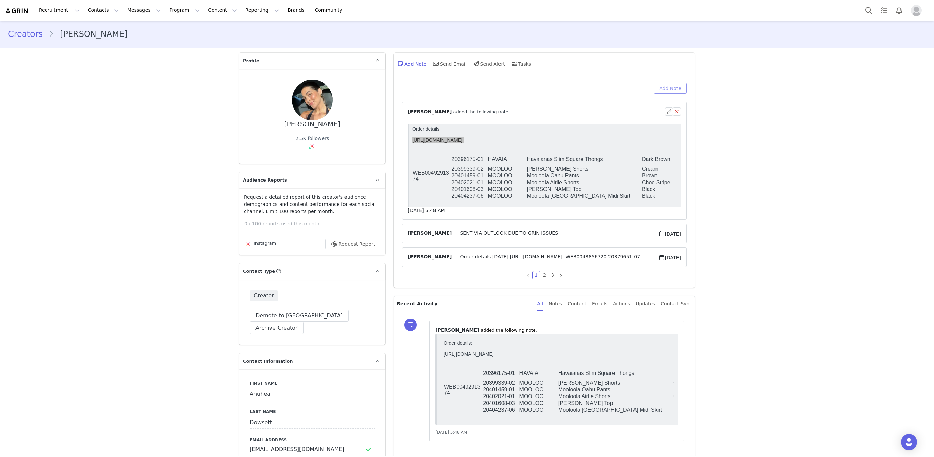
click at [681, 88] on button "Add Note" at bounding box center [670, 88] width 33 height 11
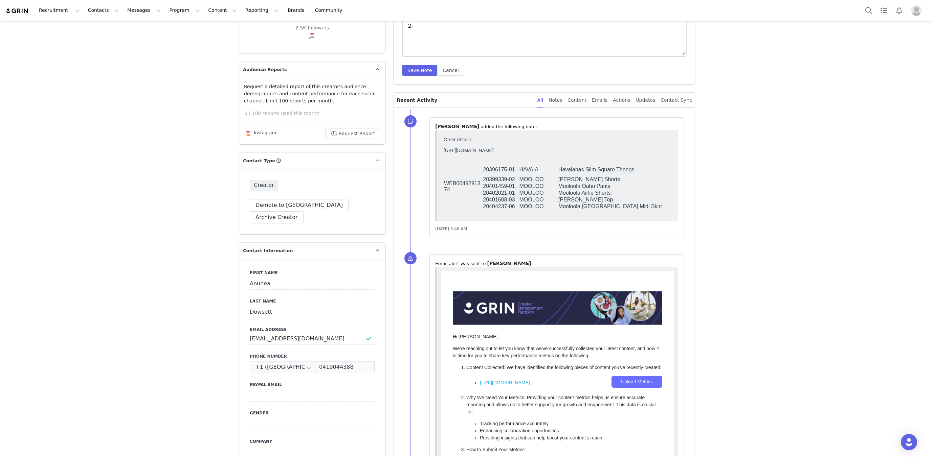
scroll to position [113, 0]
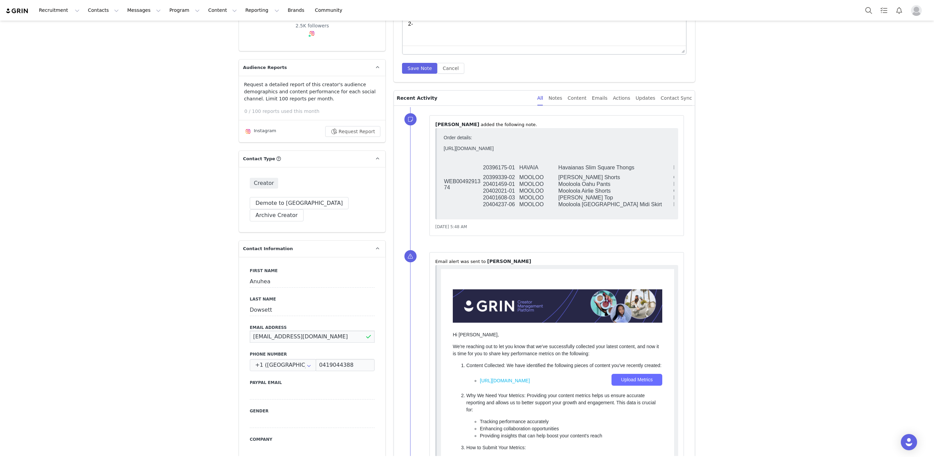
click at [283, 331] on input "anuhea.dowsett@gmail.com" at bounding box center [312, 337] width 125 height 12
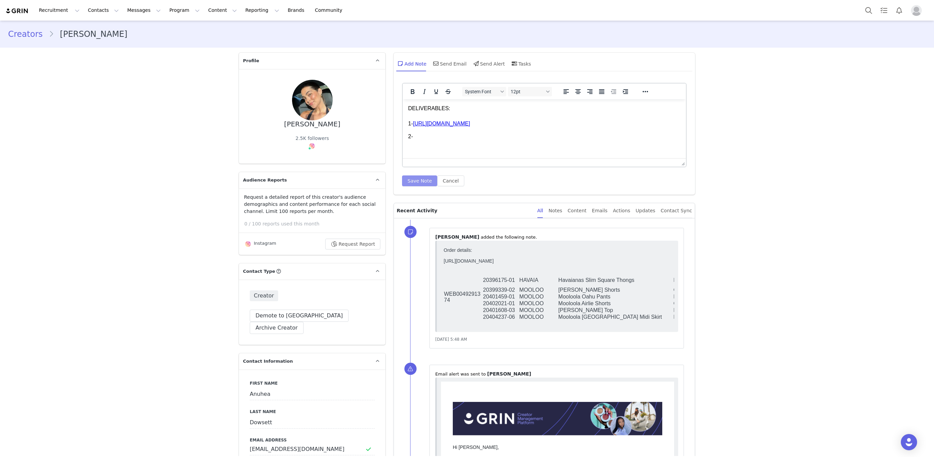
click at [419, 178] on button "Save Note" at bounding box center [419, 181] width 35 height 11
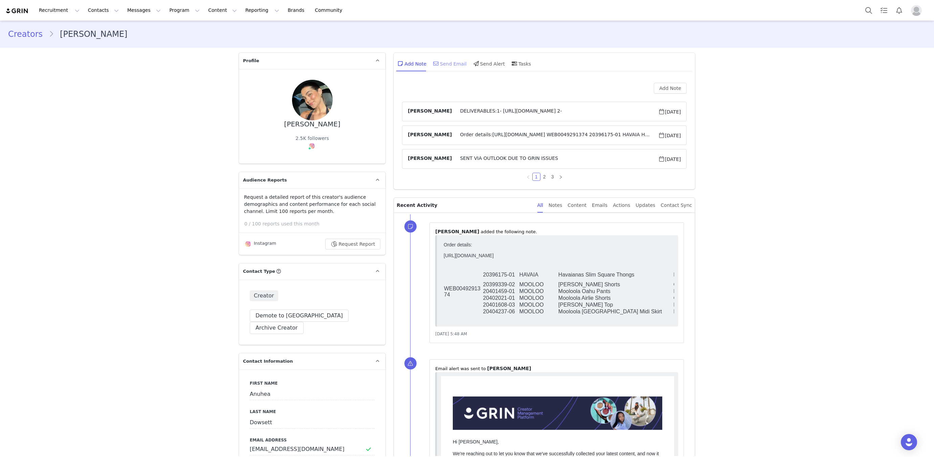
click at [440, 65] on div "Send Email" at bounding box center [449, 63] width 35 height 16
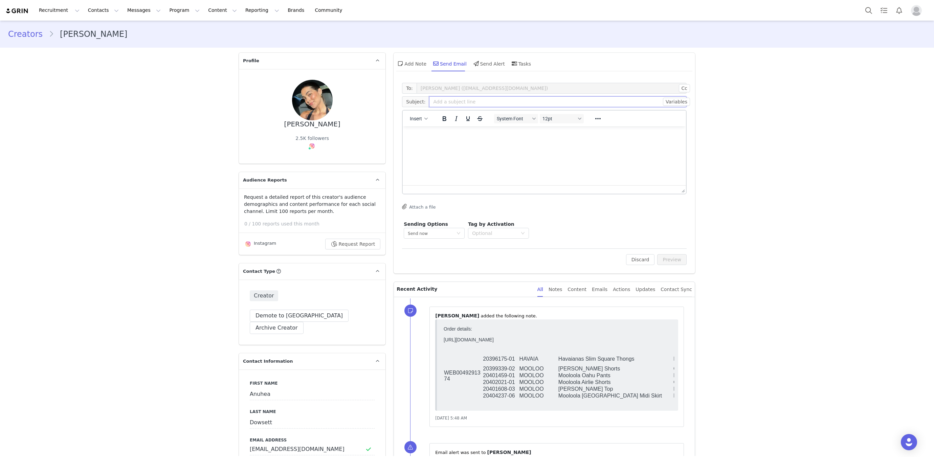
click at [453, 101] on input "text" at bounding box center [557, 101] width 257 height 11
click at [326, 127] on div "Anuhea Dowsett" at bounding box center [312, 124] width 56 height 8
drag, startPoint x: 326, startPoint y: 127, endPoint x: 345, endPoint y: 123, distance: 19.2
click at [326, 127] on div "Anuhea Dowsett" at bounding box center [312, 124] width 56 height 8
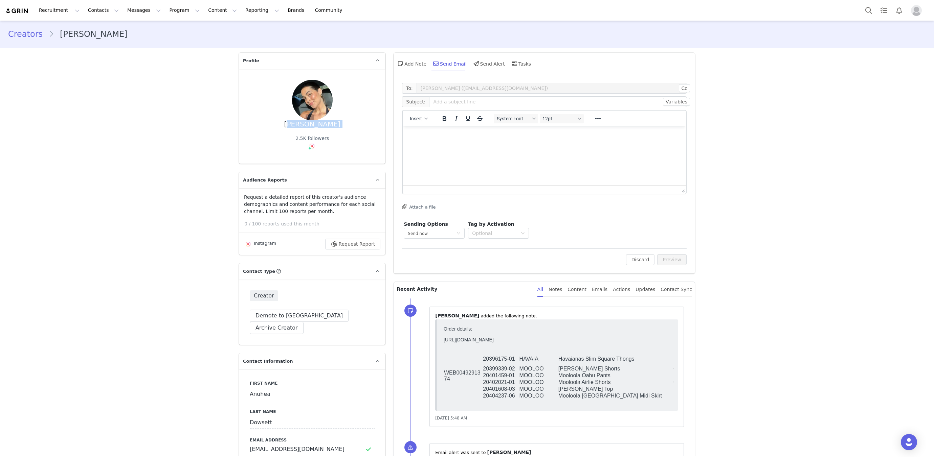
copy div "Anuhea Dowsett"
click at [462, 101] on input "text" at bounding box center [557, 101] width 257 height 11
paste input "Anuhea Dowsett"
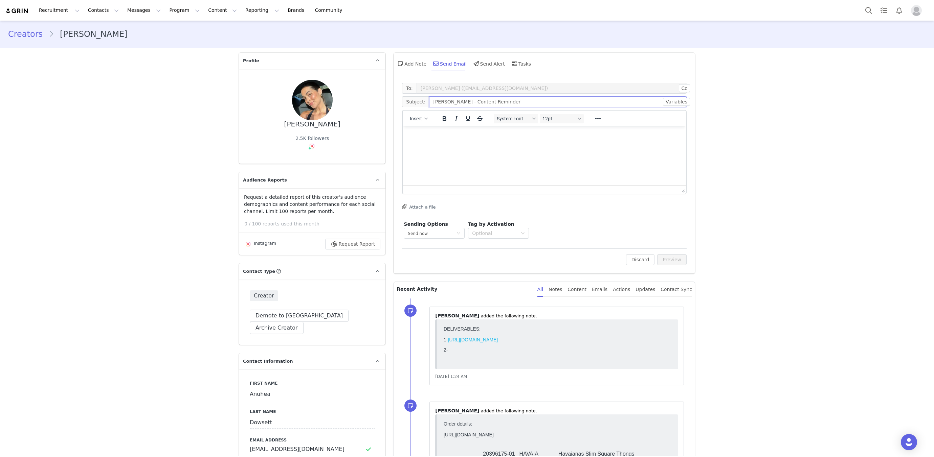
type input "Anuhea Dowsett - Content Reminder"
click at [538, 145] on html at bounding box center [544, 136] width 283 height 18
paste body "Rich Text Area. Press ALT-0 for help."
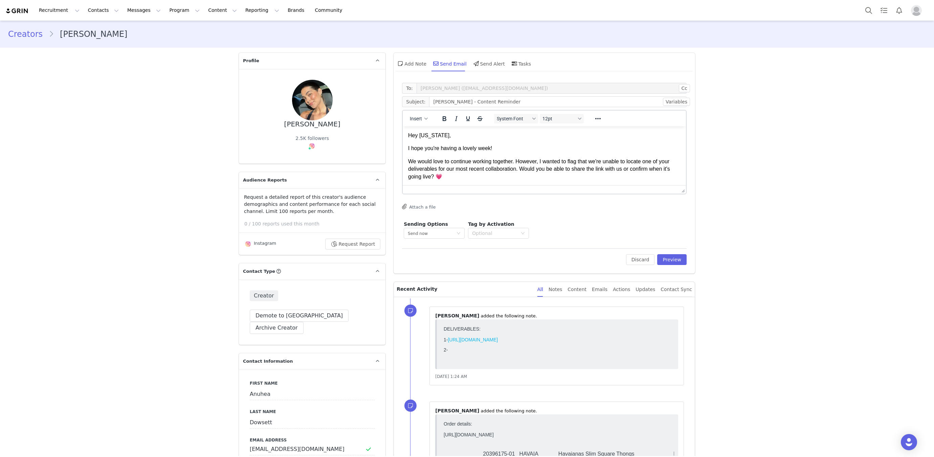
drag, startPoint x: 421, startPoint y: 137, endPoint x: 492, endPoint y: 135, distance: 71.4
click at [492, 135] on p "Hey Georgia," at bounding box center [544, 135] width 272 height 7
click at [513, 159] on p "We would love to continue working together. However, I wanted to flag that we'r…" at bounding box center [544, 177] width 272 height 38
click at [552, 159] on p "Look forward to hearing from you gorgeous. Kindest," at bounding box center [544, 173] width 272 height 30
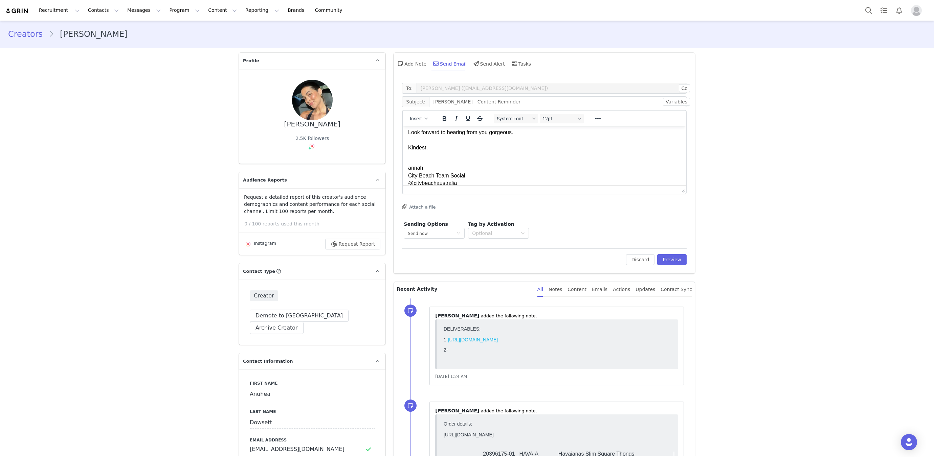
scroll to position [72, 0]
click at [405, 168] on html "Hey Anuhea, I hope you're having a lovely week! We would love to continue worki…" at bounding box center [544, 131] width 283 height 154
click at [408, 169] on p "annah City Beach Team Social @citybeachaustralia www.citybeach.com Instagram | …" at bounding box center [544, 184] width 272 height 38
click at [409, 166] on p "Look forward to hearing from you gorgeous. Kindest, annah City Beach Team Socia…" at bounding box center [544, 163] width 272 height 68
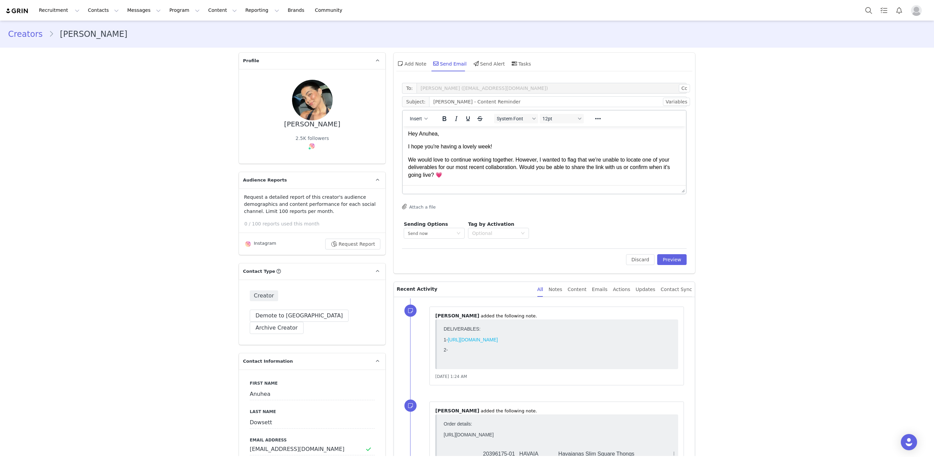
scroll to position [0, 0]
click at [678, 262] on button "Preview" at bounding box center [671, 259] width 29 height 11
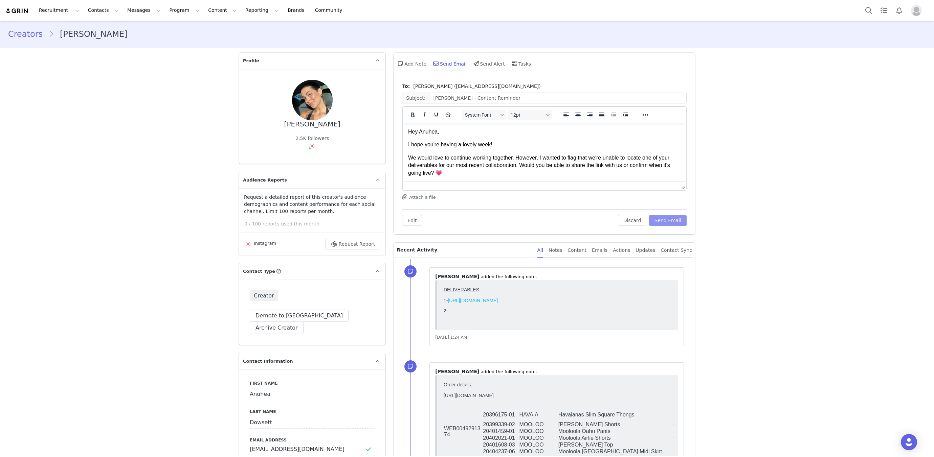
click at [674, 218] on button "Send Email" at bounding box center [668, 220] width 38 height 11
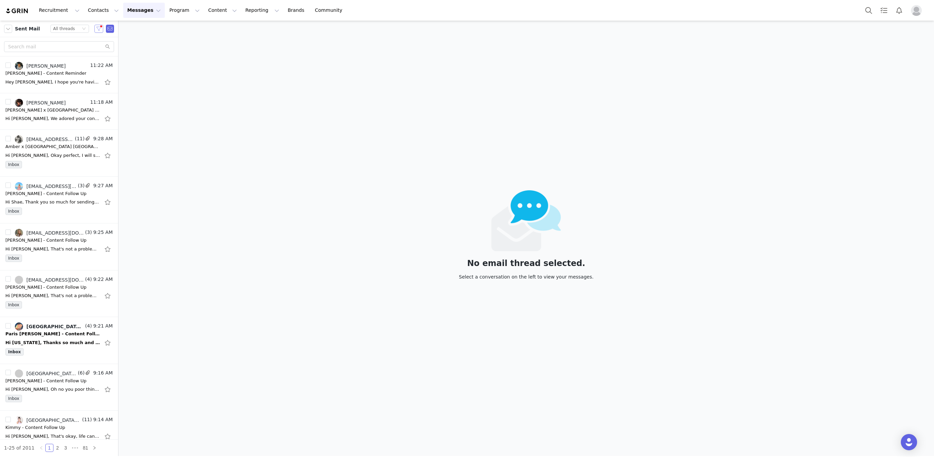
click at [97, 31] on button "button" at bounding box center [98, 29] width 9 height 8
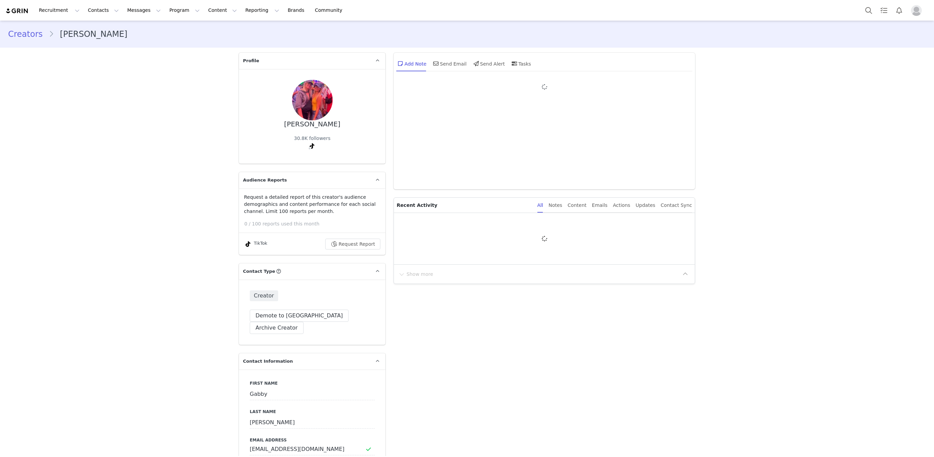
type input "+1 ([GEOGRAPHIC_DATA])"
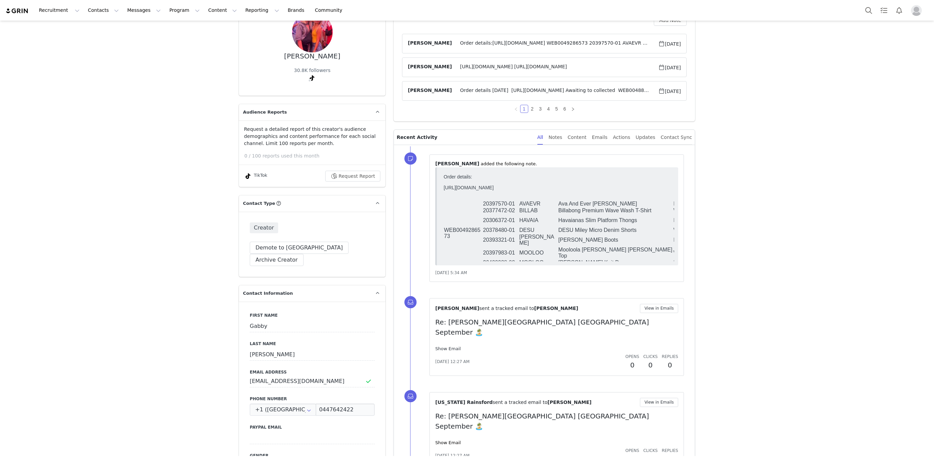
click at [442, 346] on link "Show Email" at bounding box center [447, 348] width 25 height 5
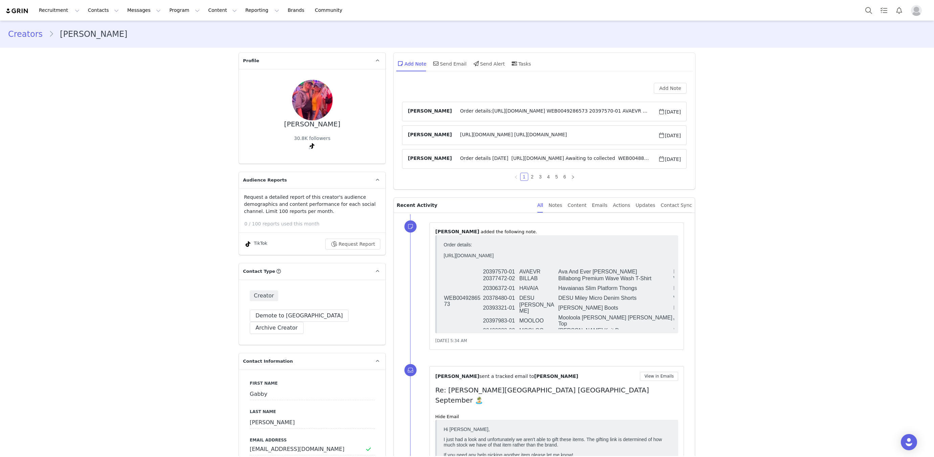
click at [546, 111] on span "Order details:https://app.shippit.com/tracking/PPZcLPh2G66Ed WEB0049286573 2039…" at bounding box center [555, 112] width 206 height 8
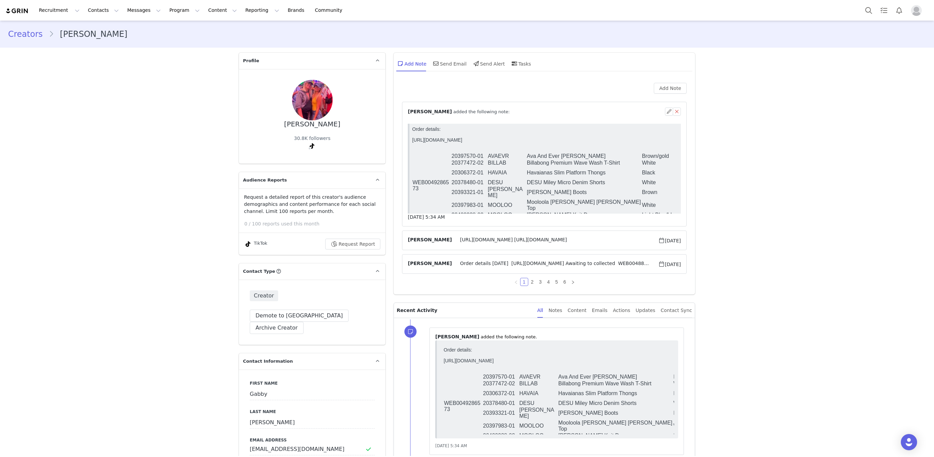
click at [459, 142] on p "Order details: https://app.shippit.com/tracking/PPZcLPh2G66Ed" at bounding box center [545, 138] width 266 height 22
click at [459, 139] on p "Order details: https://app.shippit.com/tracking/PPZcLPh2G66Ed" at bounding box center [545, 138] width 266 height 22
click at [305, 159] on link "@gabbyyybaines" at bounding box center [299, 160] width 41 height 5
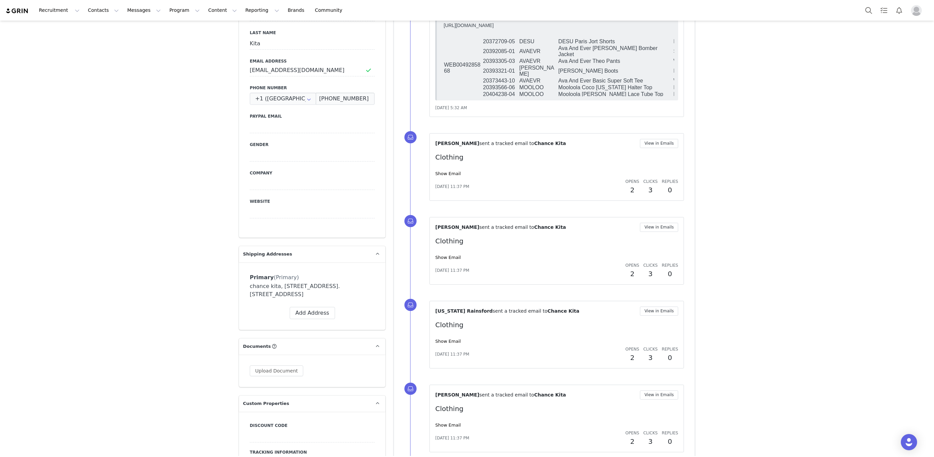
scroll to position [393, 0]
click at [452, 170] on link "Show Email" at bounding box center [447, 172] width 25 height 5
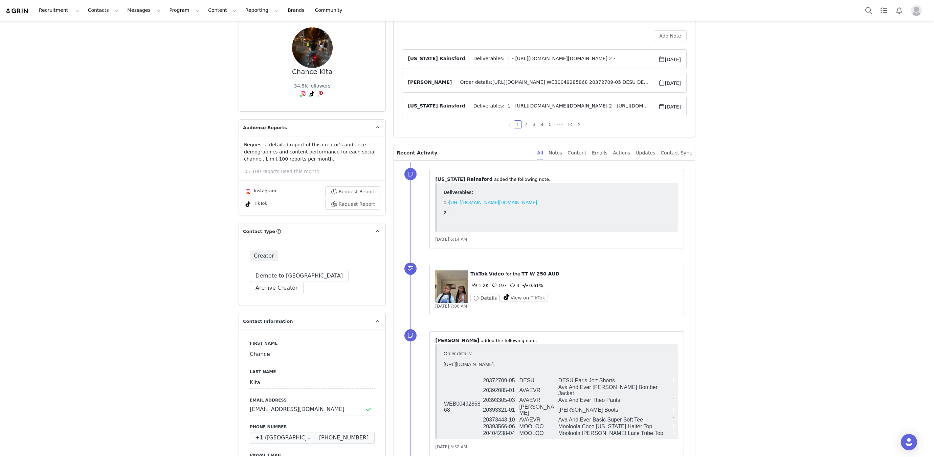
scroll to position [0, 0]
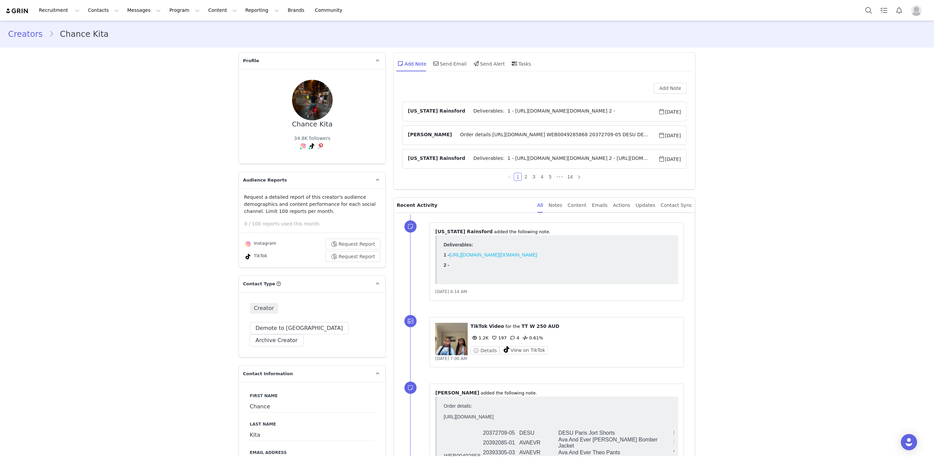
click at [488, 113] on span "Deliverables: 1 - https://www.tiktok.com/@chance.k14/video/7553175891182898439 …" at bounding box center [561, 112] width 193 height 8
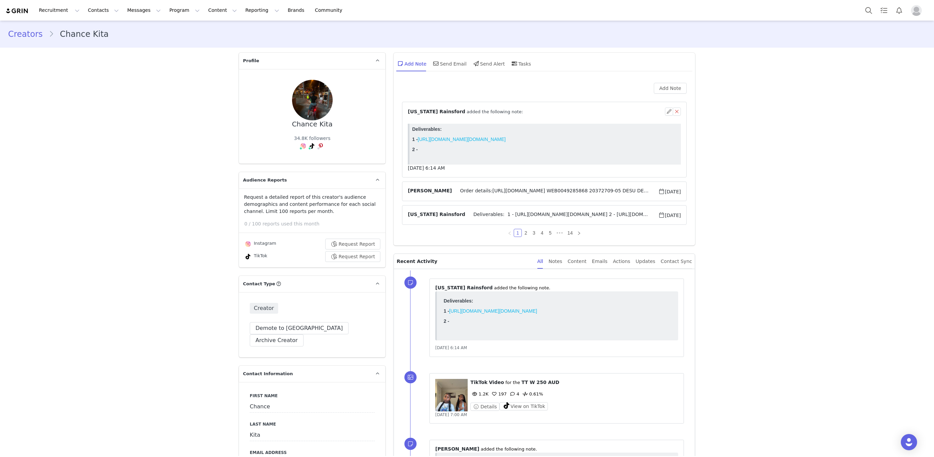
click at [462, 140] on link "https://www.tiktok.com/@chance.k14/video/7553175891182898439" at bounding box center [461, 139] width 88 height 5
click at [124, 8] on button "Messages Messages" at bounding box center [144, 10] width 42 height 15
click at [146, 41] on div "Inbox" at bounding box center [142, 42] width 45 height 7
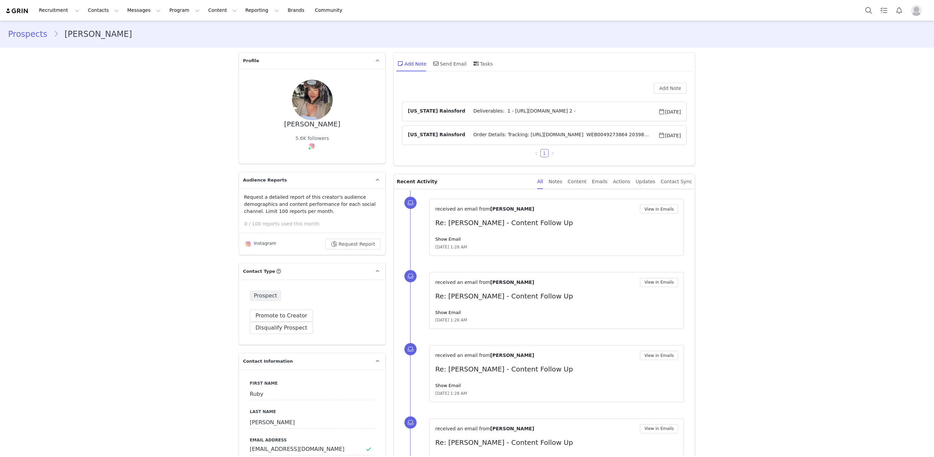
type input "+1 ([GEOGRAPHIC_DATA])"
click at [443, 237] on link "Show Email" at bounding box center [447, 239] width 25 height 5
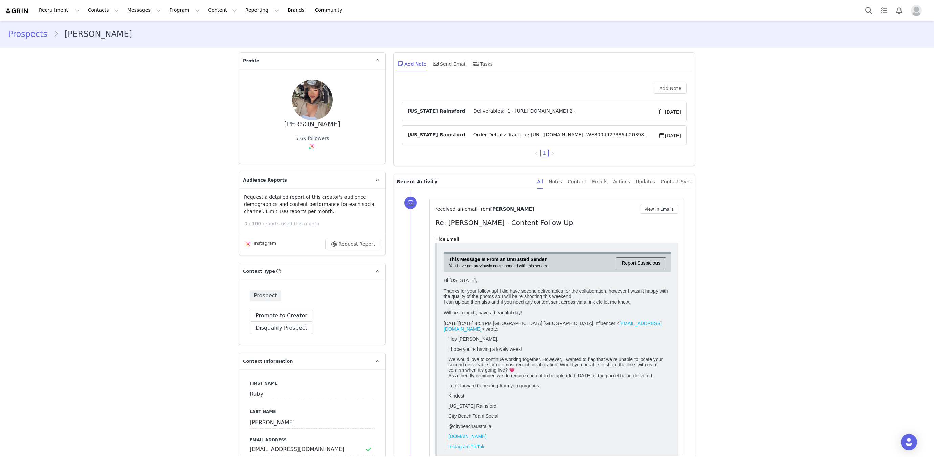
click at [504, 113] on span "Deliverables: 1 - [URL][DOMAIN_NAME] 2 -" at bounding box center [561, 112] width 193 height 8
